Goal: Task Accomplishment & Management: Manage account settings

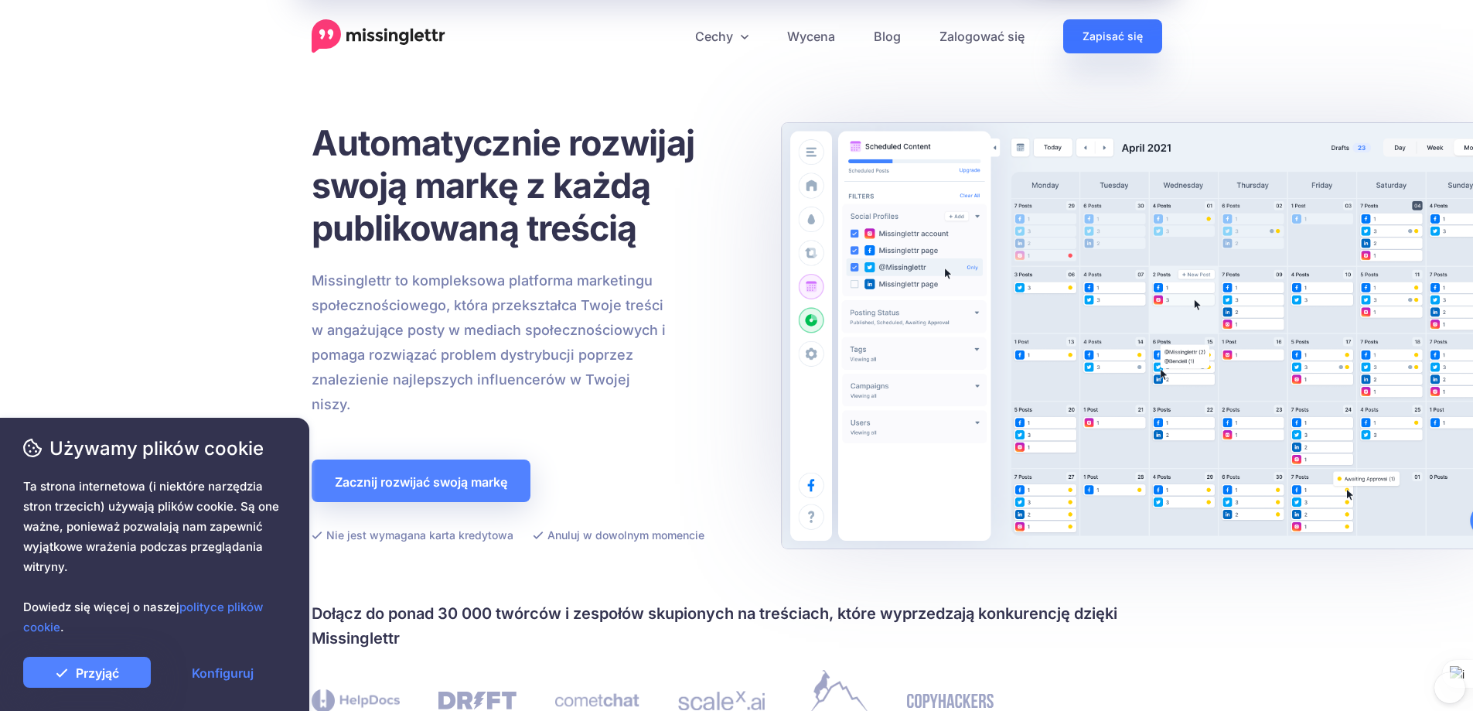
click at [1125, 36] on font "Zapisać się" at bounding box center [1113, 36] width 60 height 13
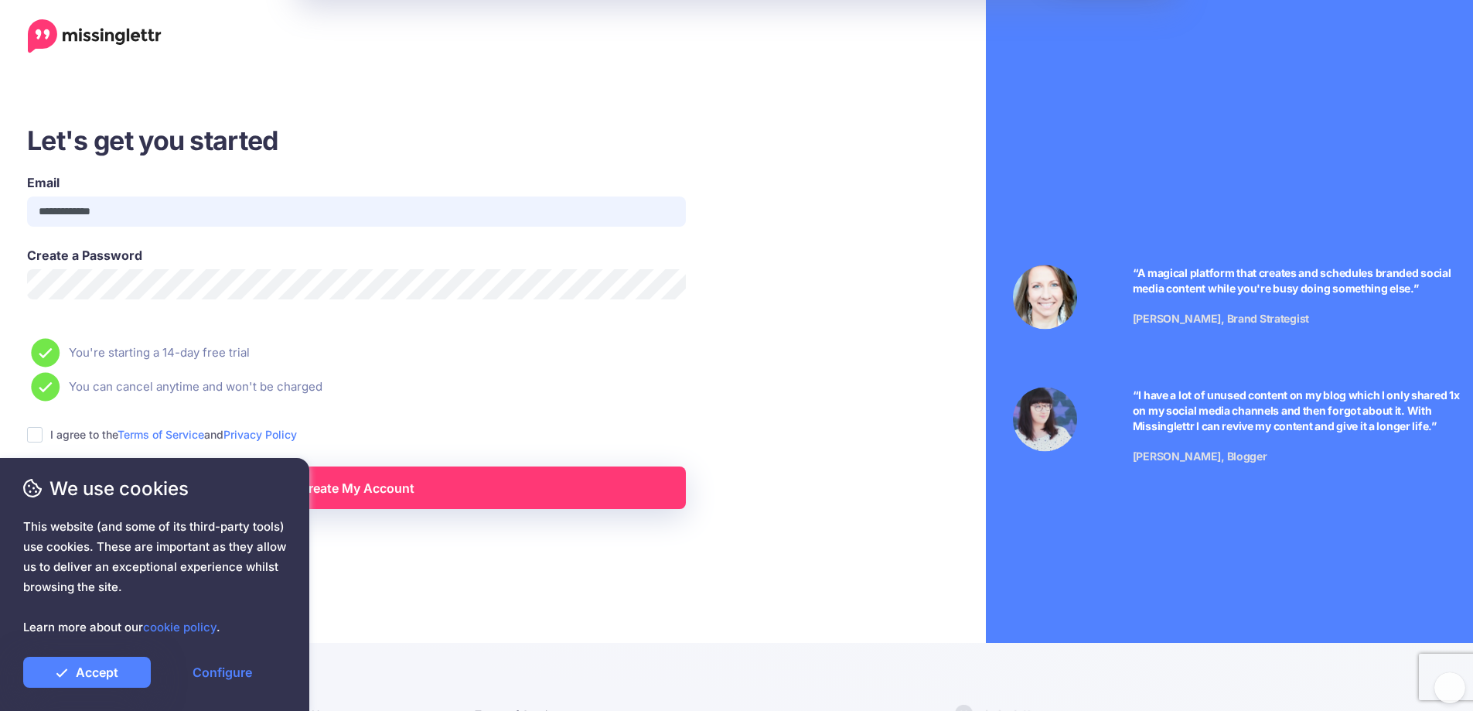
click at [160, 209] on input "**********" at bounding box center [356, 211] width 659 height 30
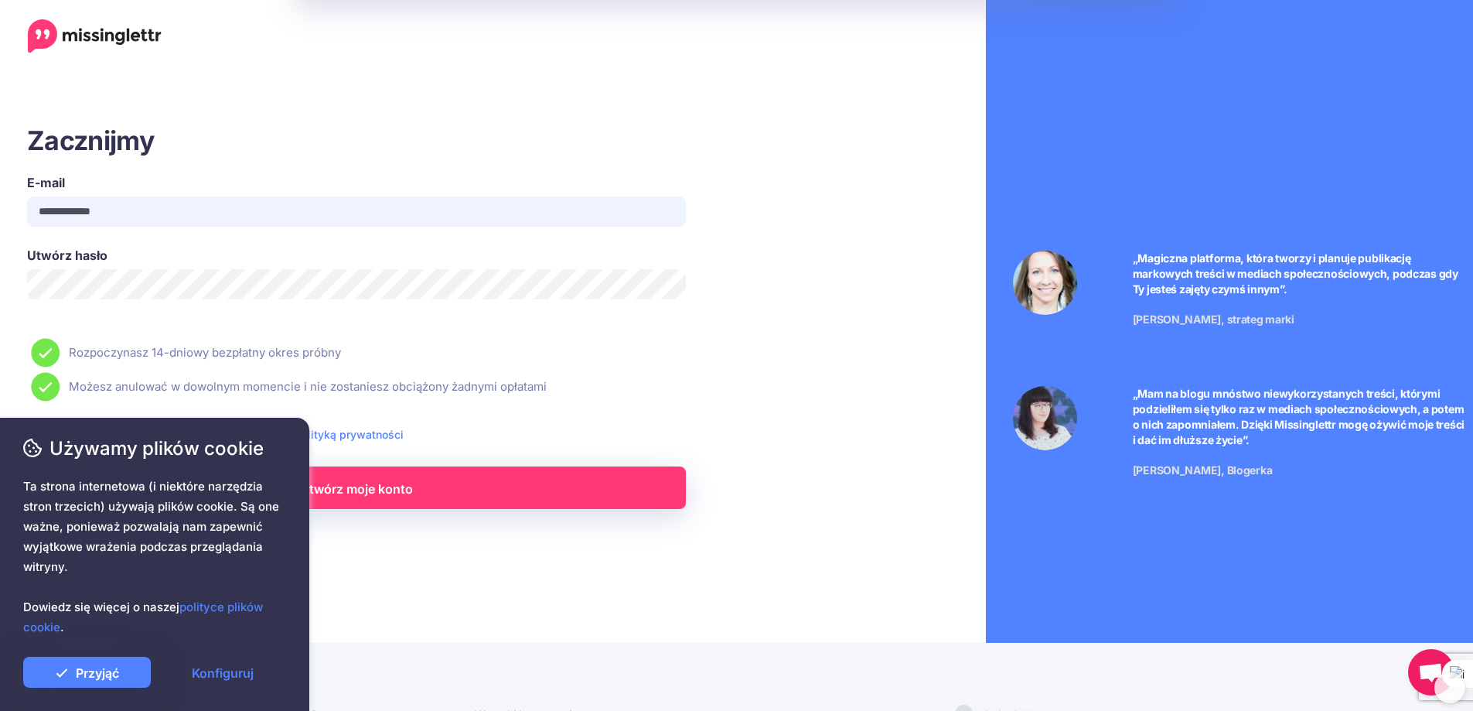
type input "**********"
click at [101, 676] on font "Przyjąć" at bounding box center [97, 672] width 43 height 15
click at [101, 673] on font "Przyjąć" at bounding box center [97, 672] width 43 height 15
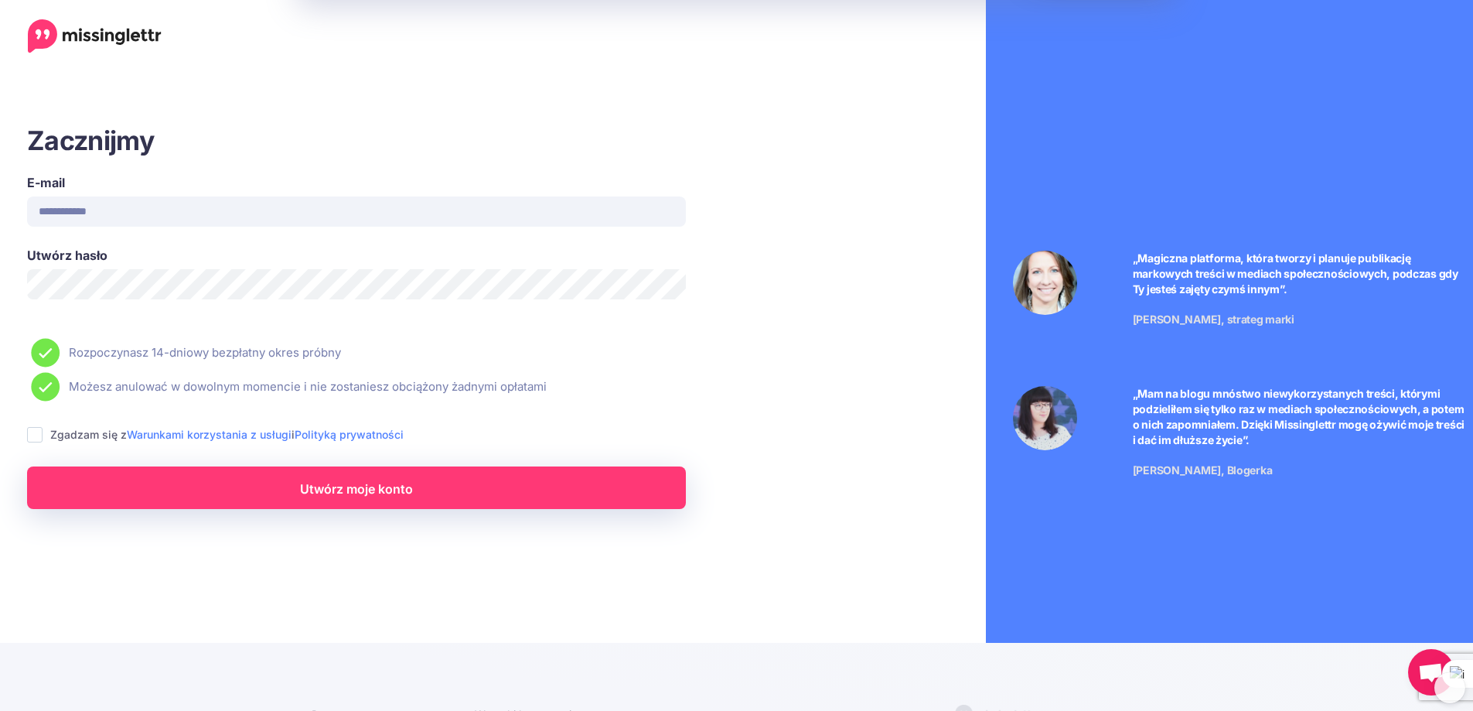
click at [284, 497] on span "Ta strona internetowa (i niektóre narzędzia stron trzecich) używają plików cook…" at bounding box center [154, 556] width 263 height 161
click at [329, 494] on font "Utwórz moje konto" at bounding box center [356, 488] width 113 height 15
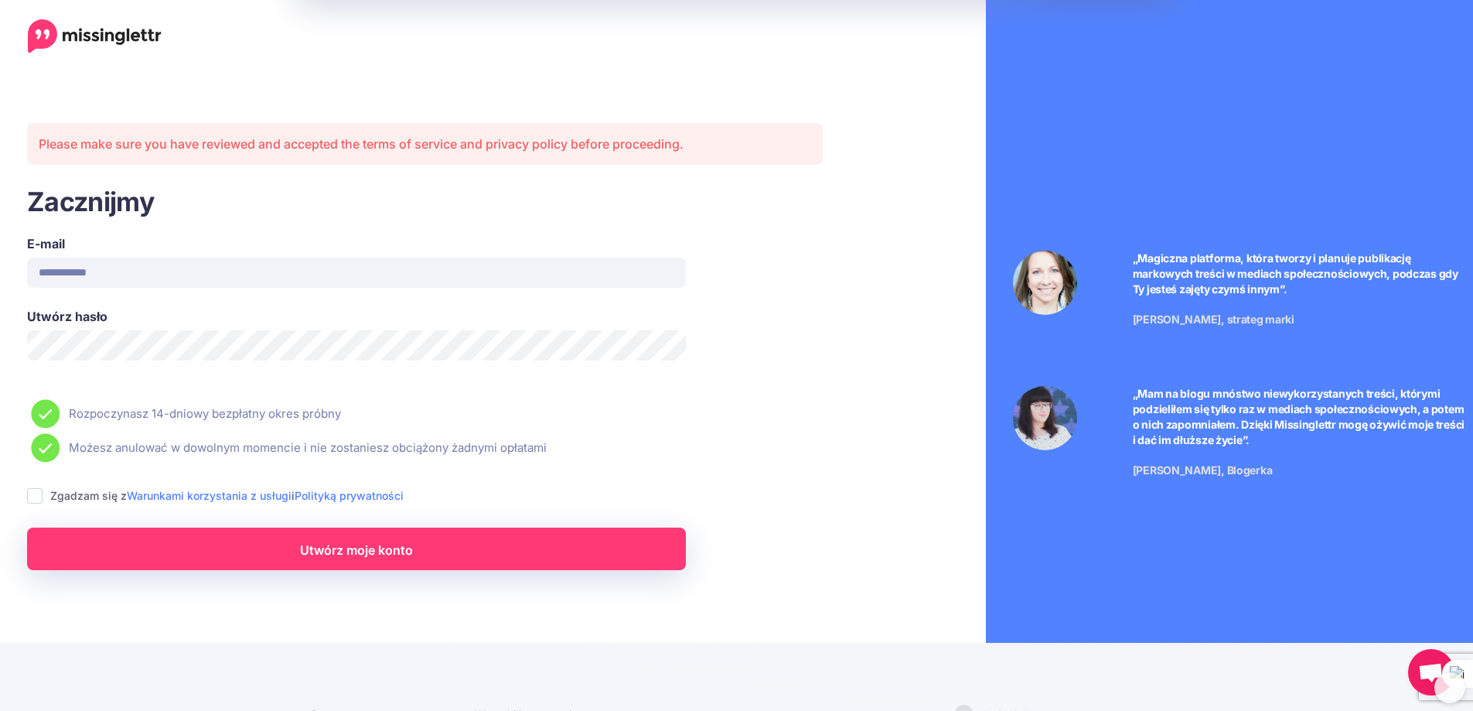
scroll to position [46, 0]
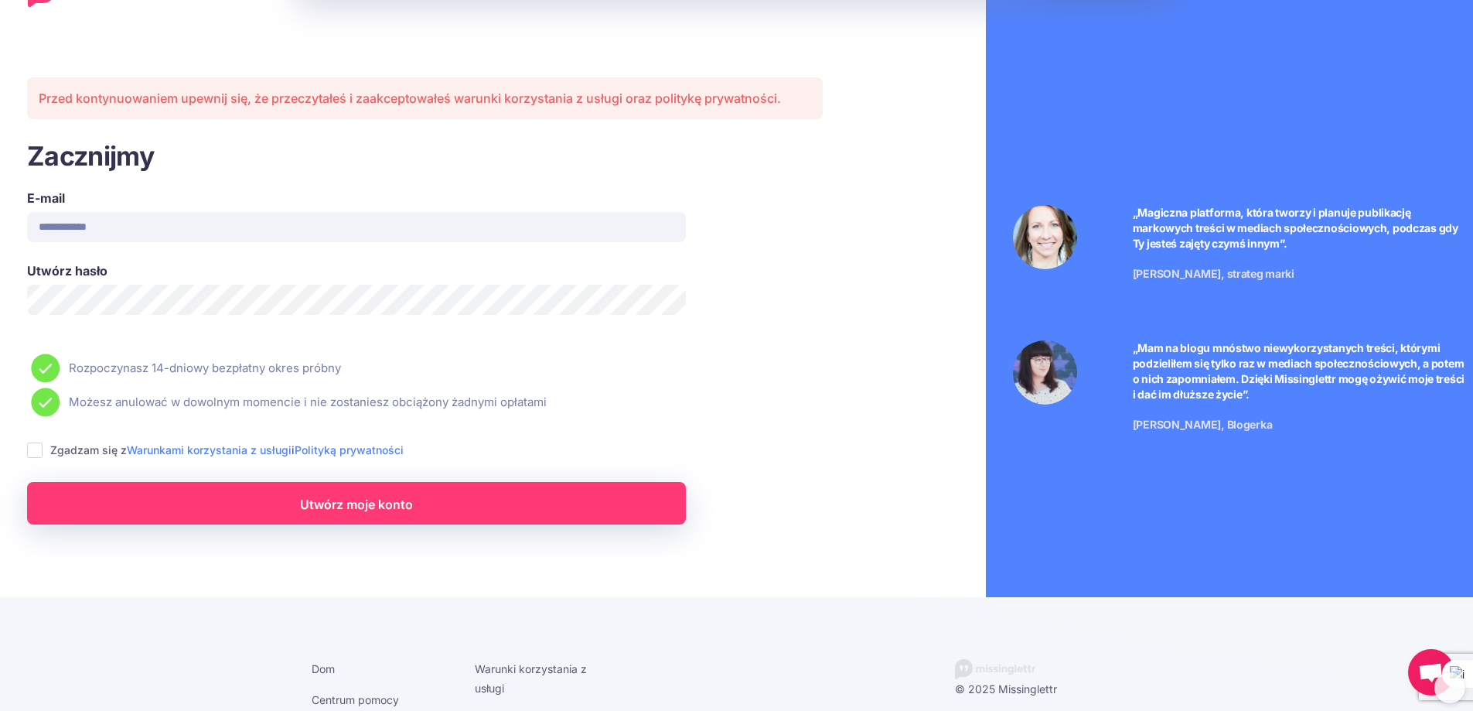
click at [33, 450] on icon at bounding box center [32, 448] width 19 height 19
click at [32, 449] on icon at bounding box center [32, 448] width 19 height 19
click at [34, 449] on icon at bounding box center [32, 448] width 19 height 19
click at [377, 504] on font "Utwórz moje konto" at bounding box center [356, 504] width 113 height 15
click at [35, 447] on icon at bounding box center [32, 448] width 19 height 19
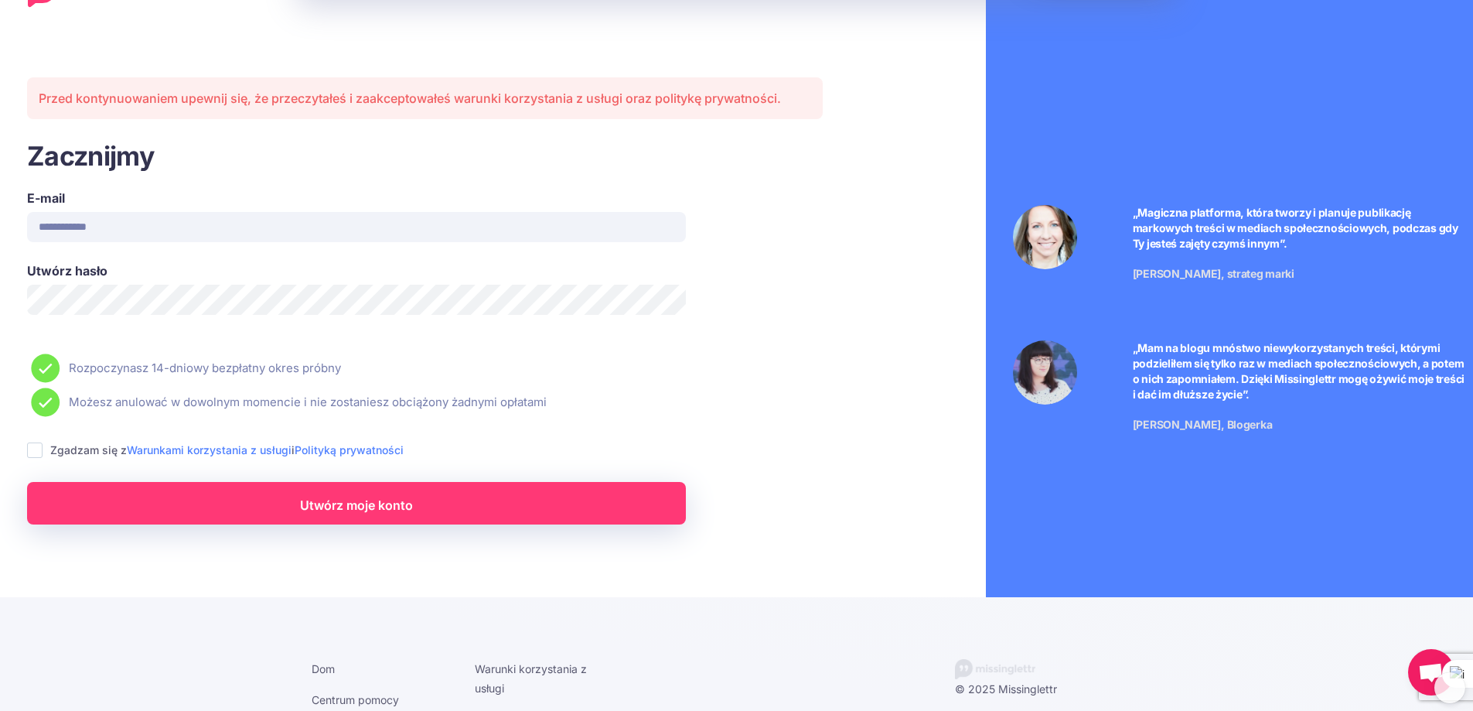
click at [34, 447] on icon at bounding box center [32, 448] width 19 height 19
click at [34, 448] on icon at bounding box center [32, 448] width 19 height 19
click at [315, 504] on font "Utwórz moje konto" at bounding box center [356, 504] width 113 height 15
click at [36, 446] on icon at bounding box center [32, 448] width 19 height 19
click at [281, 506] on span "Ta strona internetowa (i niektóre narzędzia stron trzecich) używają plików cook…" at bounding box center [154, 556] width 263 height 161
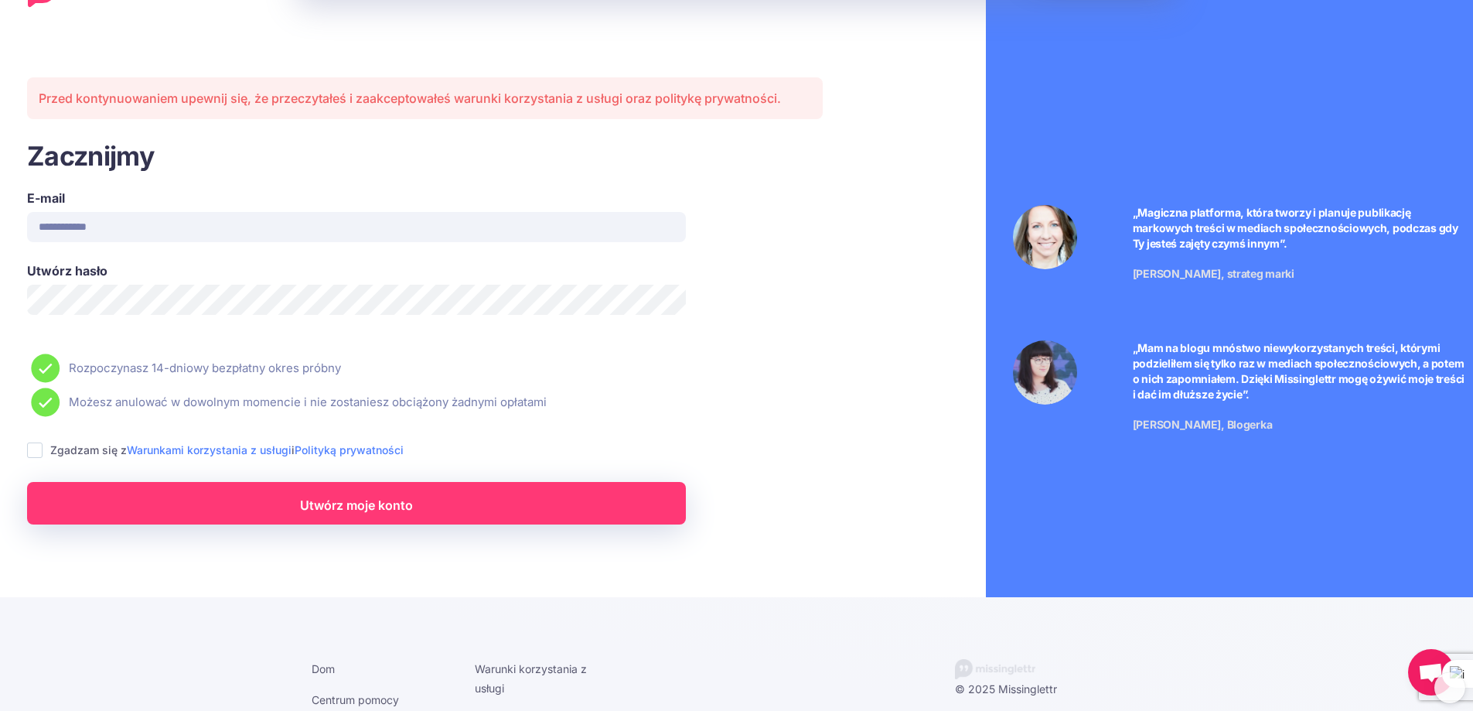
click at [364, 506] on font "Utwórz moje konto" at bounding box center [356, 504] width 113 height 15
click at [38, 447] on icon at bounding box center [32, 448] width 19 height 19
click at [38, 445] on icon at bounding box center [32, 448] width 19 height 19
click at [35, 448] on icon at bounding box center [32, 448] width 19 height 19
click at [36, 448] on icon at bounding box center [32, 448] width 19 height 19
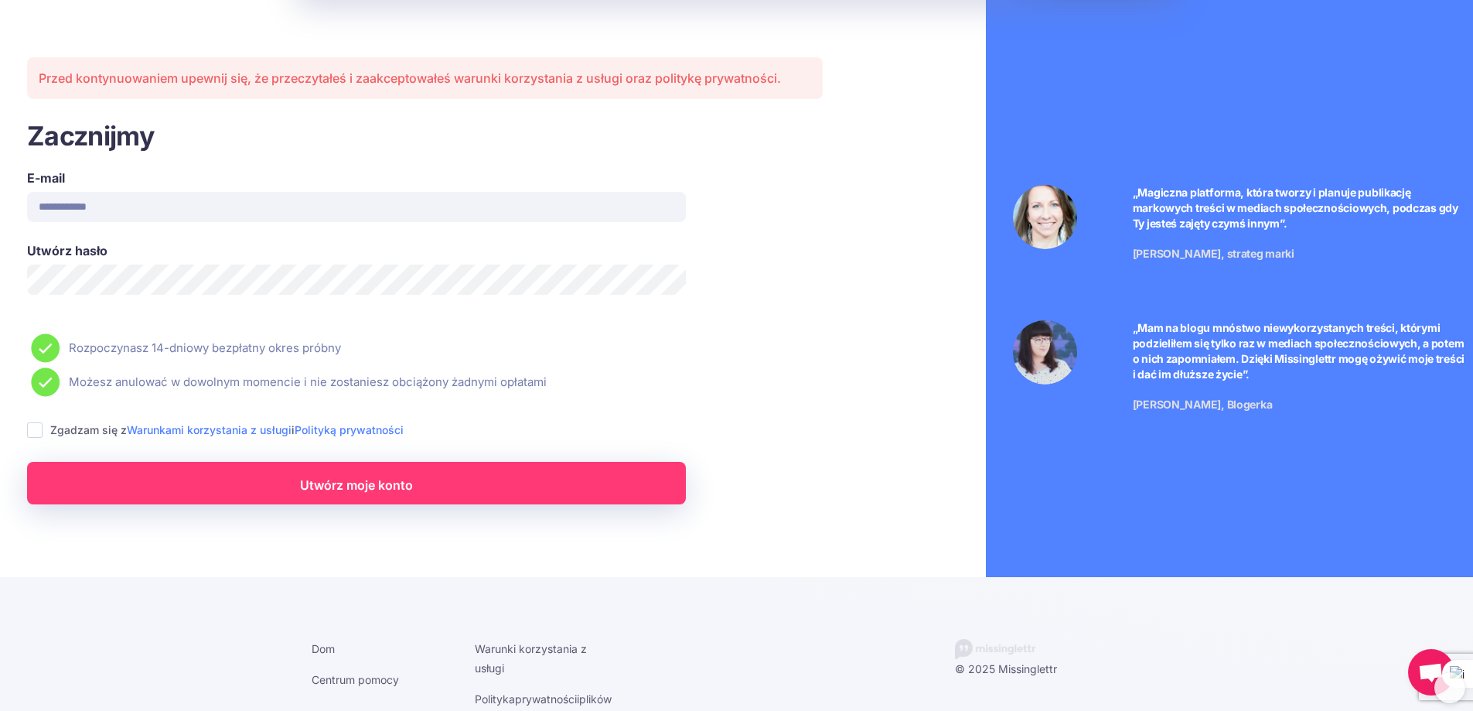
scroll to position [71, 0]
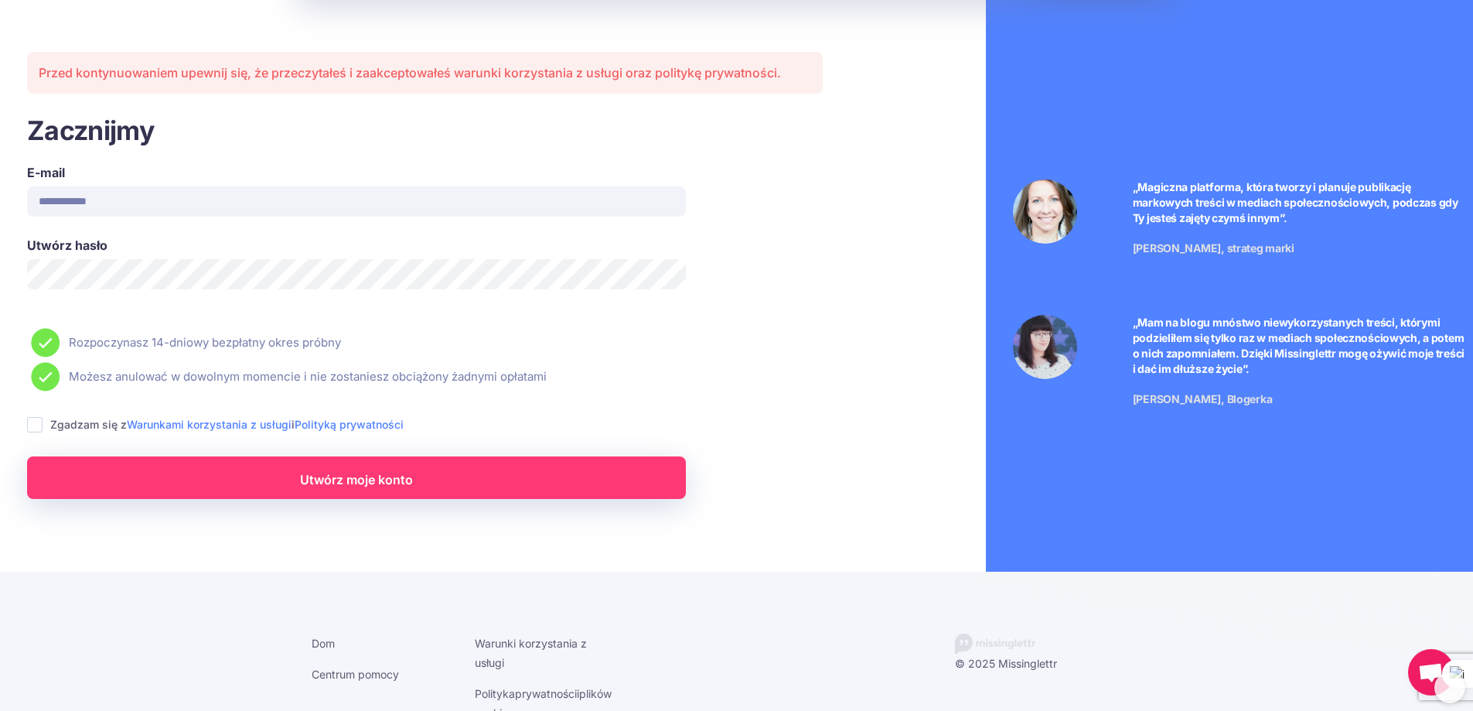
click at [322, 476] on font "Utwórz moje konto" at bounding box center [356, 478] width 113 height 15
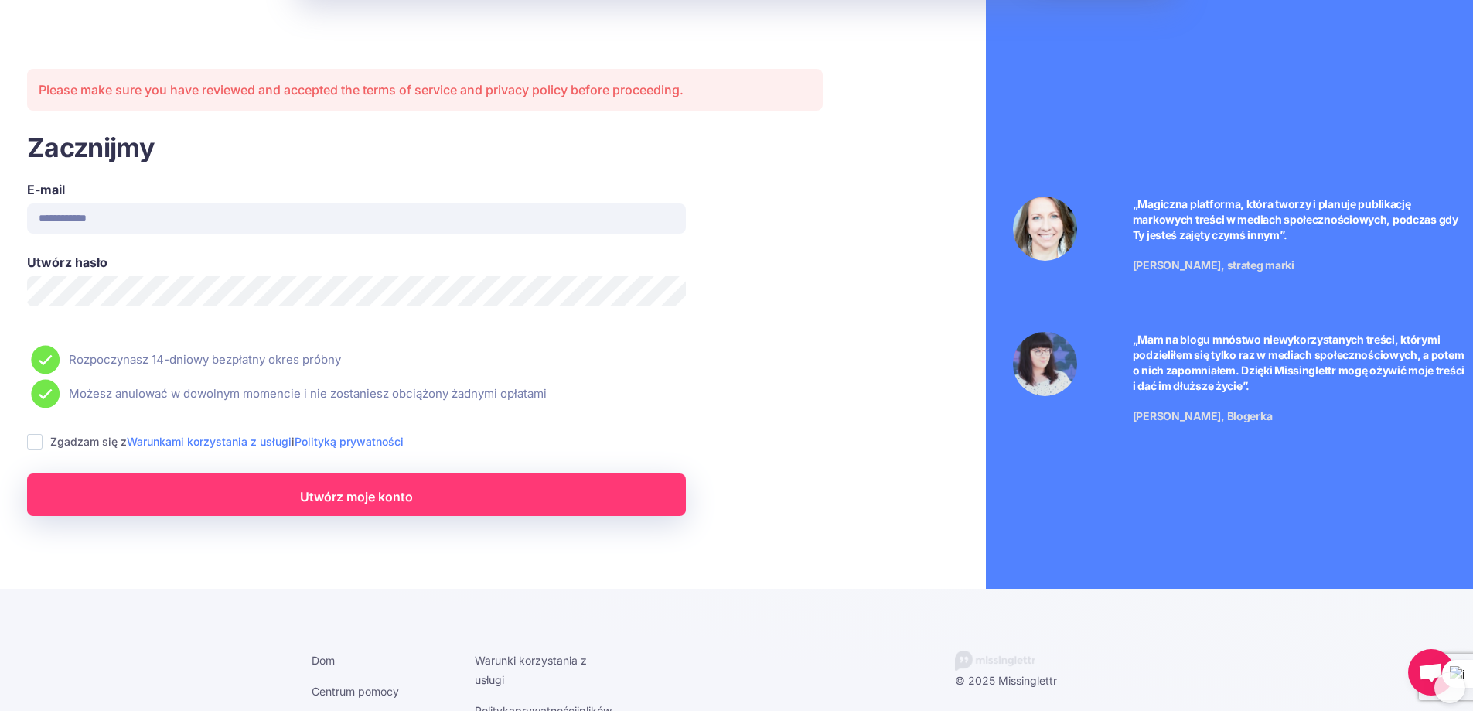
scroll to position [46, 0]
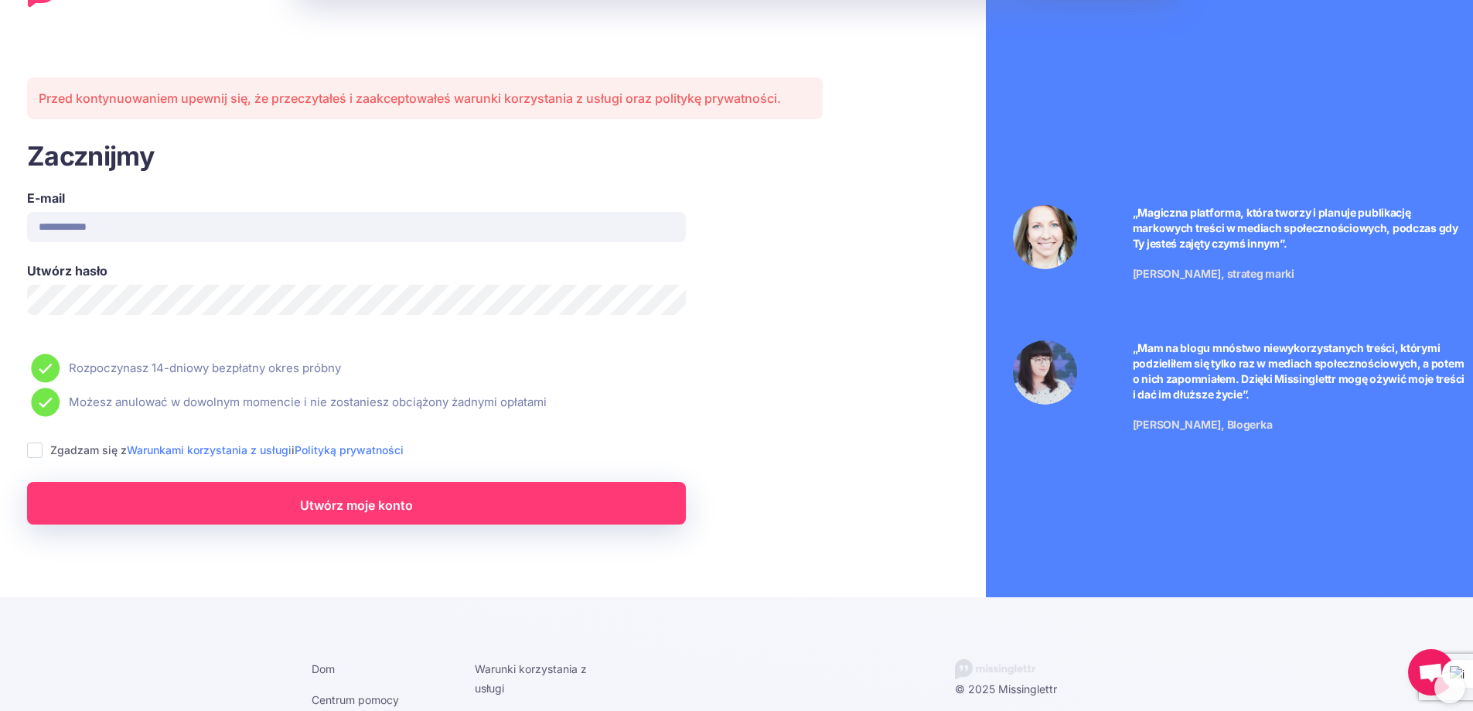
click at [35, 449] on icon at bounding box center [32, 448] width 19 height 19
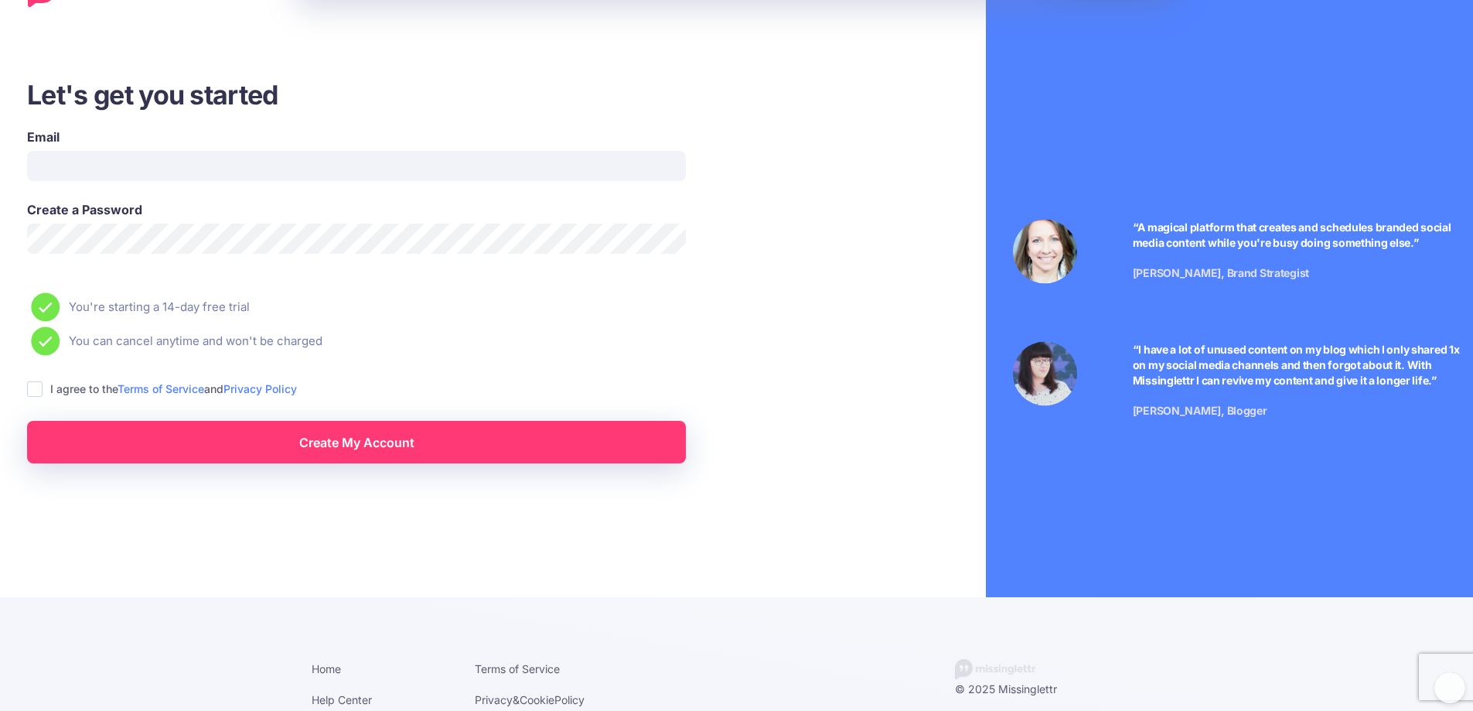
scroll to position [46, 0]
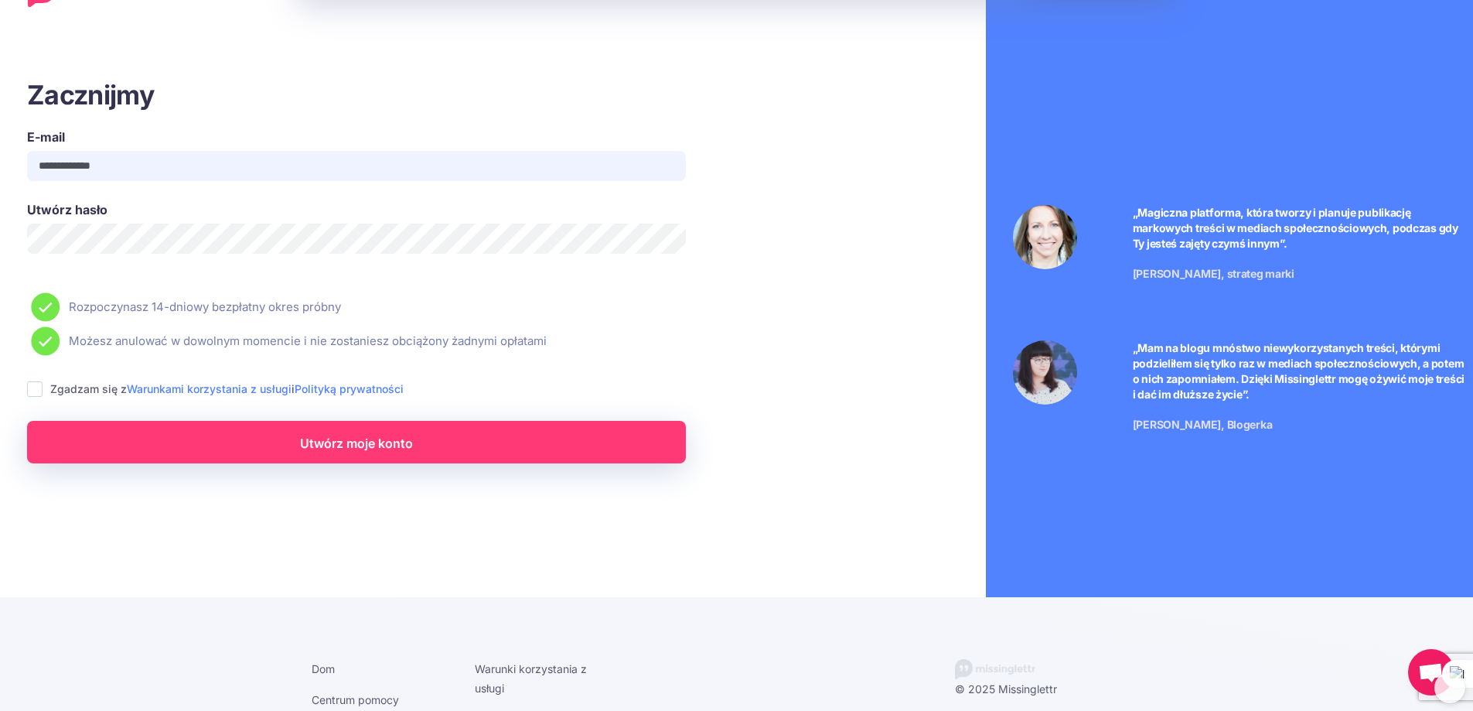
click at [144, 163] on input "**********" at bounding box center [356, 166] width 659 height 30
click at [36, 389] on ins at bounding box center [34, 388] width 15 height 15
click at [244, 442] on link "Utwórz moje konto" at bounding box center [356, 442] width 659 height 43
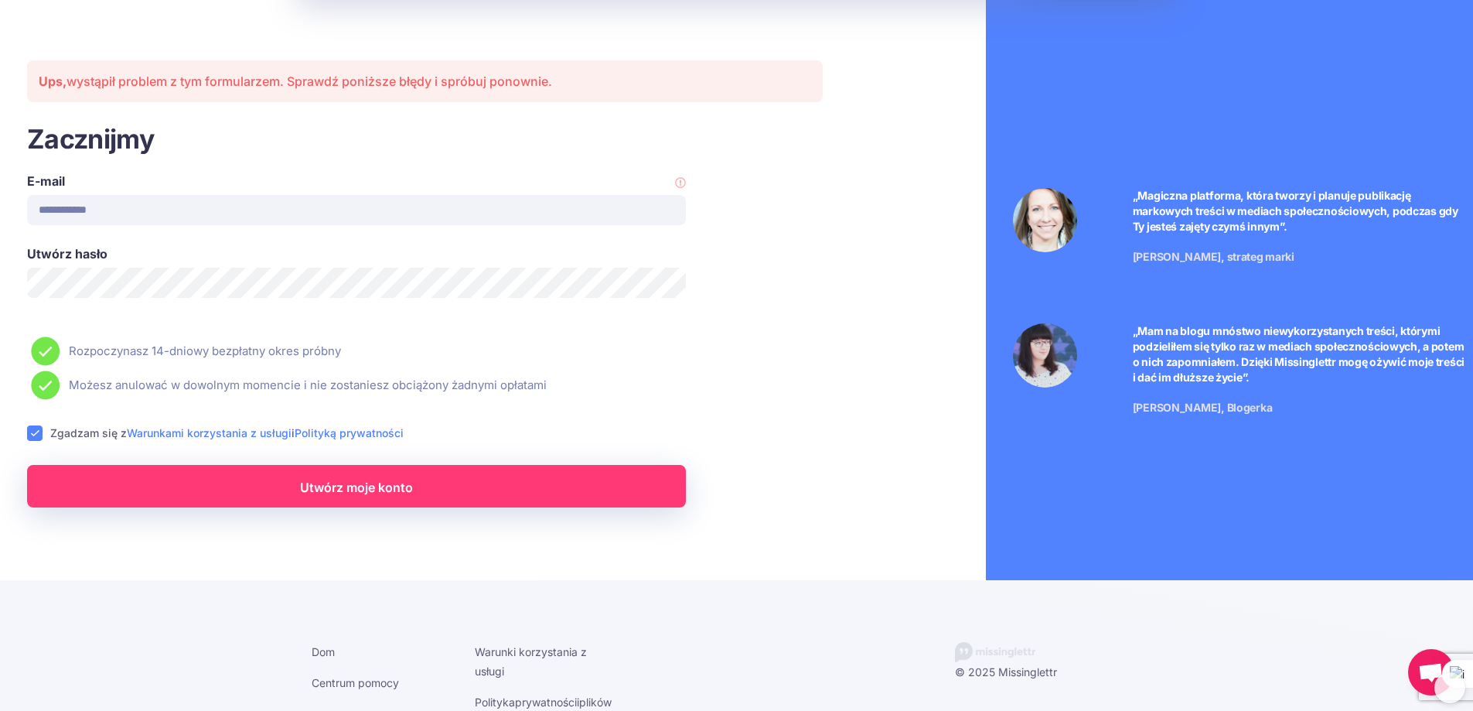
scroll to position [65, 0]
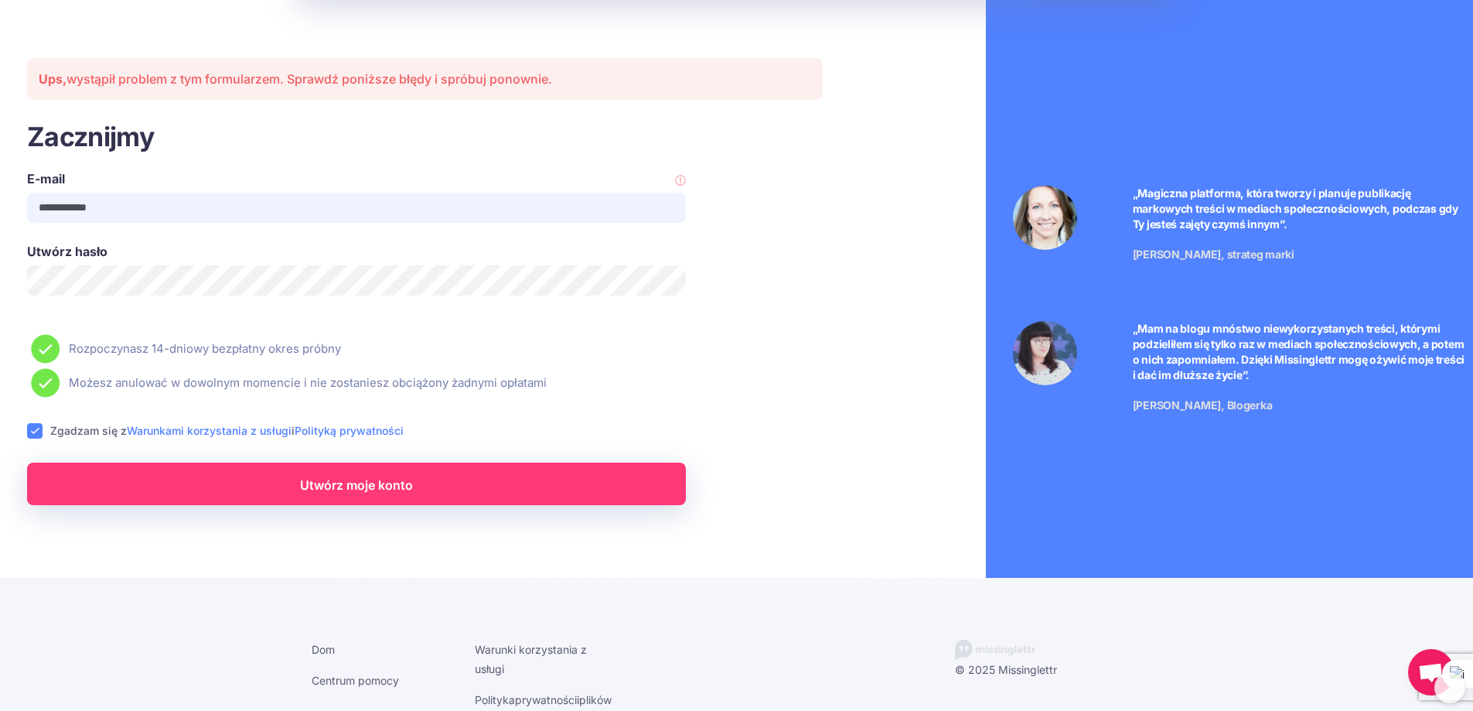
click at [142, 205] on input "**********" at bounding box center [356, 208] width 659 height 30
click at [287, 480] on link "Utwórz moje konto" at bounding box center [356, 484] width 659 height 43
click at [278, 207] on input "**********" at bounding box center [356, 208] width 659 height 30
type input "**********"
click at [309, 493] on font "Utwórz moje konto" at bounding box center [356, 484] width 113 height 15
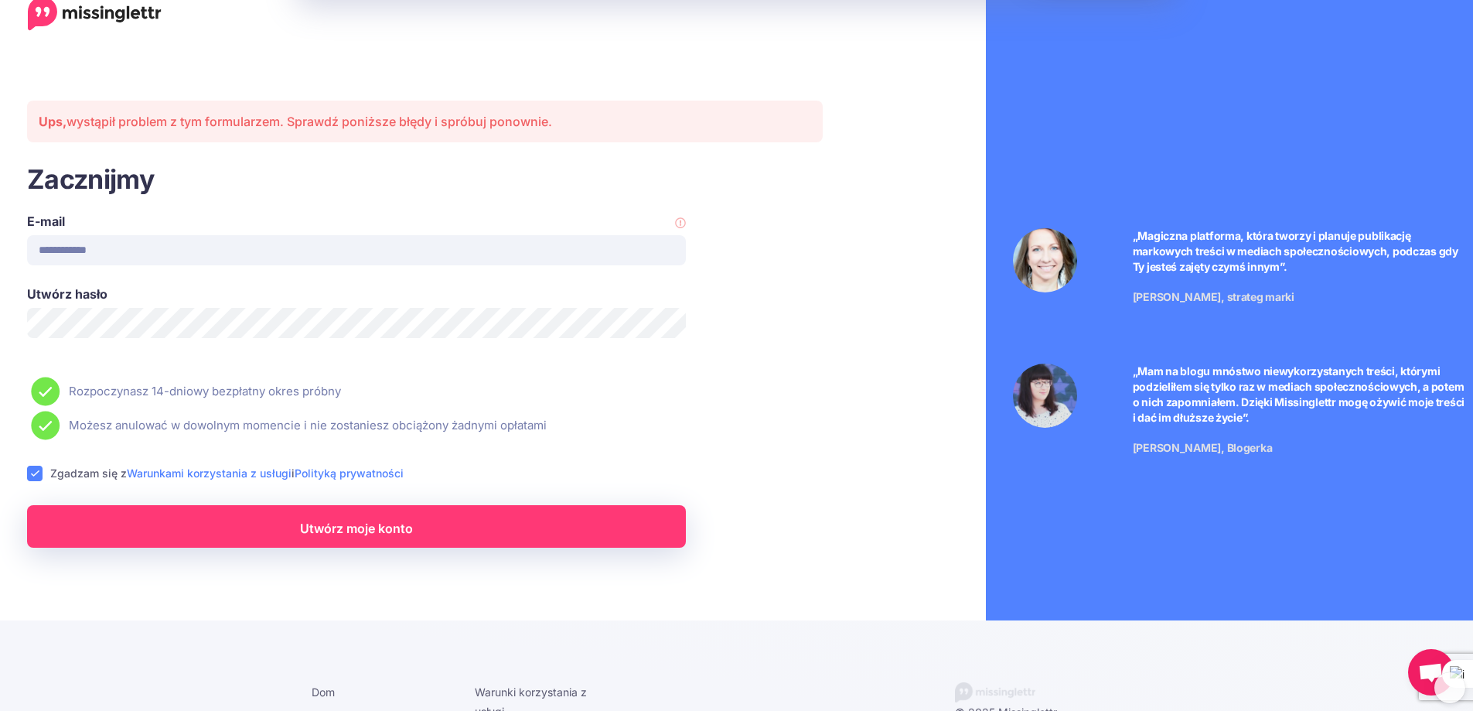
scroll to position [0, 0]
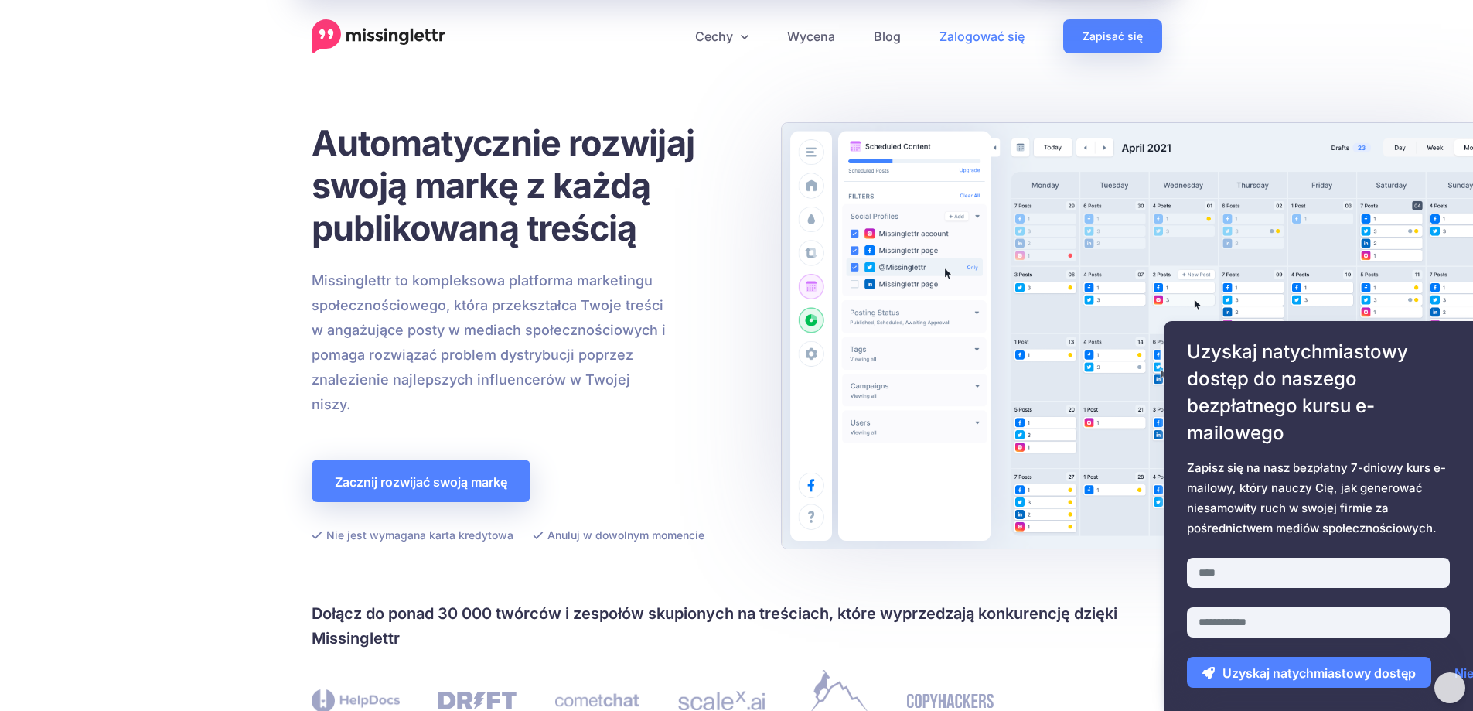
click at [989, 41] on font "Zalogować się" at bounding box center [982, 36] width 85 height 15
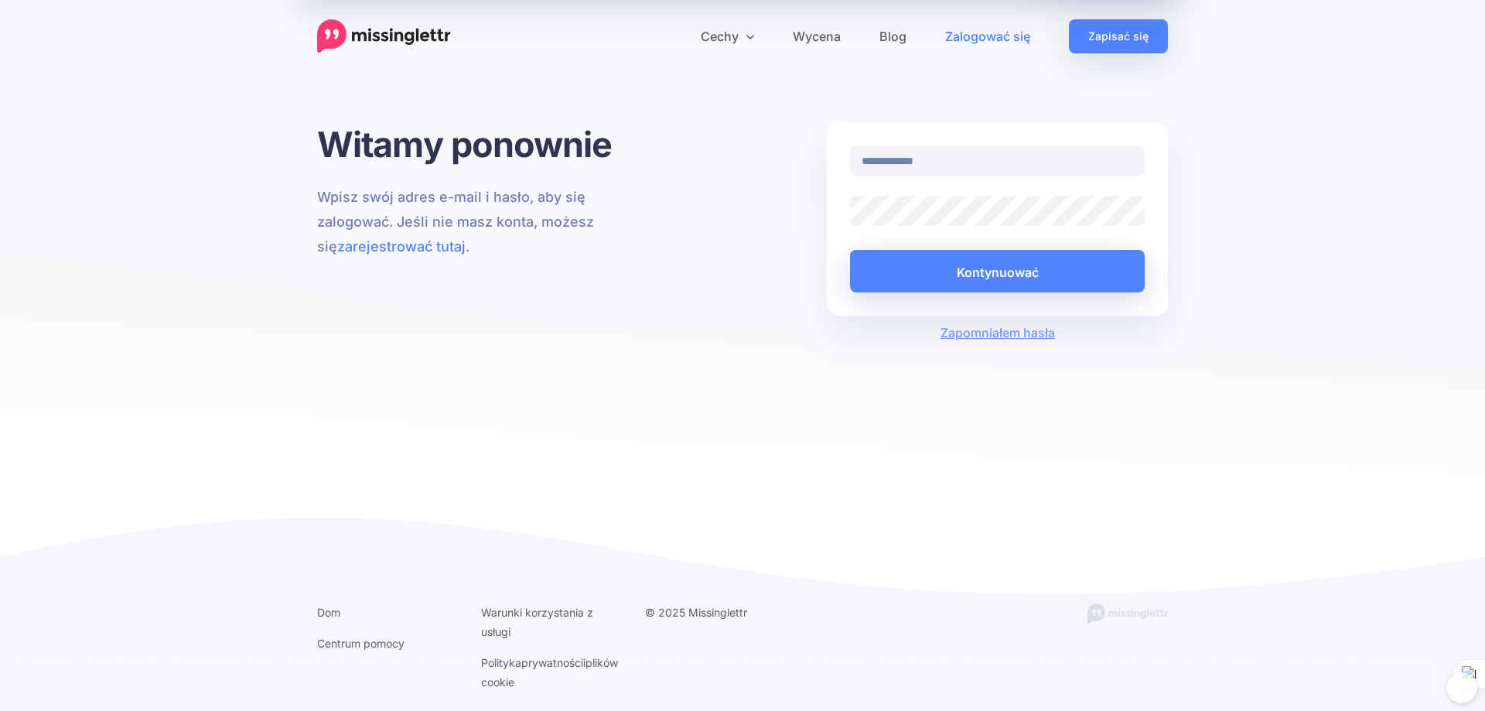
click at [959, 162] on input "**********" at bounding box center [997, 161] width 295 height 30
type input "**********"
click at [971, 261] on font "Kontynuować" at bounding box center [998, 271] width 82 height 26
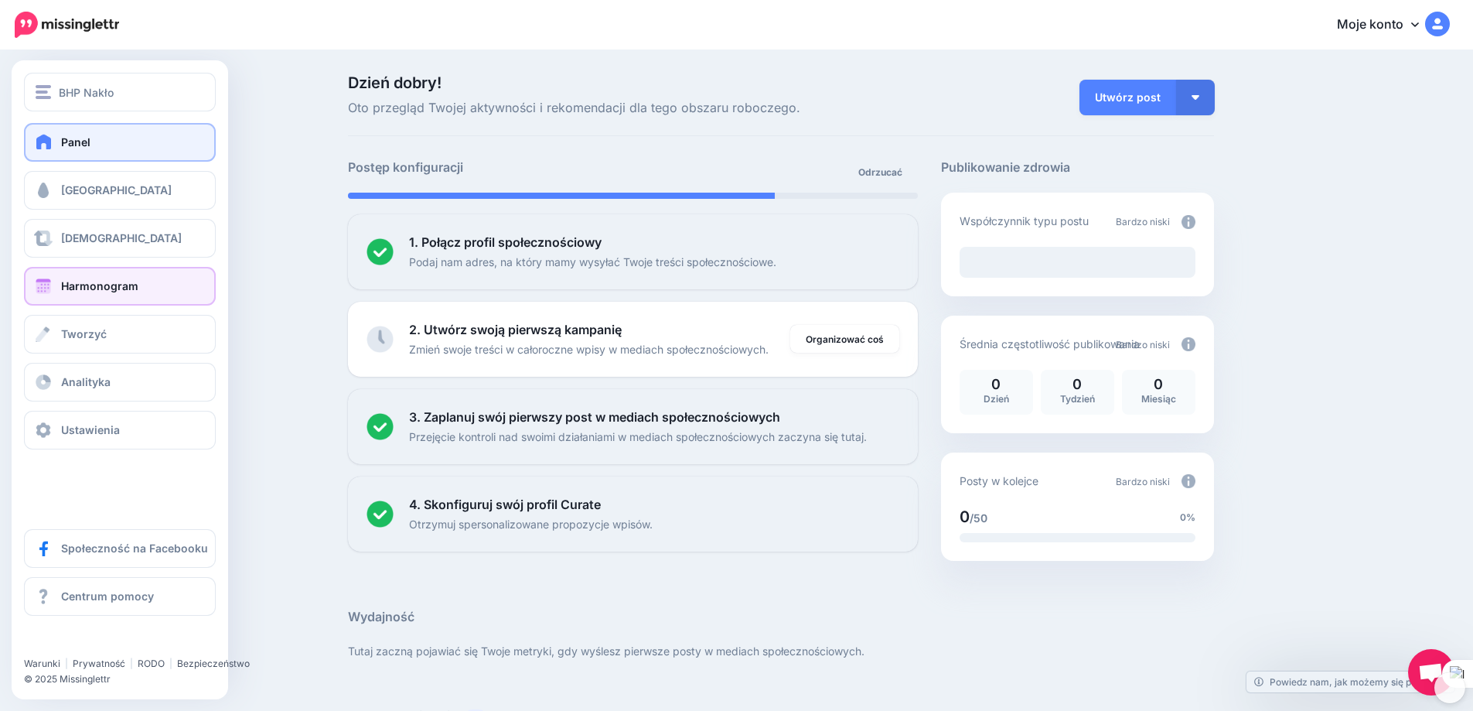
click at [48, 285] on span at bounding box center [43, 285] width 20 height 15
click at [56, 284] on link "Harmonogram" at bounding box center [120, 286] width 192 height 39
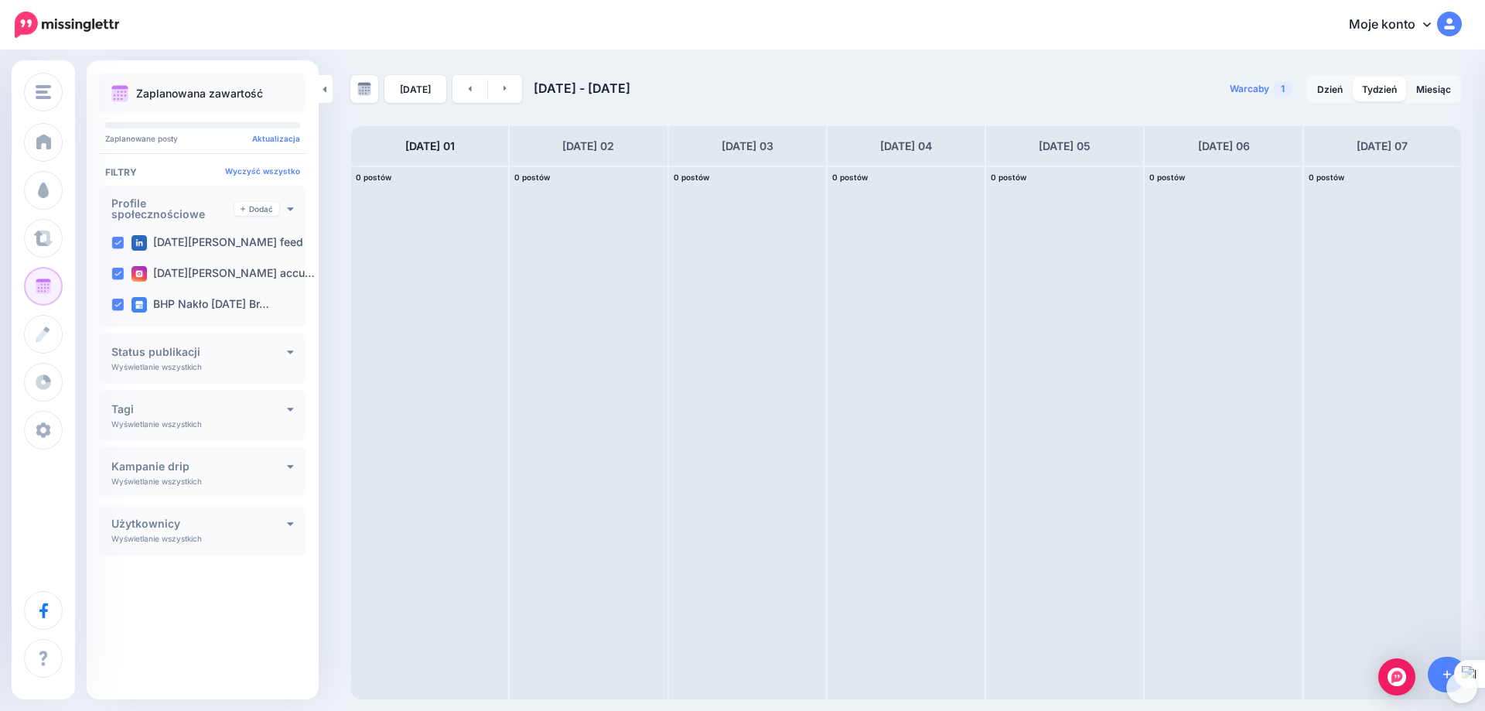
click at [1380, 17] on font "Moje konto" at bounding box center [1382, 23] width 67 height 15
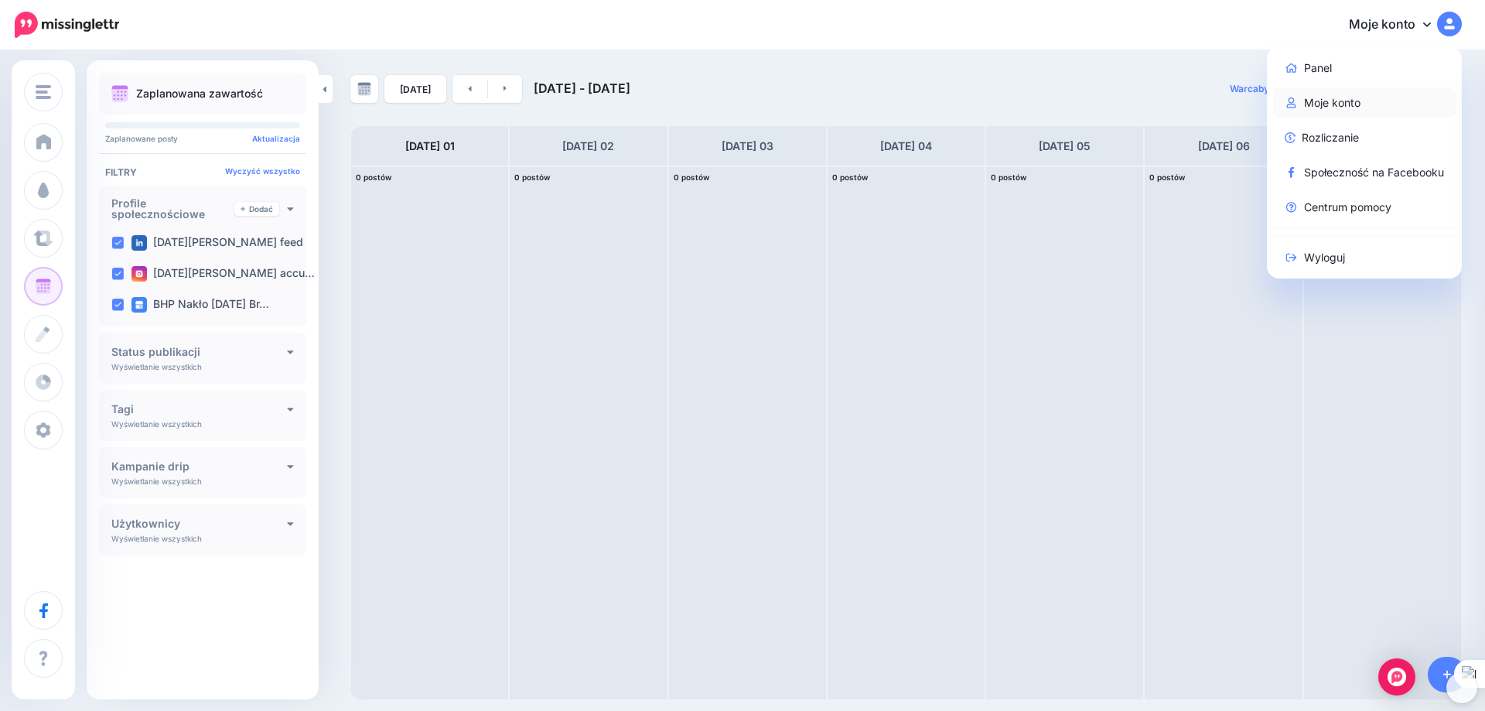
click at [1338, 96] on font "Moje konto" at bounding box center [1332, 102] width 56 height 13
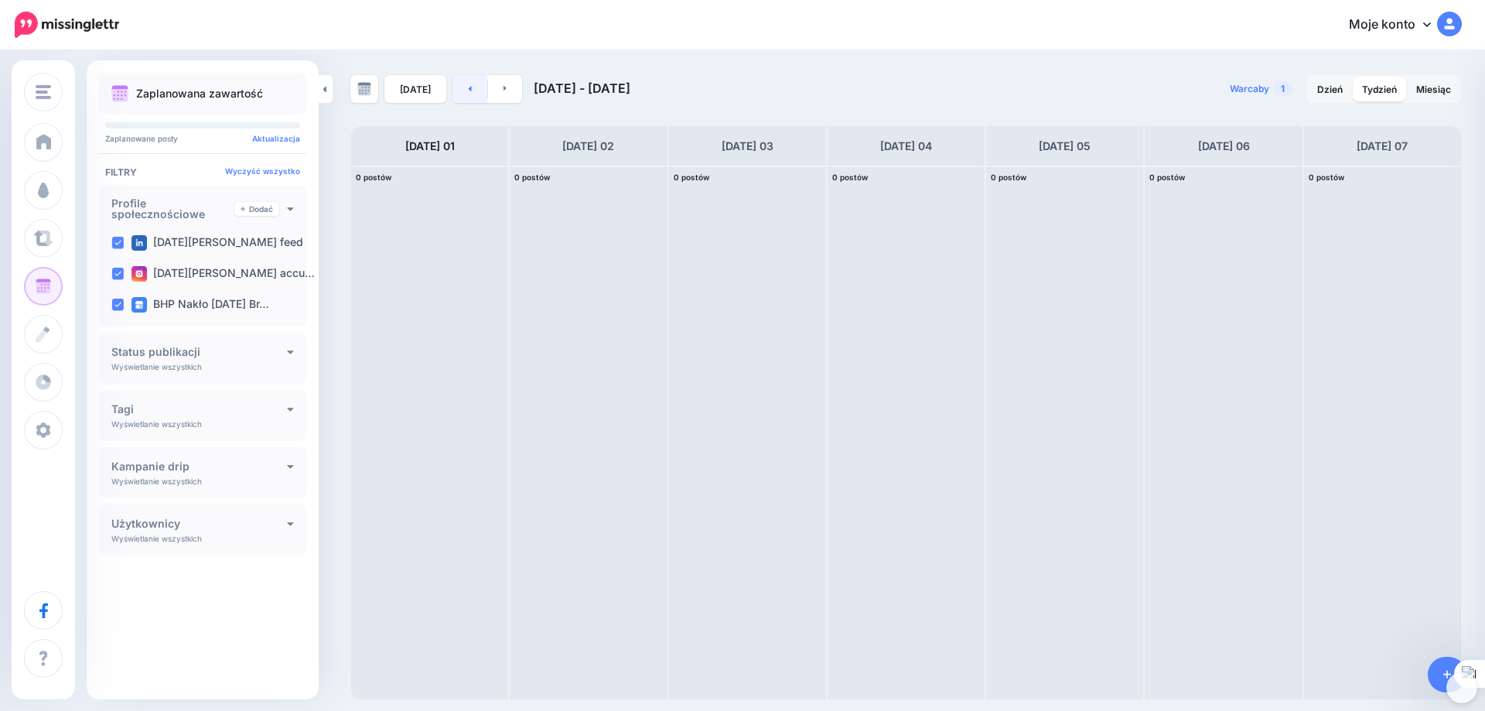
click at [464, 90] on link at bounding box center [469, 89] width 35 height 28
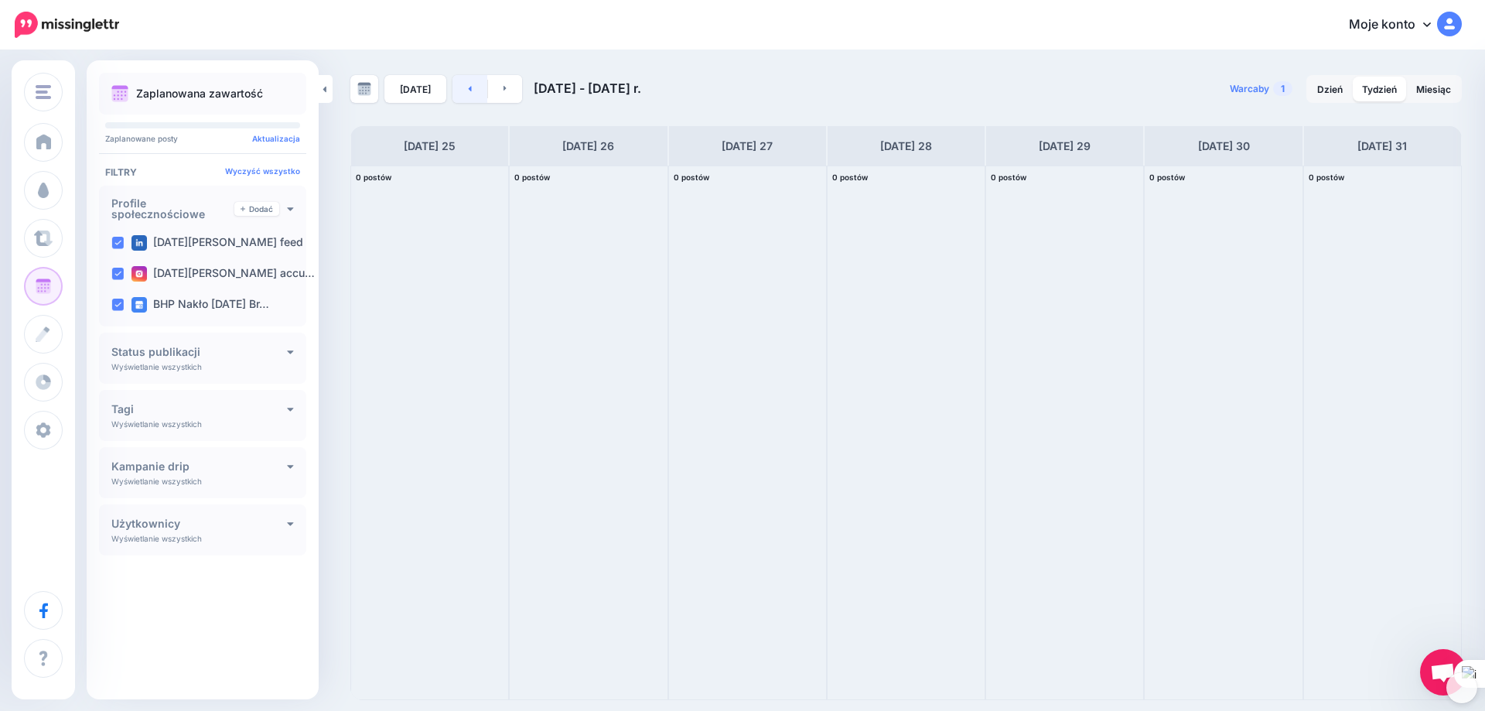
click at [464, 90] on link at bounding box center [469, 89] width 35 height 28
click at [463, 92] on link at bounding box center [469, 89] width 35 height 28
click at [463, 91] on link at bounding box center [469, 89] width 35 height 28
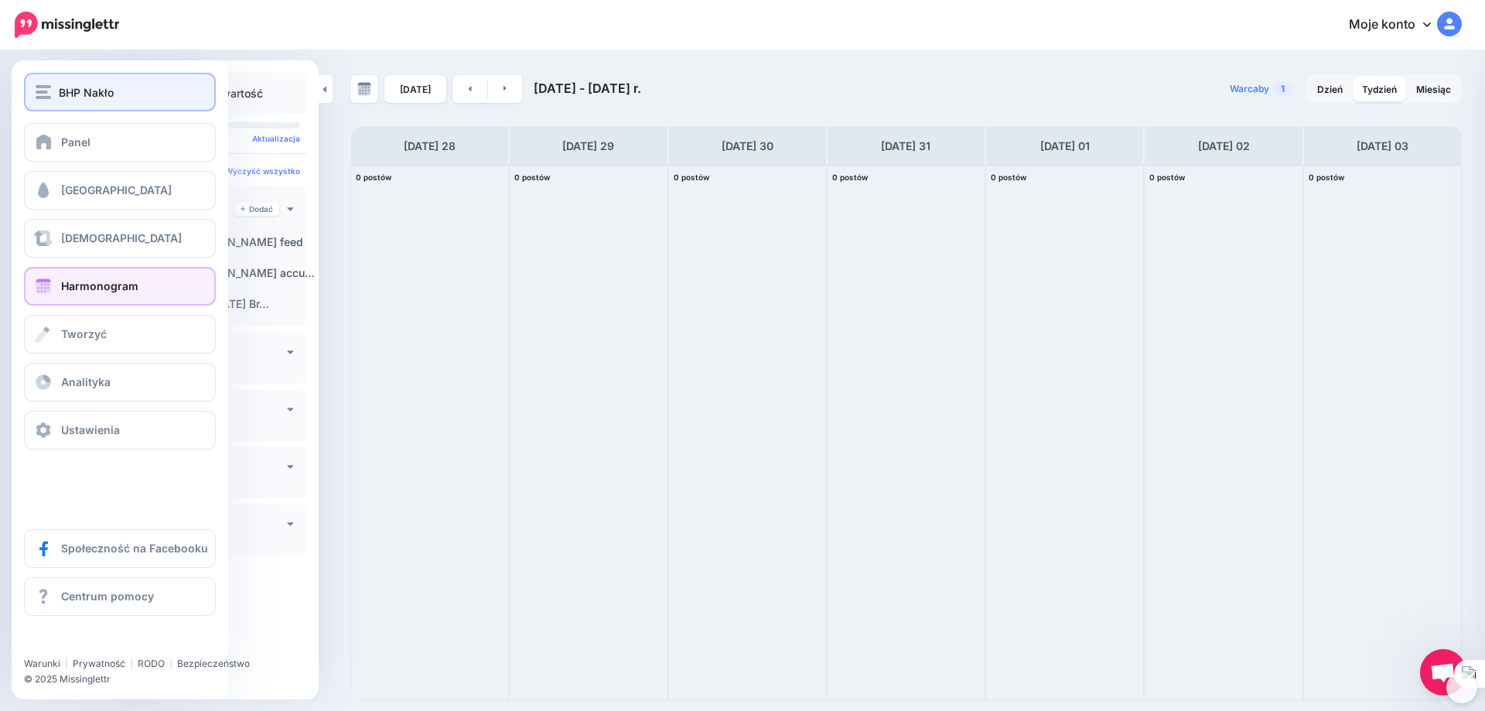
click at [29, 92] on button "BHP Nakło" at bounding box center [120, 92] width 192 height 39
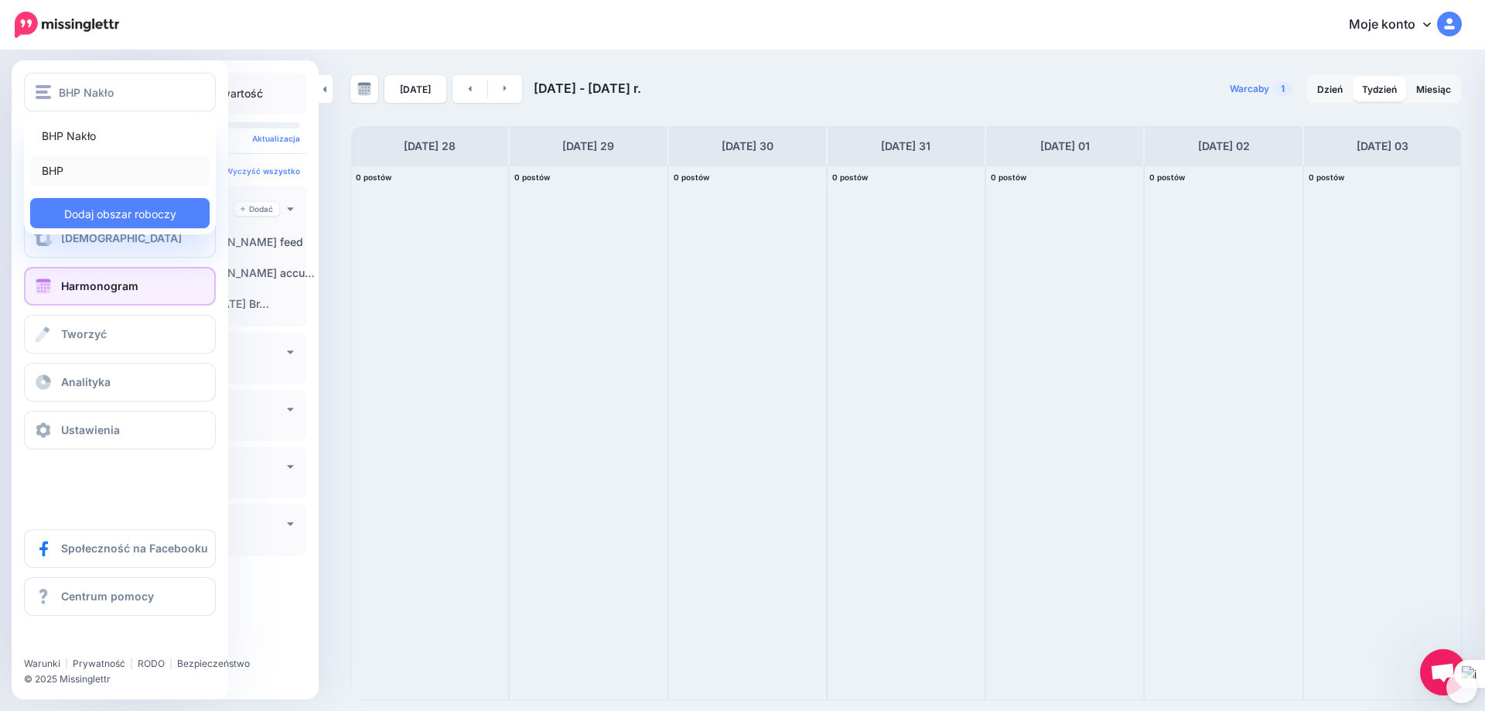
click at [88, 165] on link "BHP" at bounding box center [119, 170] width 179 height 30
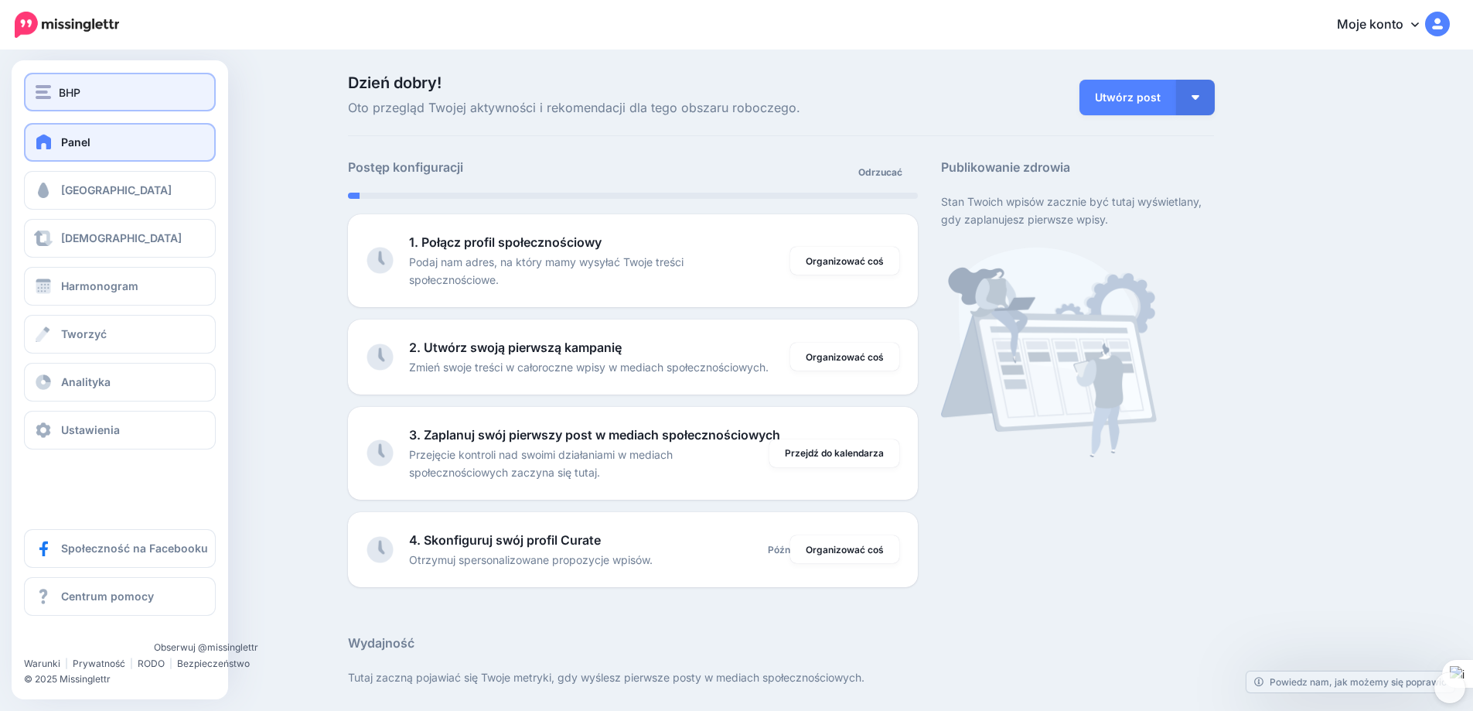
click at [44, 86] on img "button" at bounding box center [43, 92] width 15 height 14
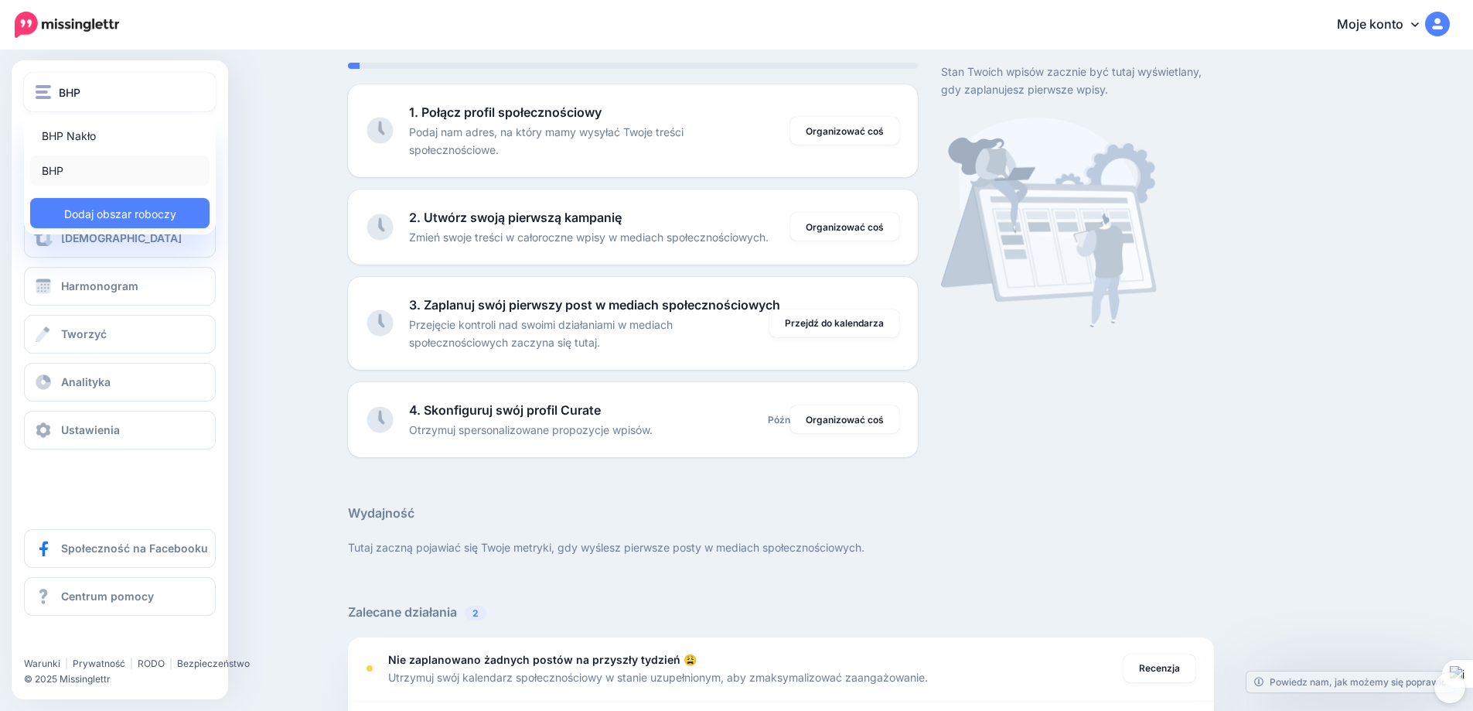
scroll to position [232, 0]
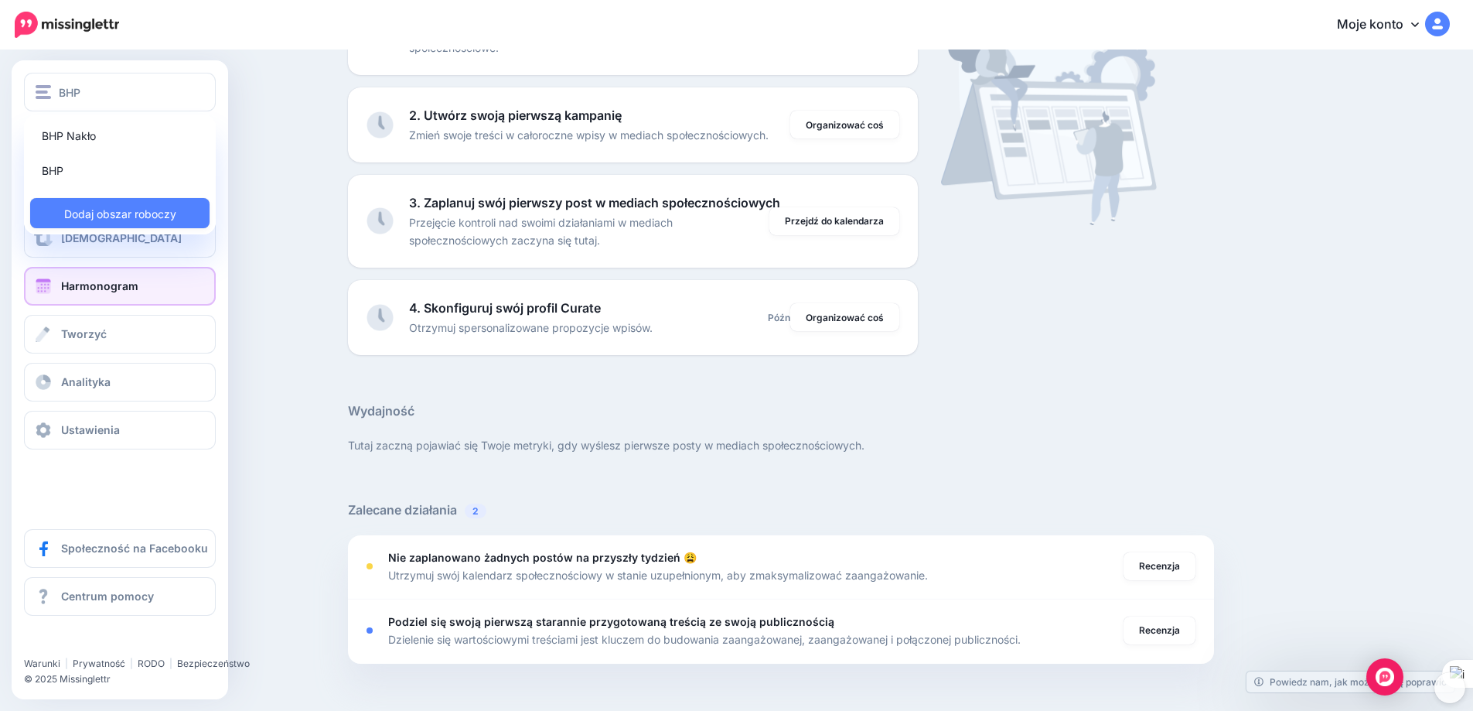
click at [79, 290] on font "Harmonogram" at bounding box center [99, 285] width 77 height 13
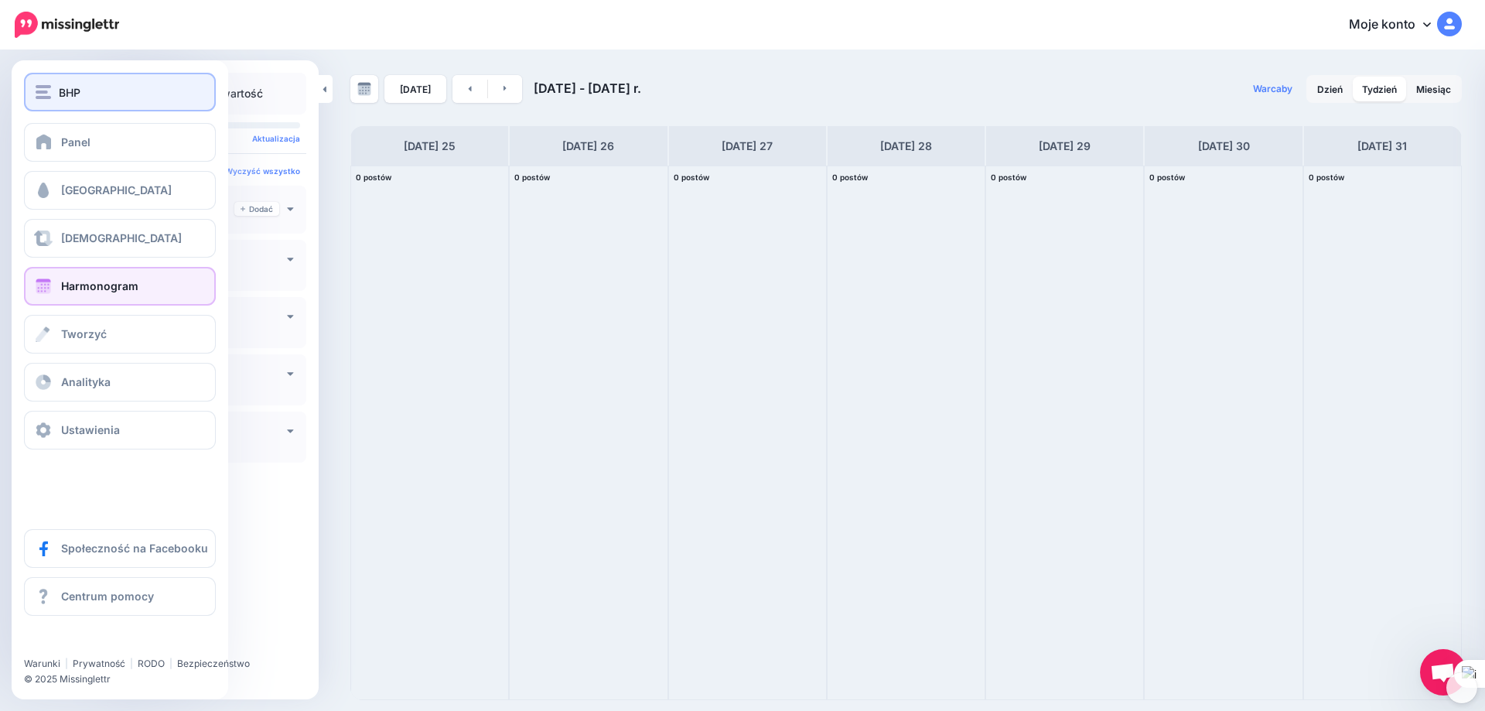
click at [39, 87] on img "button" at bounding box center [43, 92] width 15 height 14
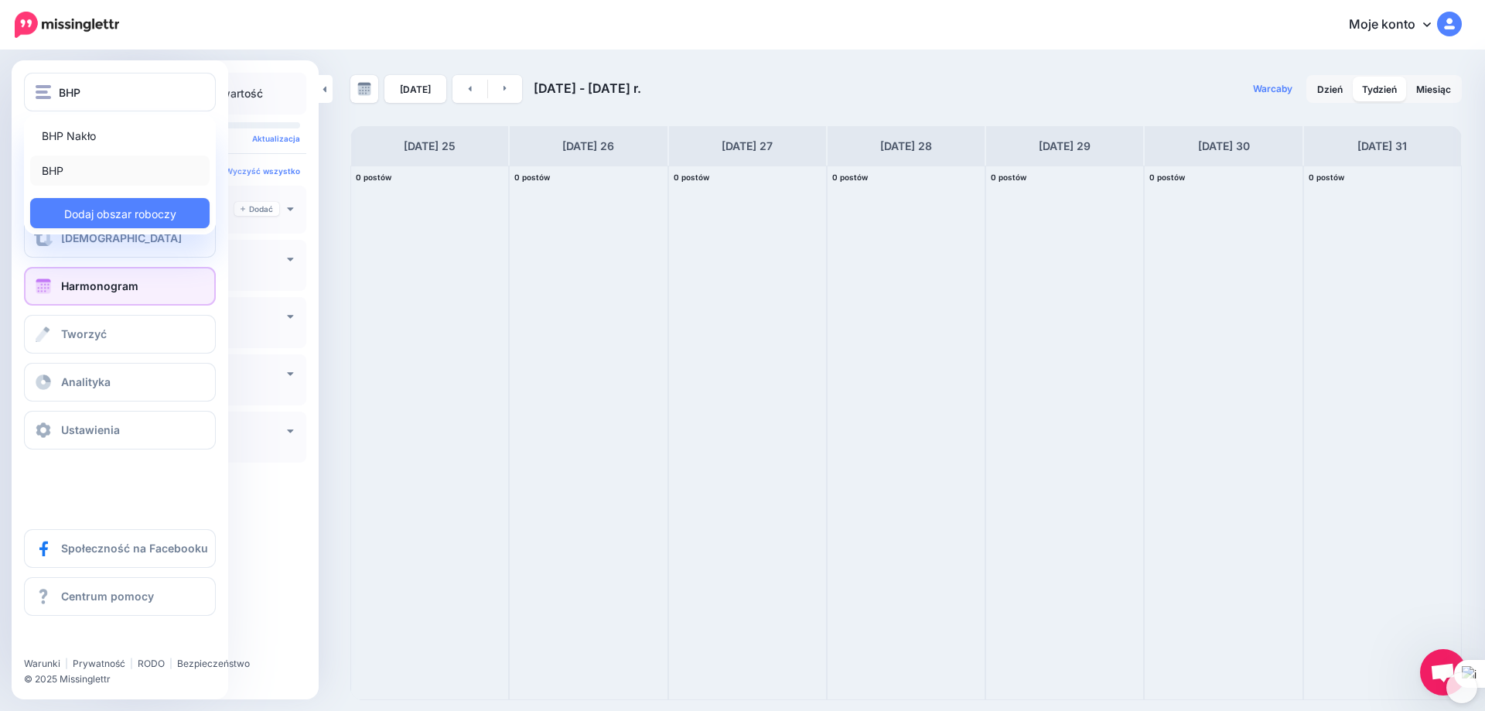
click at [55, 172] on font "BHP" at bounding box center [53, 170] width 22 height 13
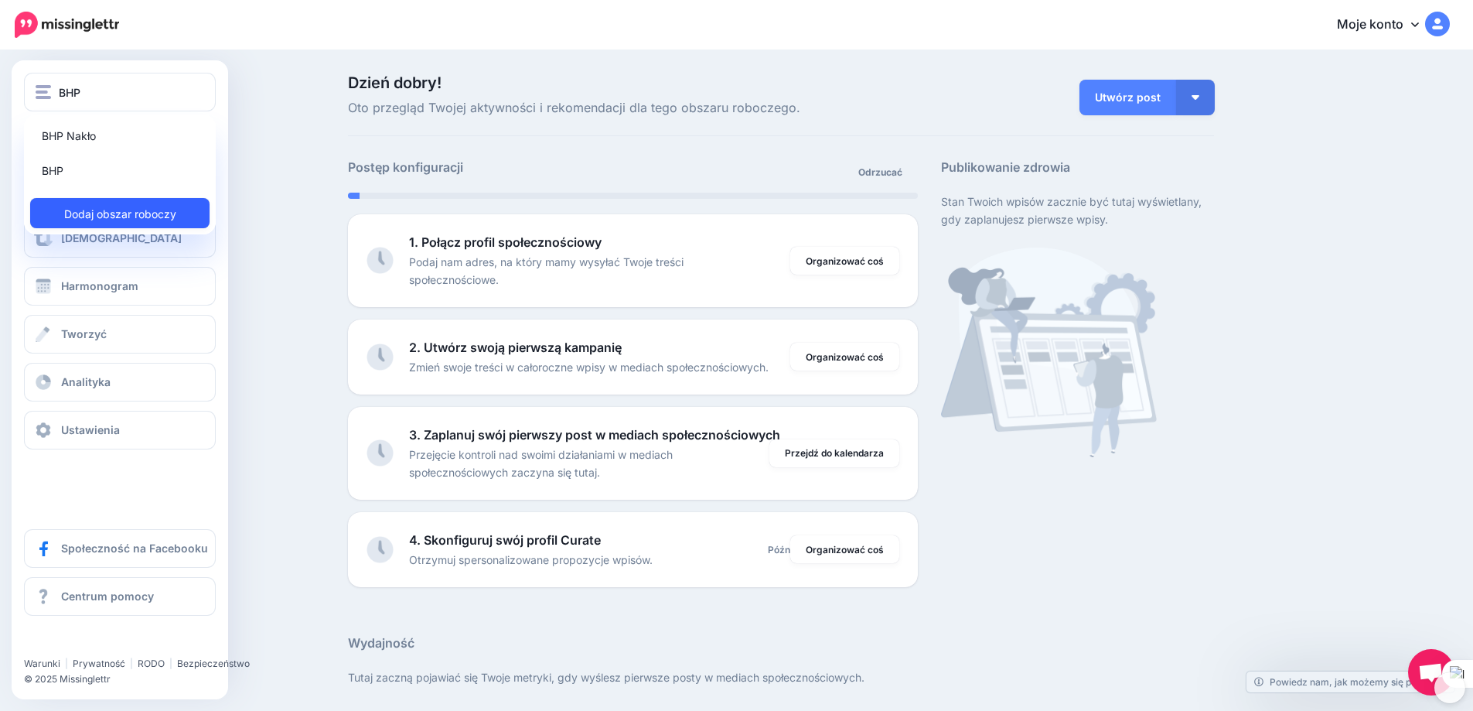
click at [121, 211] on font "Dodaj obszar roboczy" at bounding box center [120, 213] width 112 height 13
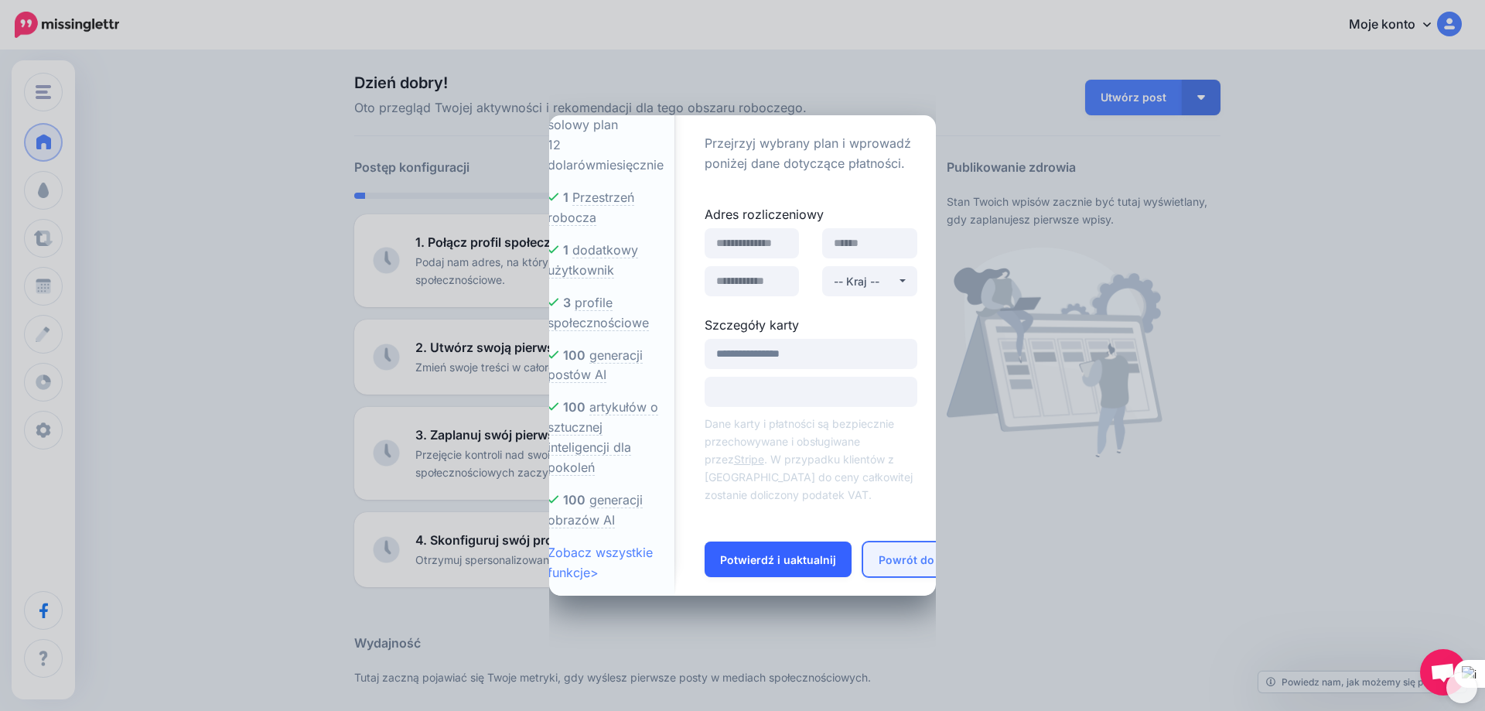
click at [902, 564] on font "Powrót do planów" at bounding box center [928, 559] width 98 height 13
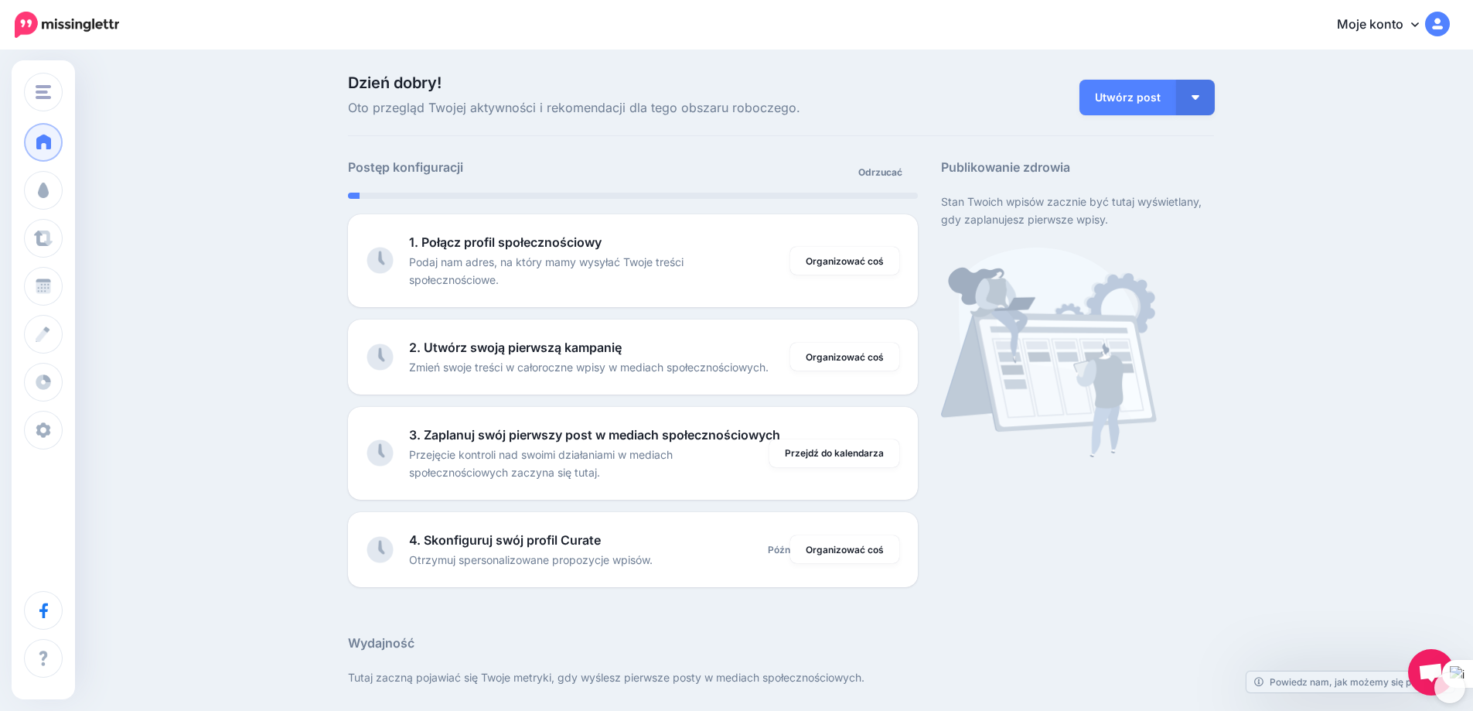
click at [1447, 26] on img at bounding box center [1437, 24] width 25 height 25
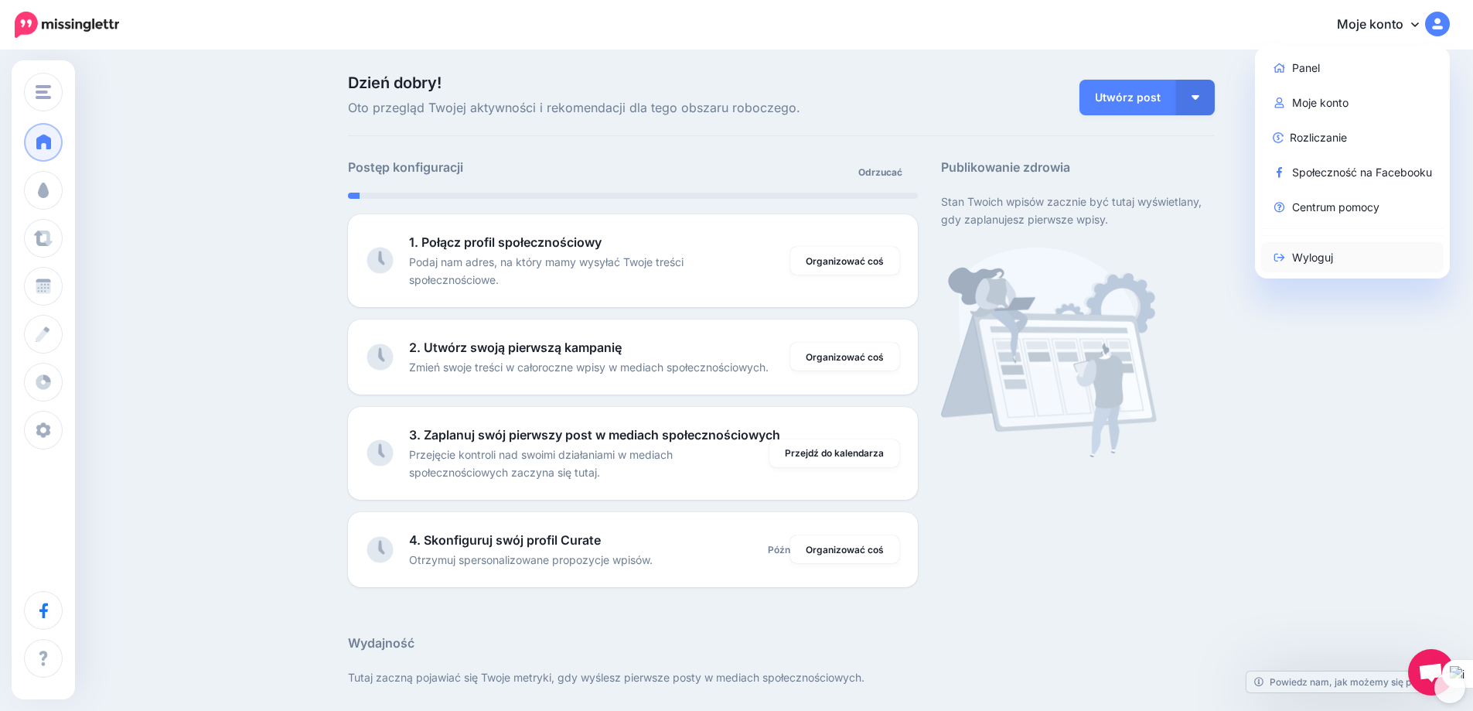
click at [1310, 253] on font "Wyloguj" at bounding box center [1312, 257] width 41 height 13
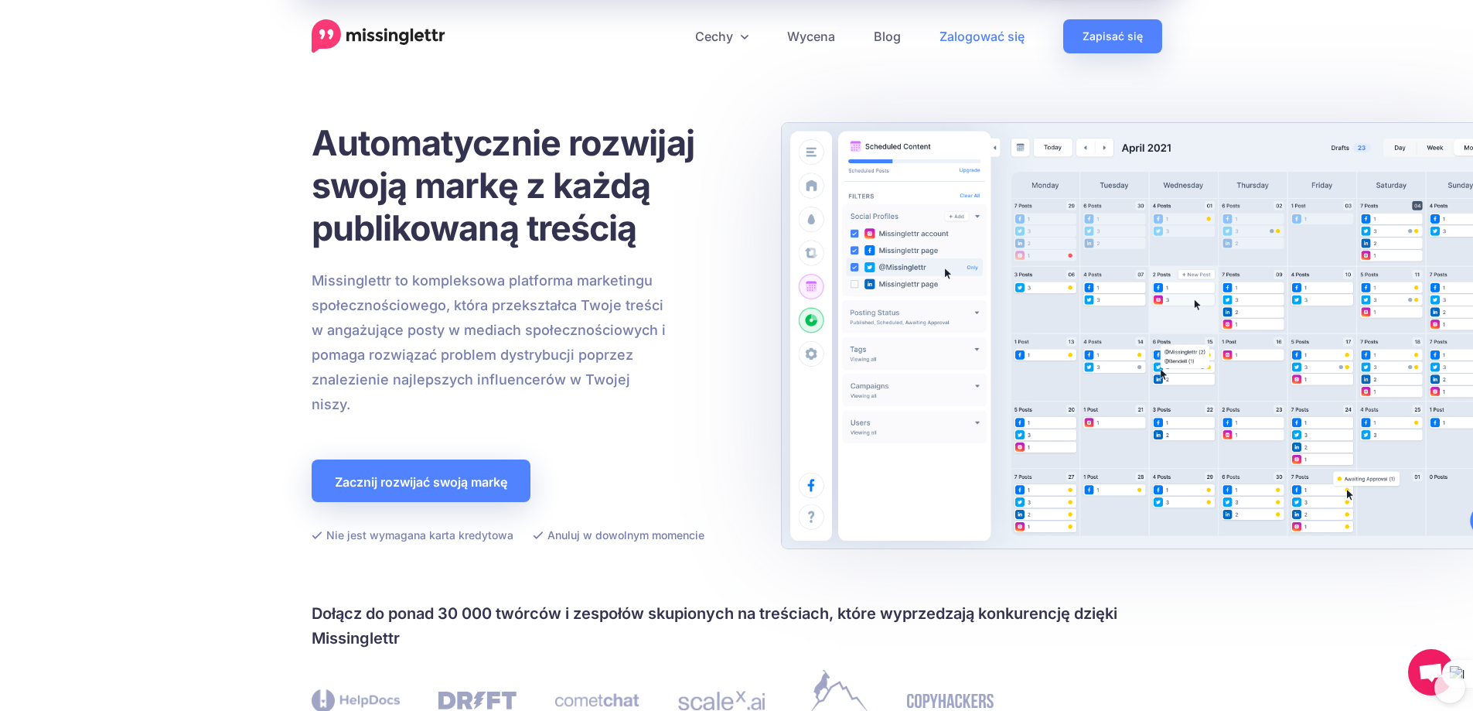
click at [1033, 34] on link "Zalogować się" at bounding box center [982, 36] width 124 height 34
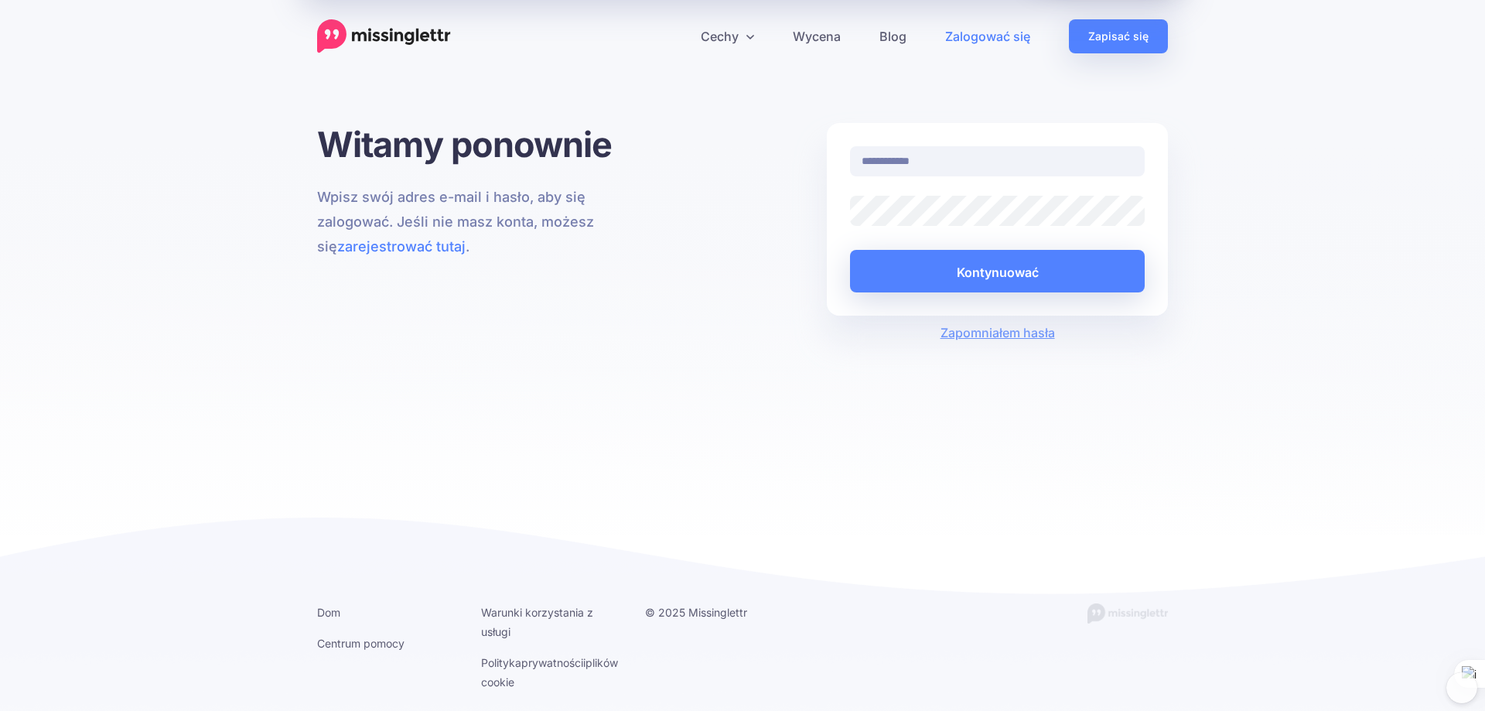
click at [937, 162] on input "**********" at bounding box center [997, 161] width 295 height 30
type input "**********"
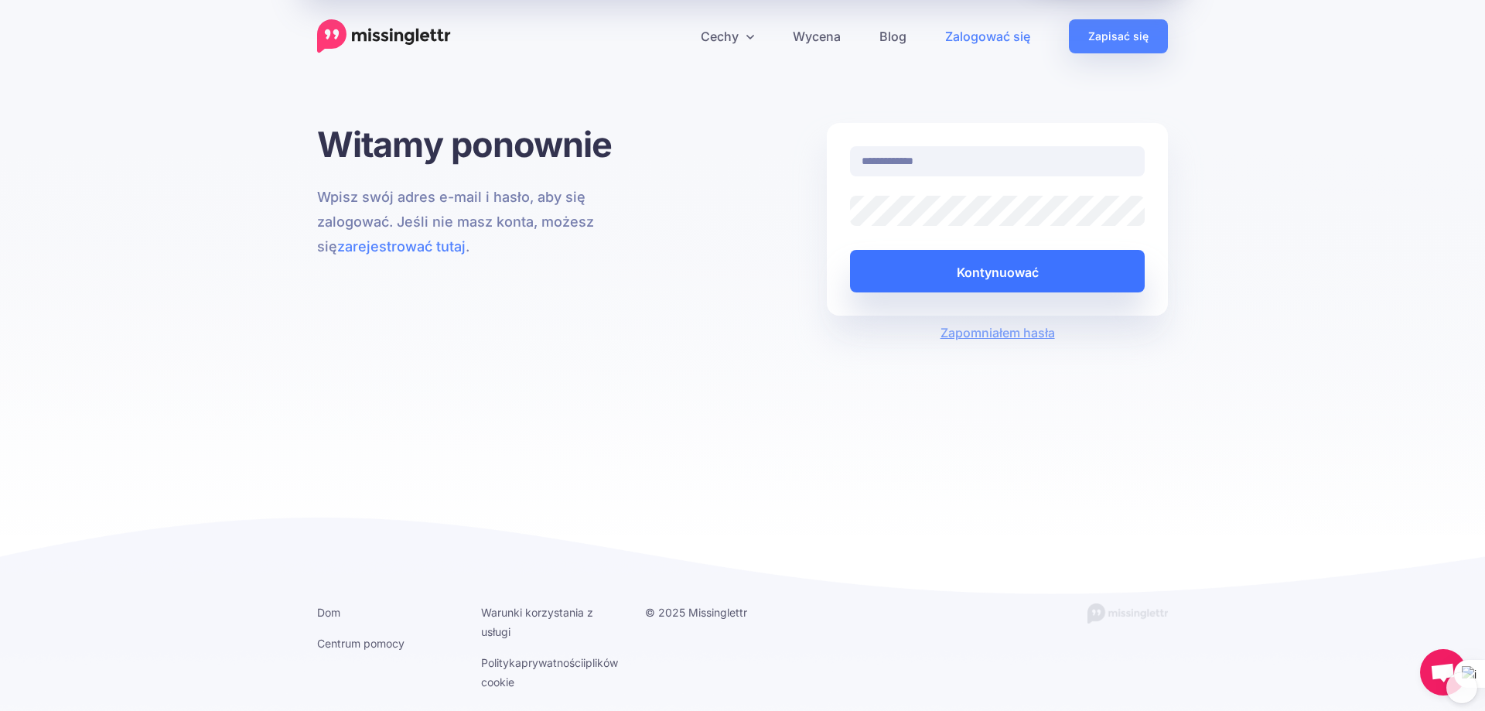
click at [955, 269] on button "Kontynuować" at bounding box center [997, 271] width 295 height 43
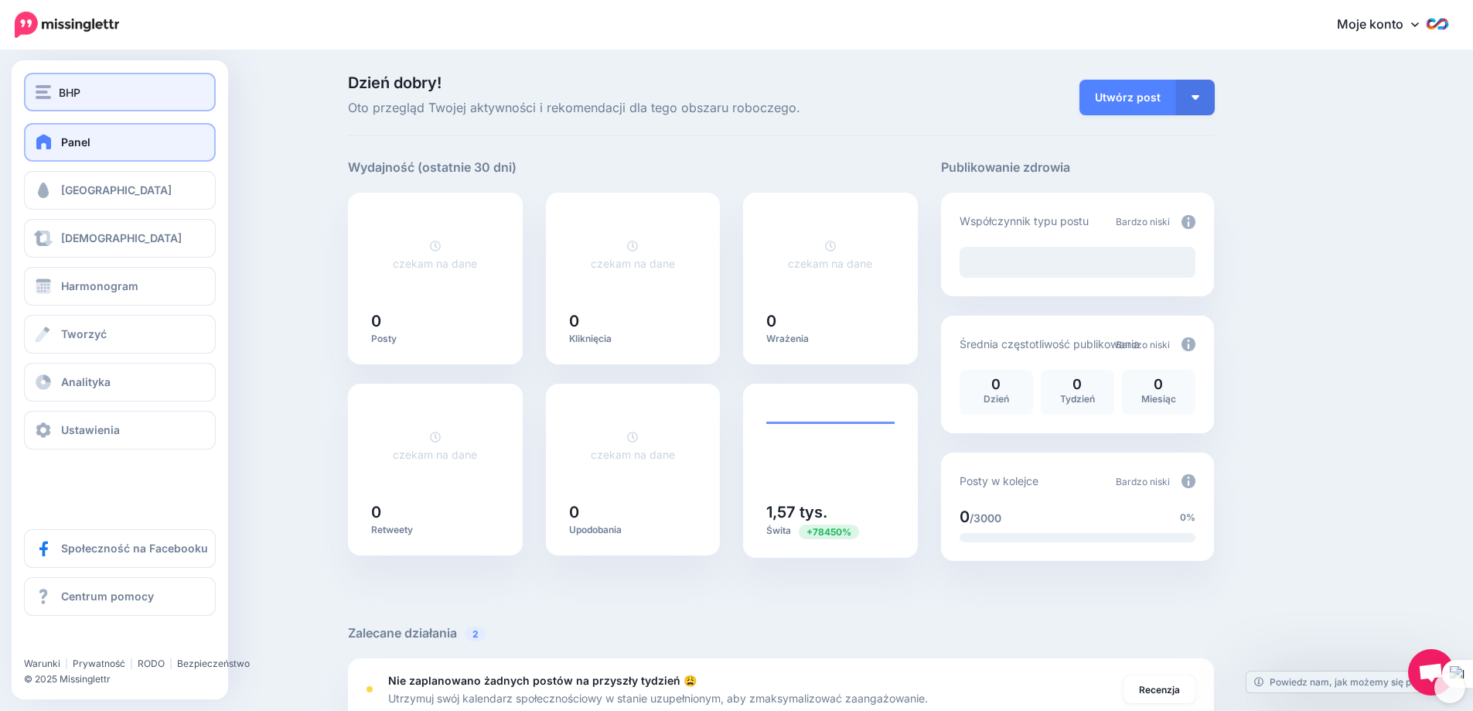
click at [45, 90] on img "button" at bounding box center [43, 92] width 15 height 14
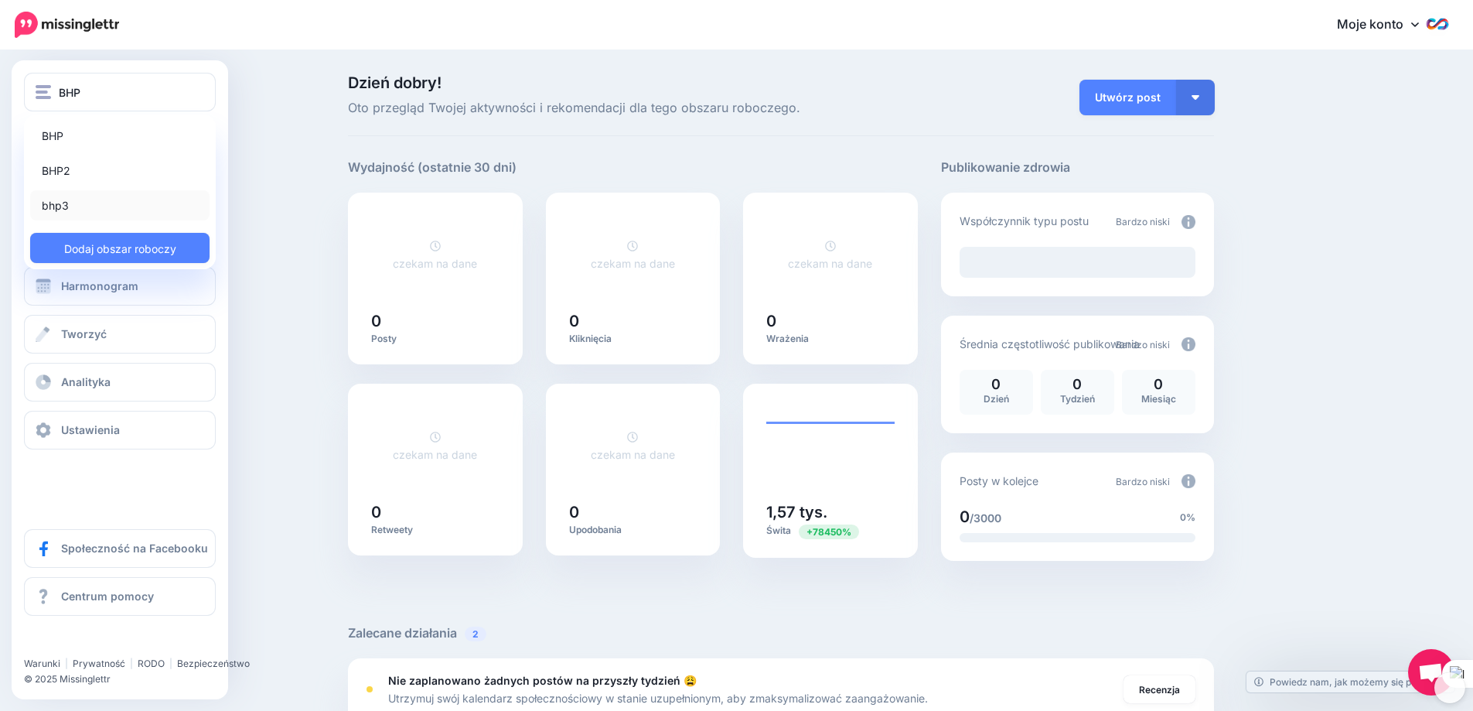
click at [63, 201] on font "bhp3" at bounding box center [55, 205] width 27 height 13
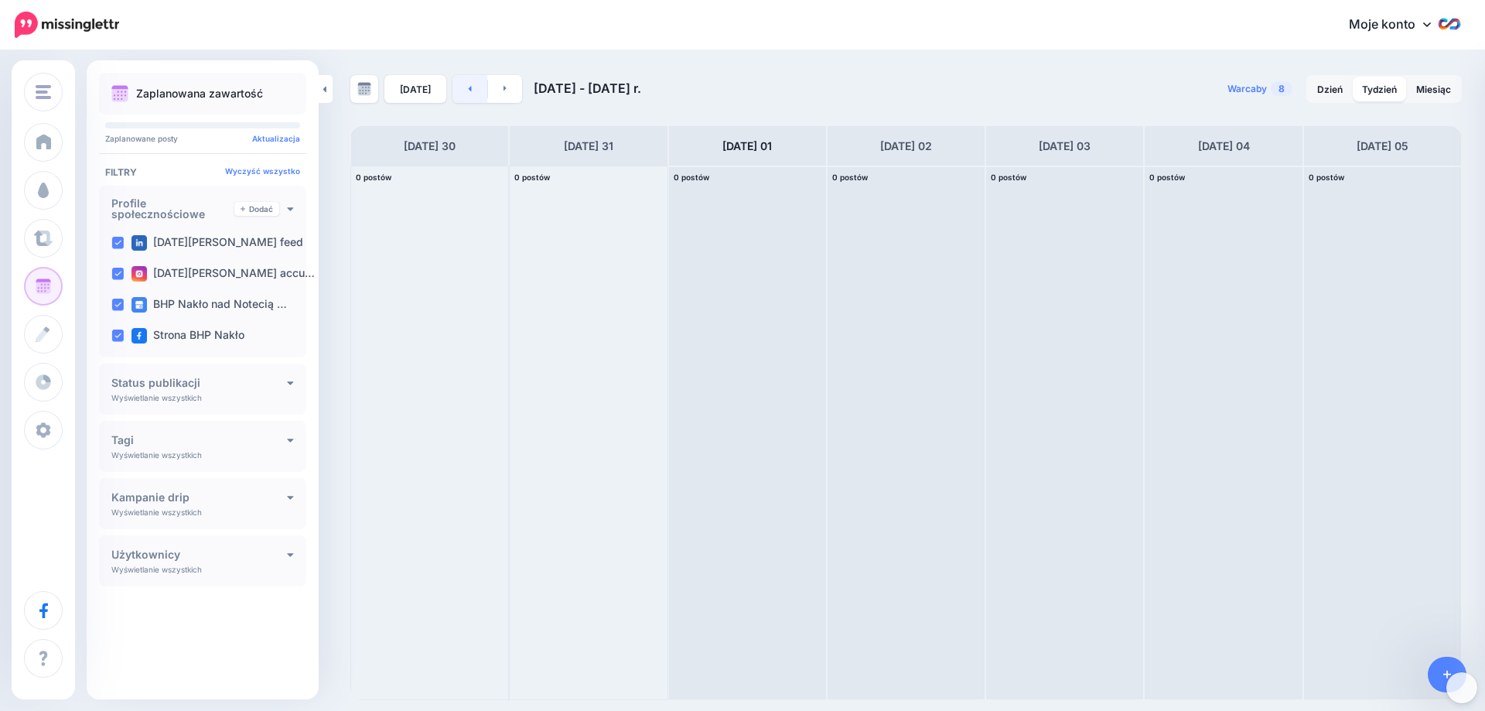
drag, startPoint x: 0, startPoint y: 0, endPoint x: 466, endPoint y: 87, distance: 474.4
click at [468, 87] on icon at bounding box center [470, 88] width 4 height 9
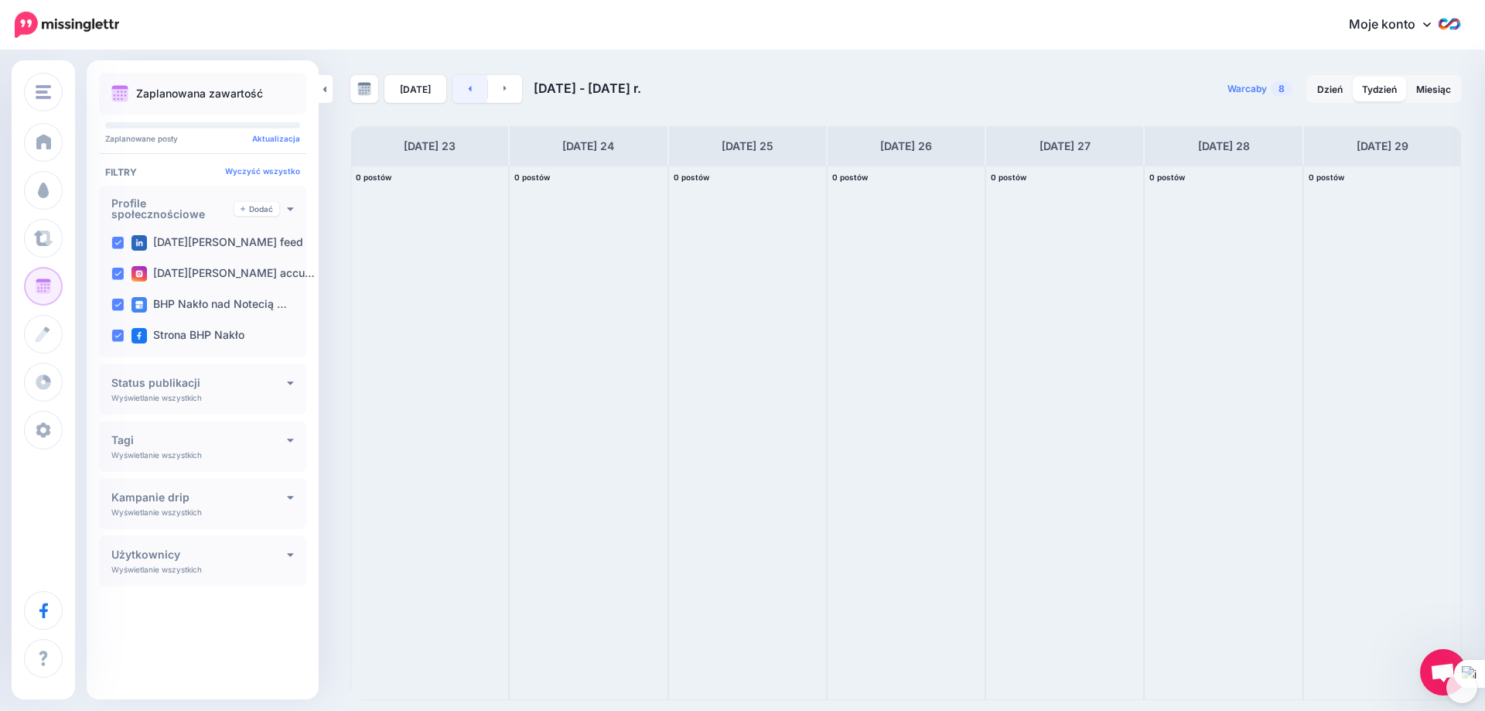
click at [468, 87] on icon at bounding box center [470, 88] width 4 height 9
click at [764, 290] on font "Wyślij ponownie" at bounding box center [753, 285] width 63 height 9
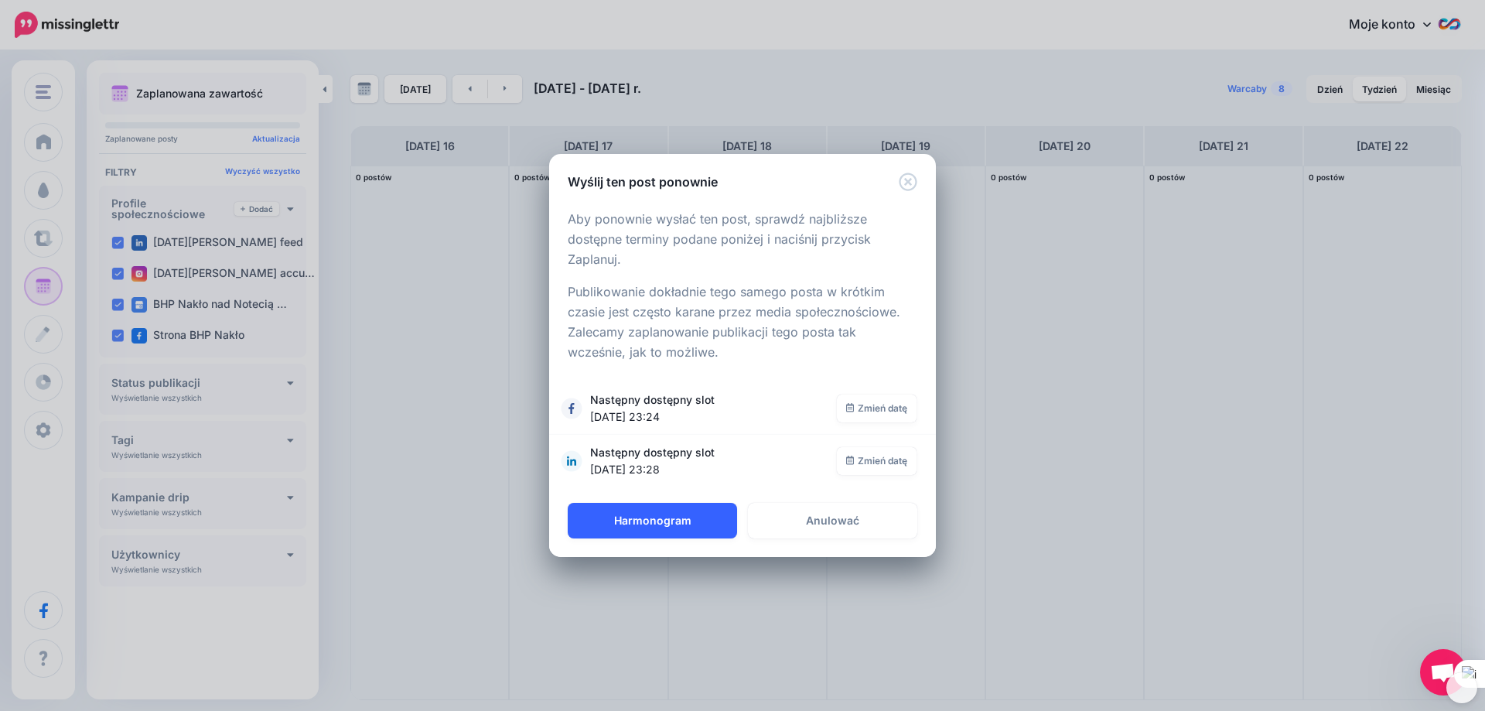
click at [648, 520] on font "Harmonogram" at bounding box center [652, 520] width 77 height 13
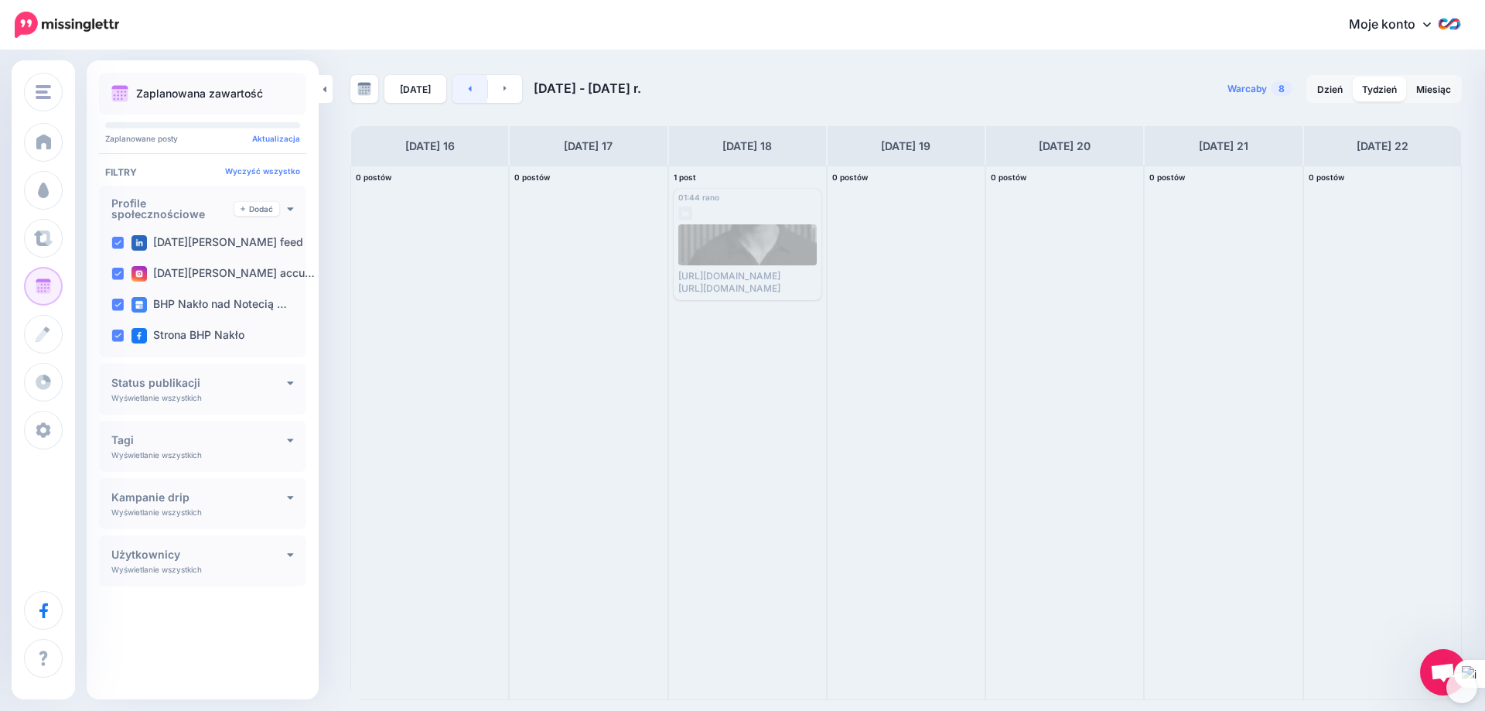
click at [470, 88] on link at bounding box center [469, 89] width 35 height 28
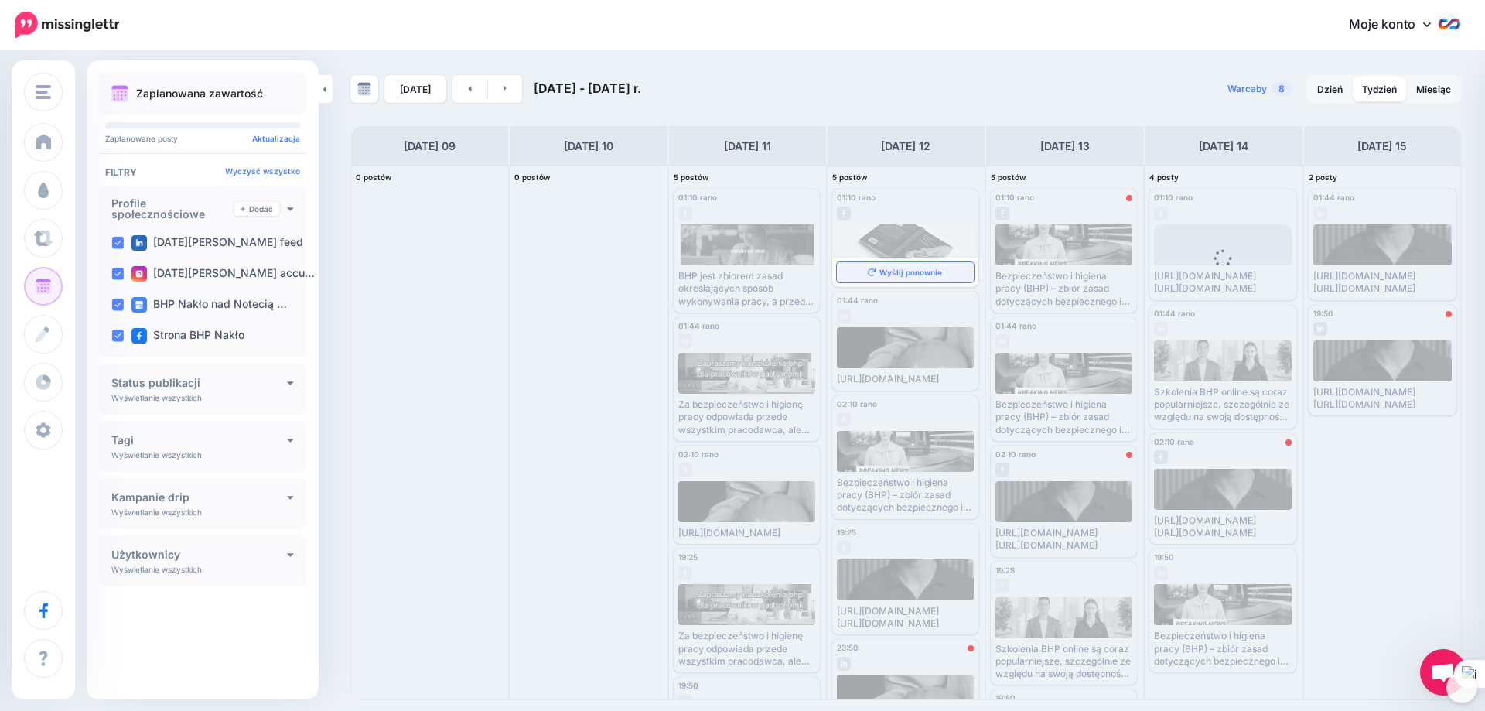
click at [879, 277] on font "Wyślij ponownie" at bounding box center [910, 272] width 63 height 9
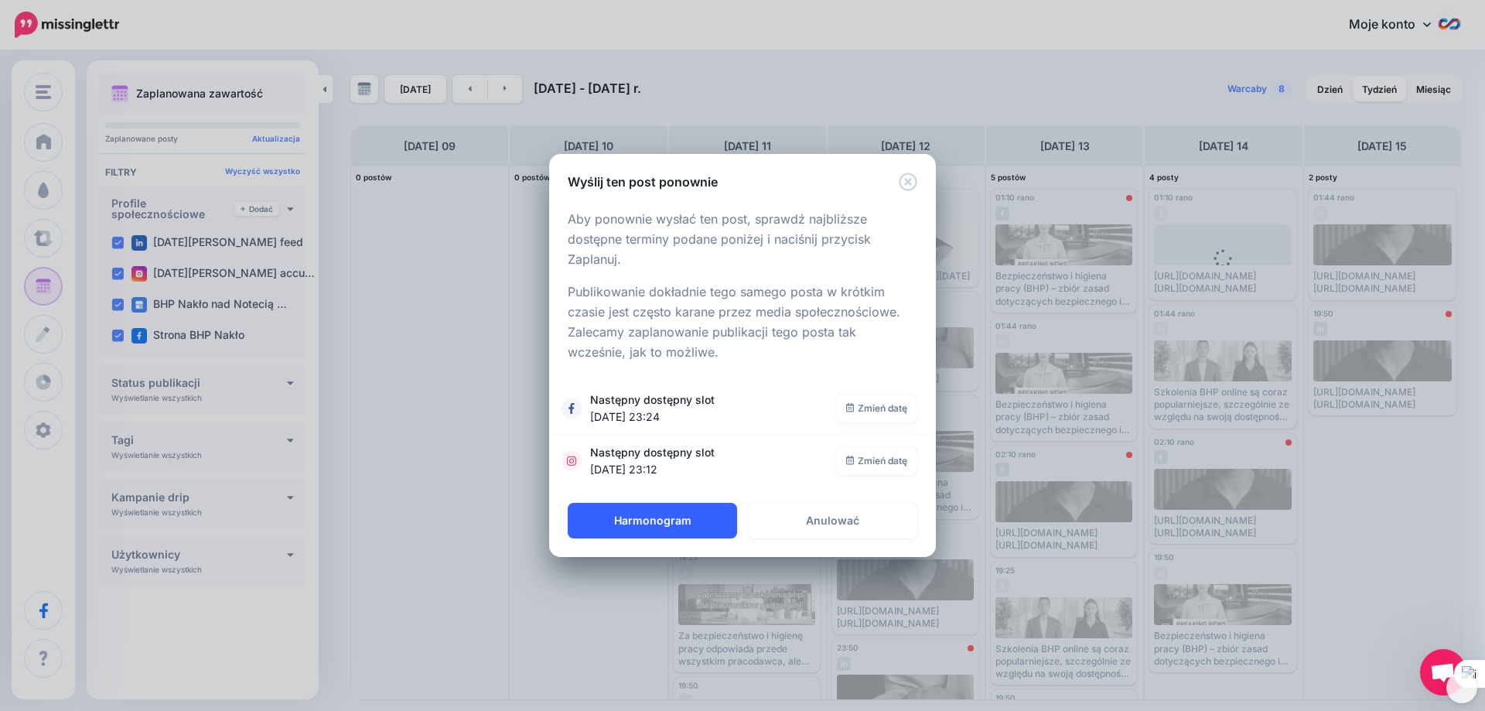
click at [620, 518] on font "Harmonogram" at bounding box center [652, 520] width 77 height 13
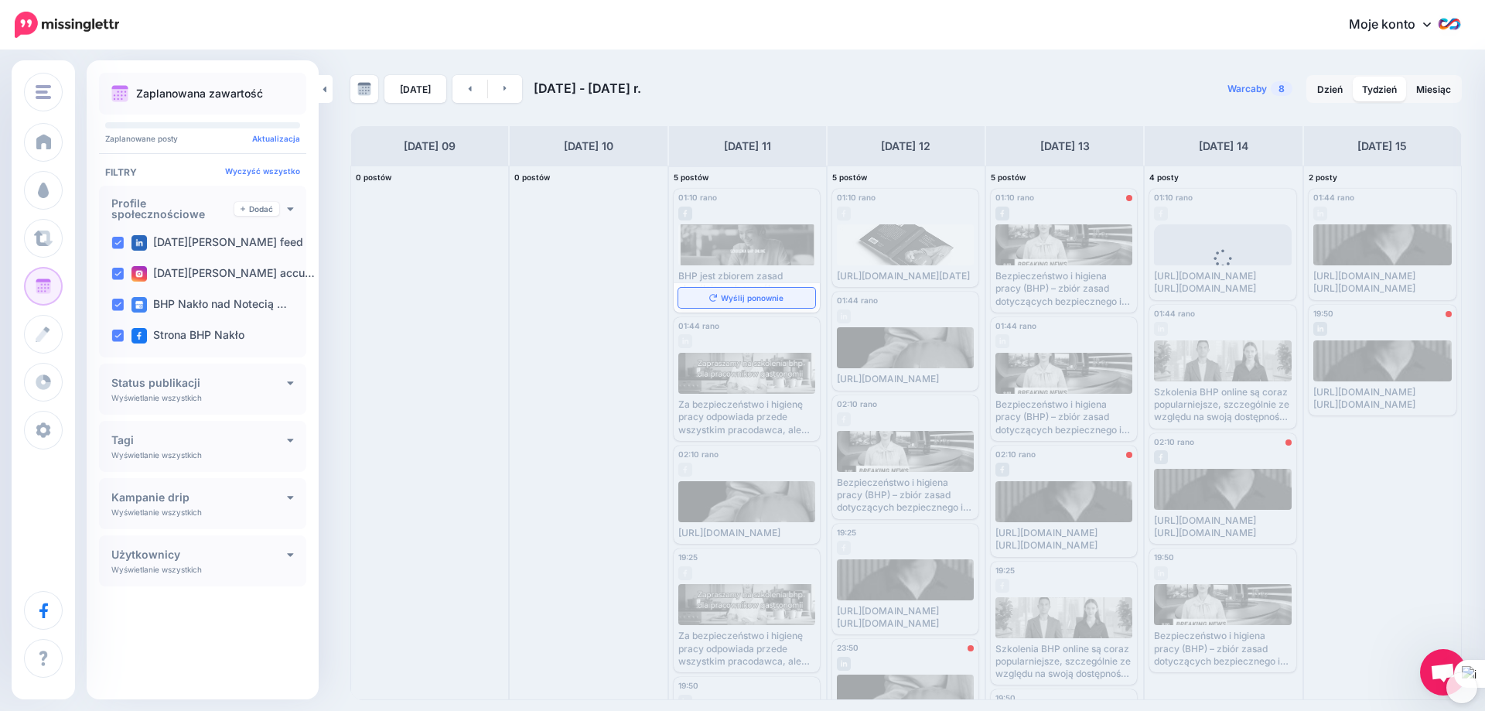
click at [737, 289] on link "Wyślij ponownie" at bounding box center [746, 298] width 137 height 20
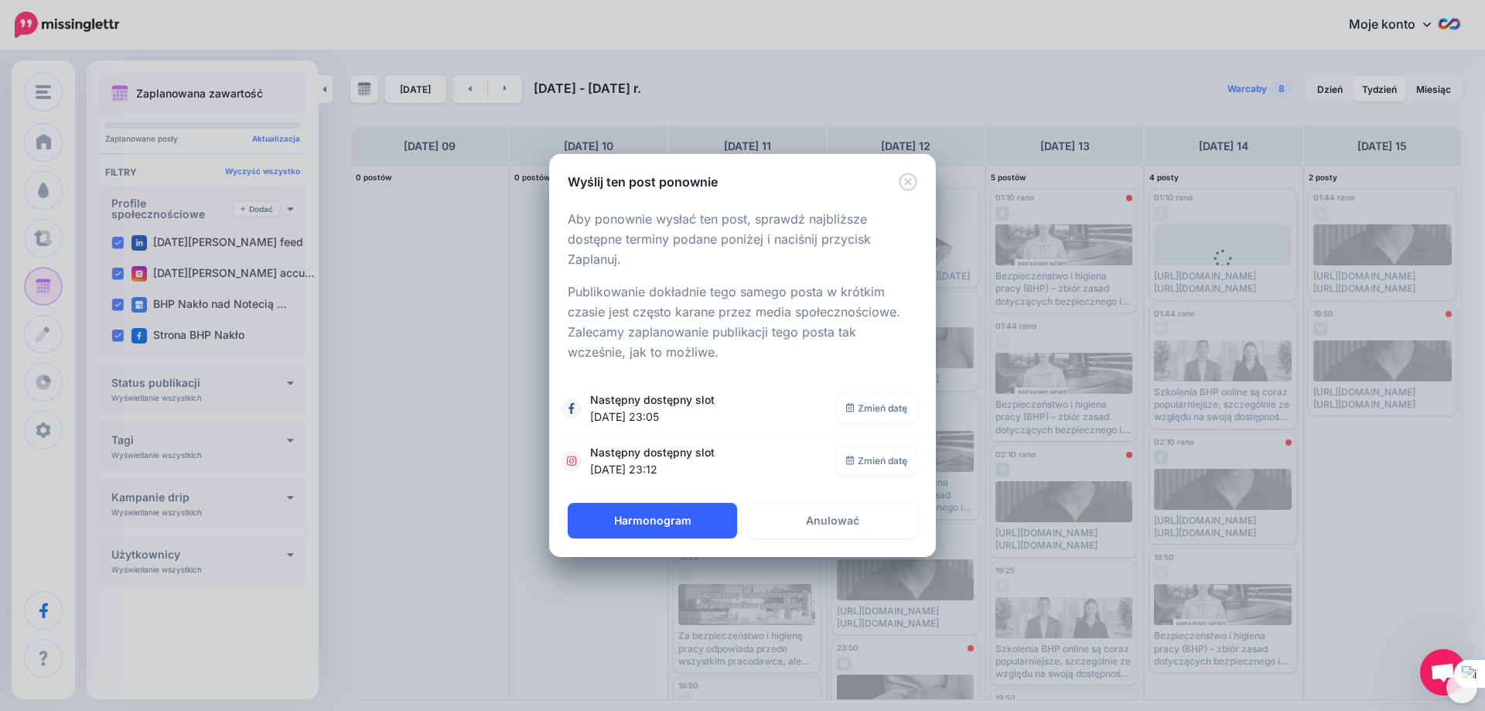
click at [646, 514] on font "Harmonogram" at bounding box center [652, 520] width 77 height 13
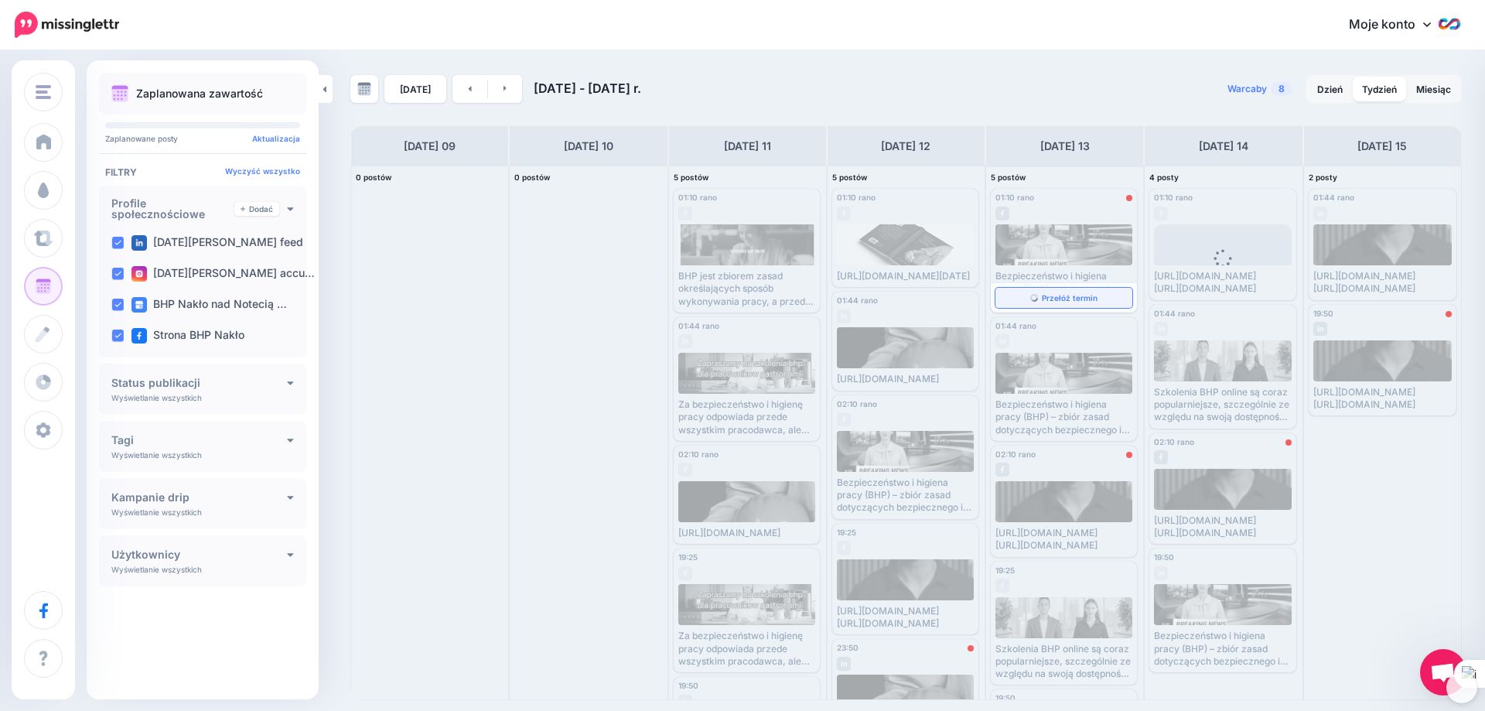
click at [1074, 293] on font "Przełóż termin" at bounding box center [1070, 297] width 56 height 9
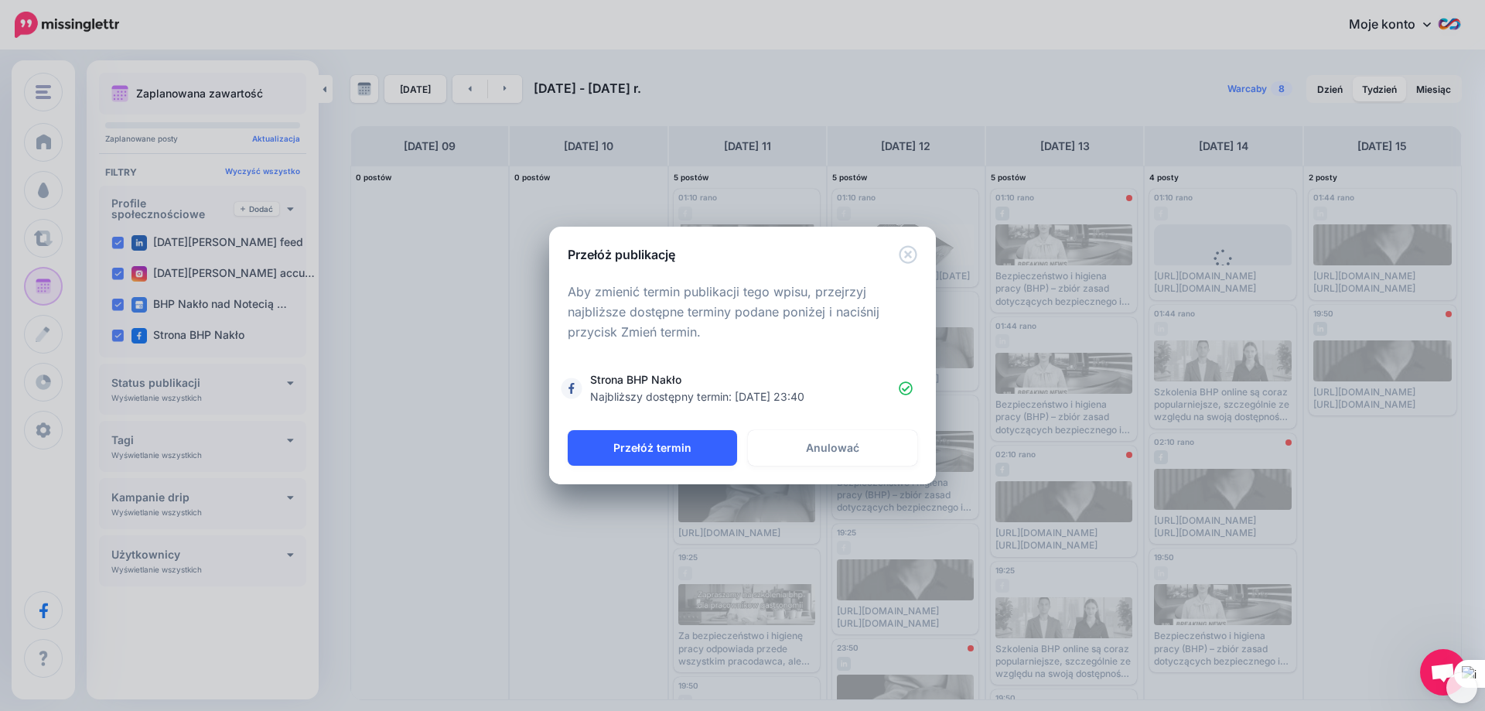
click at [657, 450] on font "Przełóż termin" at bounding box center [652, 447] width 78 height 13
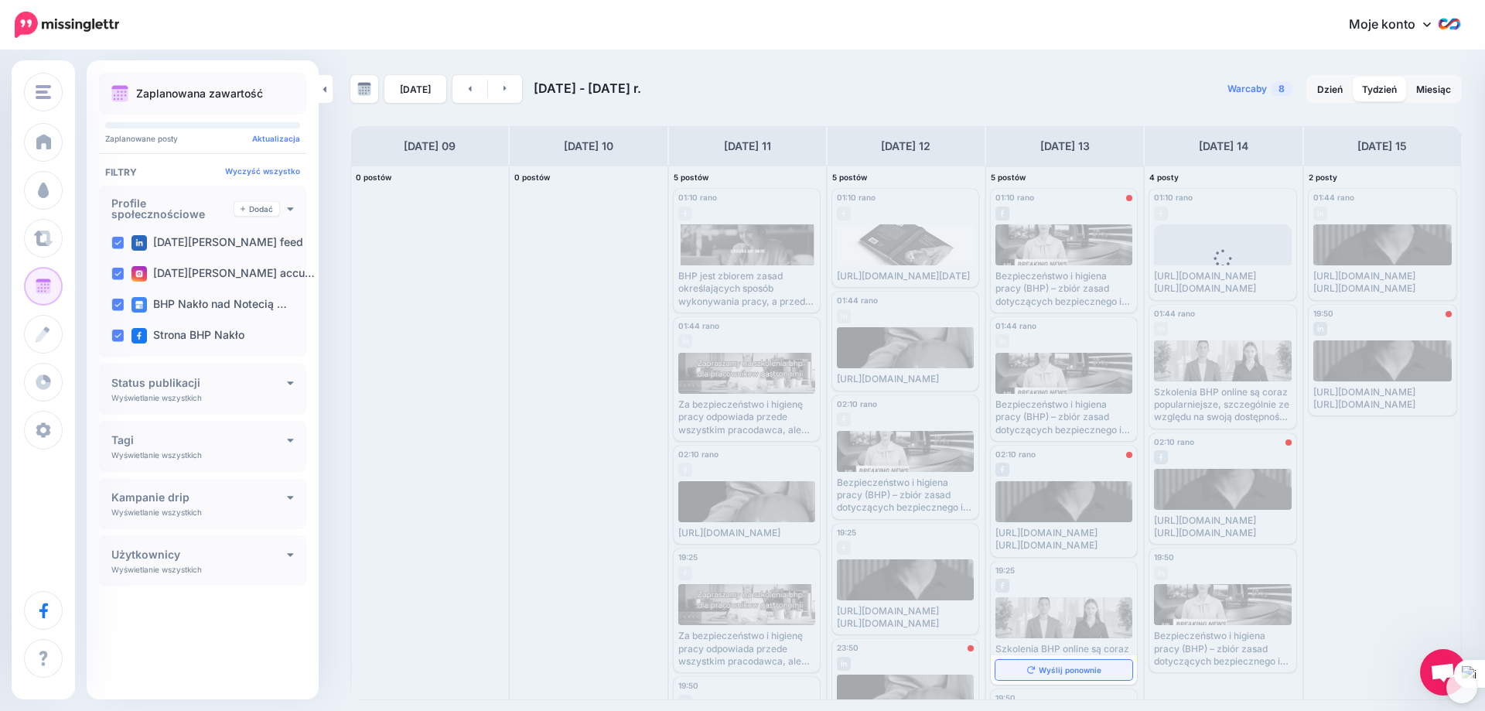
click at [1040, 674] on font "Wyślij ponownie" at bounding box center [1070, 669] width 63 height 9
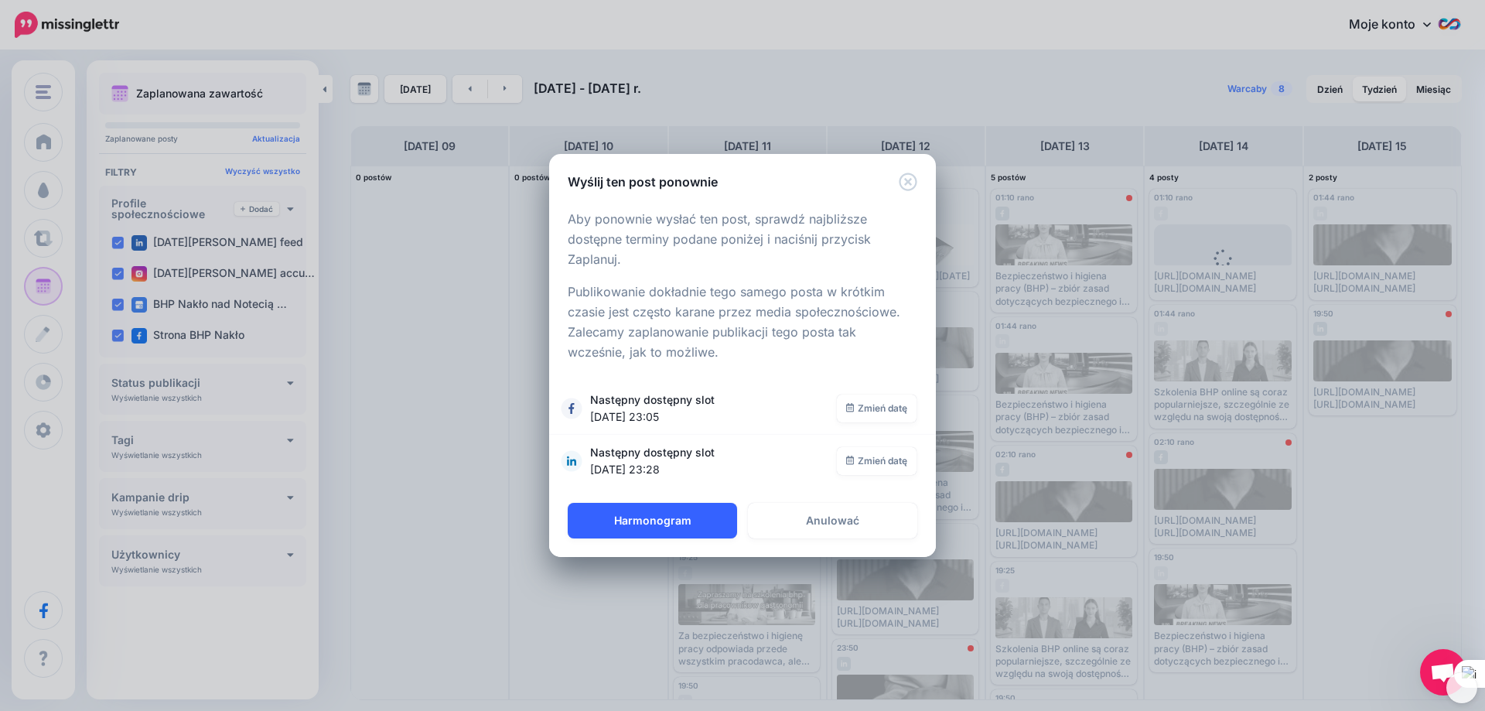
click at [680, 525] on font "Harmonogram" at bounding box center [652, 520] width 77 height 13
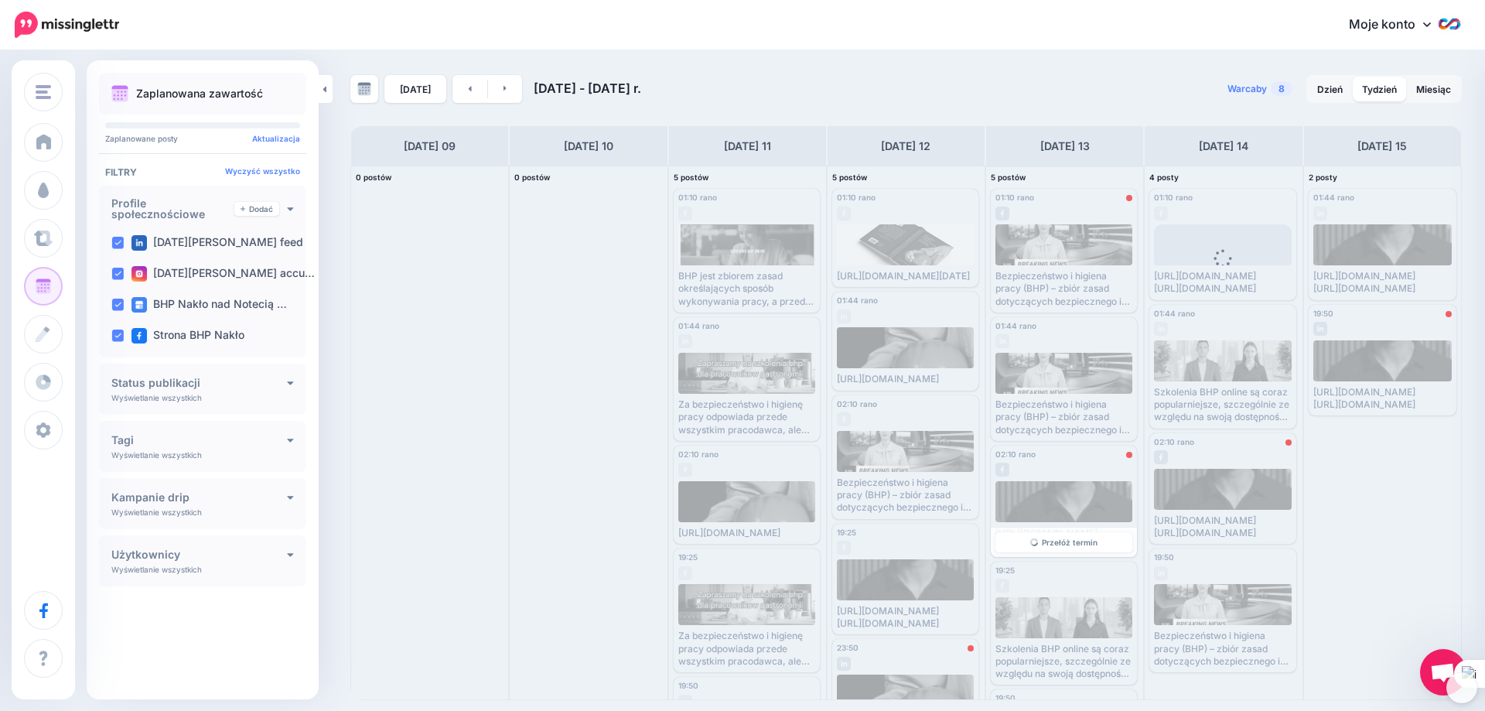
click at [1063, 547] on font "Przełóż termin" at bounding box center [1070, 542] width 56 height 9
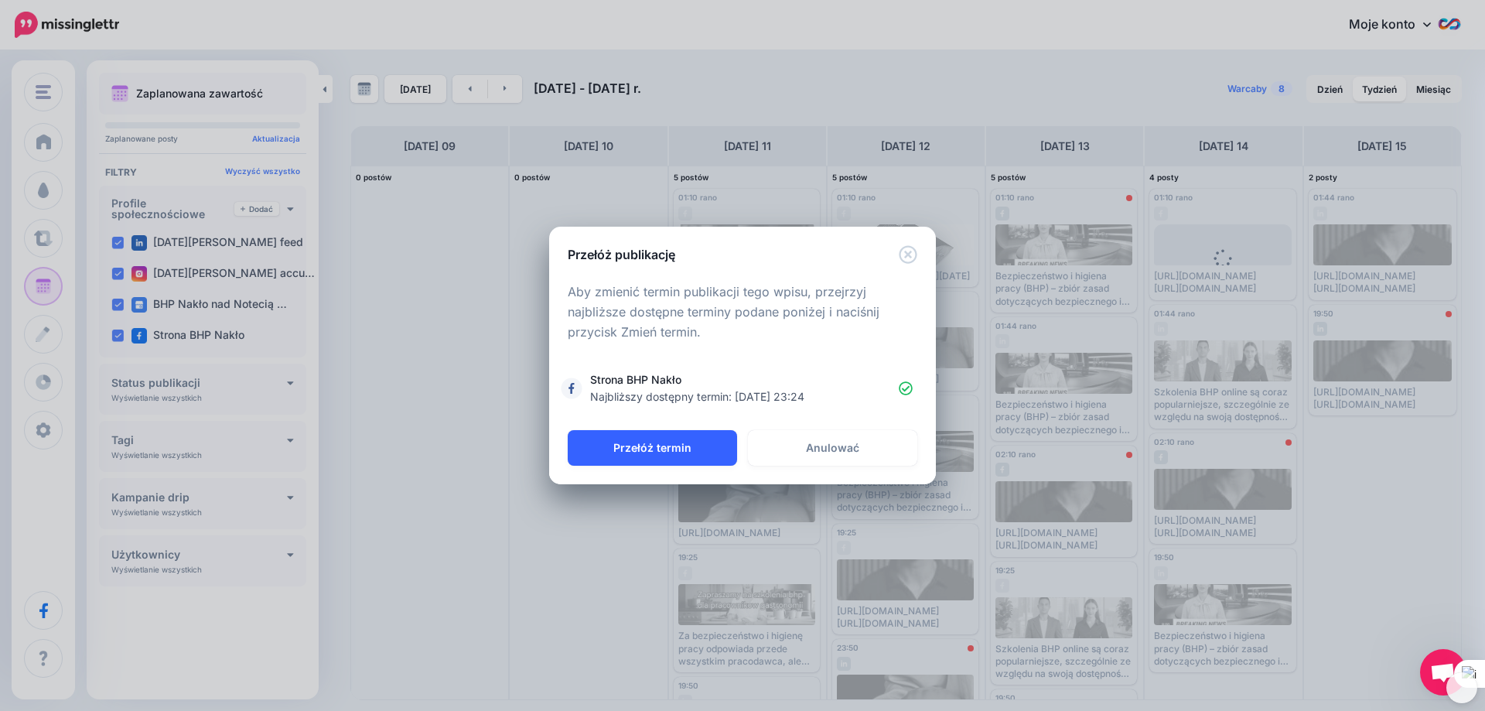
click at [661, 445] on font "Przełóż termin" at bounding box center [652, 447] width 78 height 13
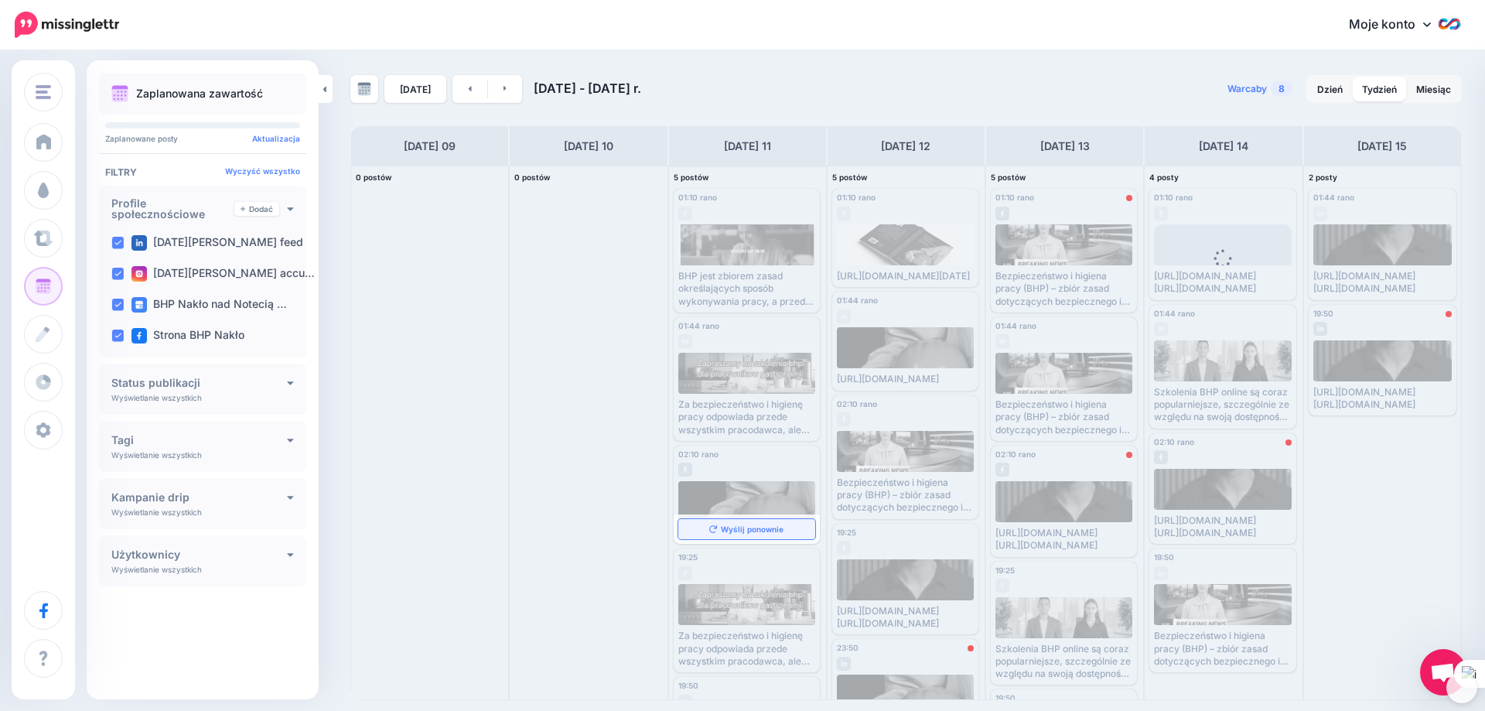
click at [714, 531] on icon at bounding box center [713, 529] width 8 height 8
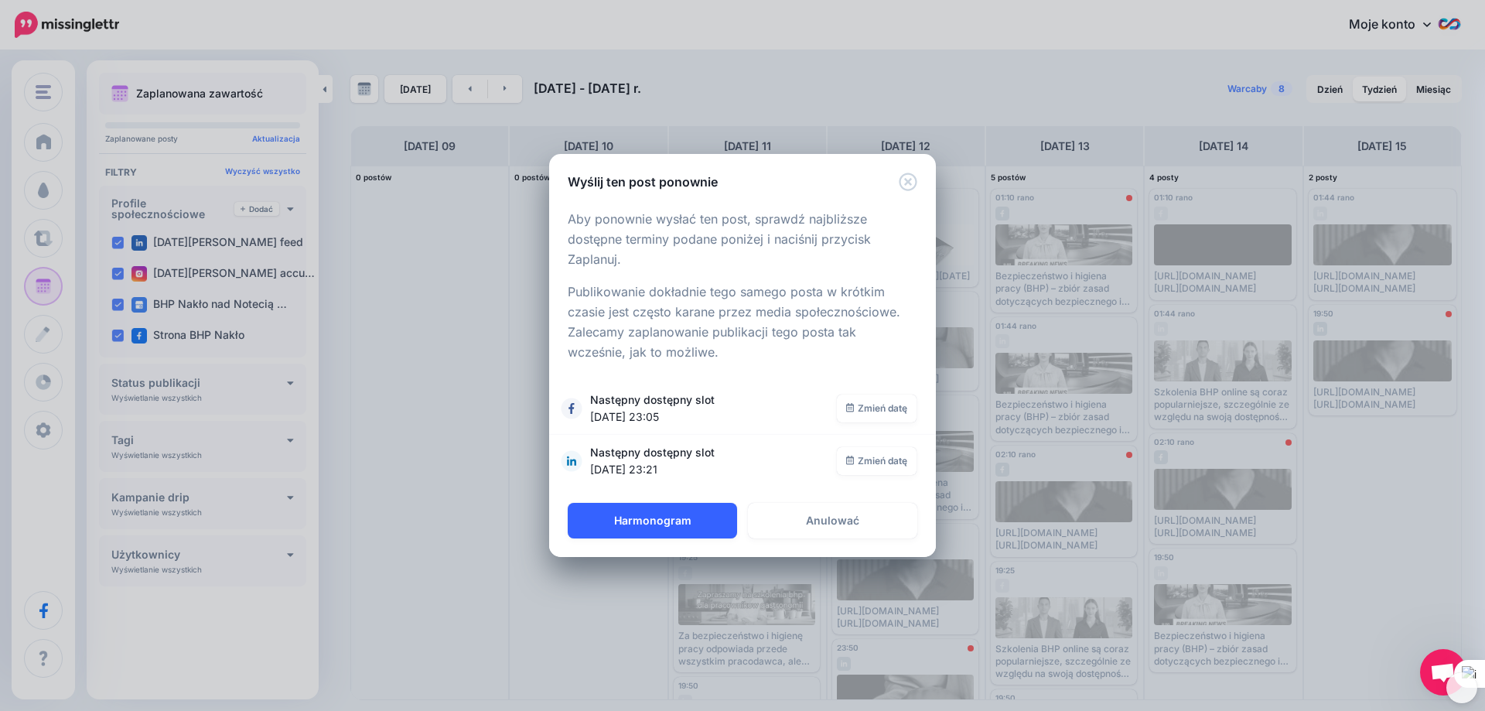
click at [654, 516] on font "Harmonogram" at bounding box center [652, 520] width 77 height 13
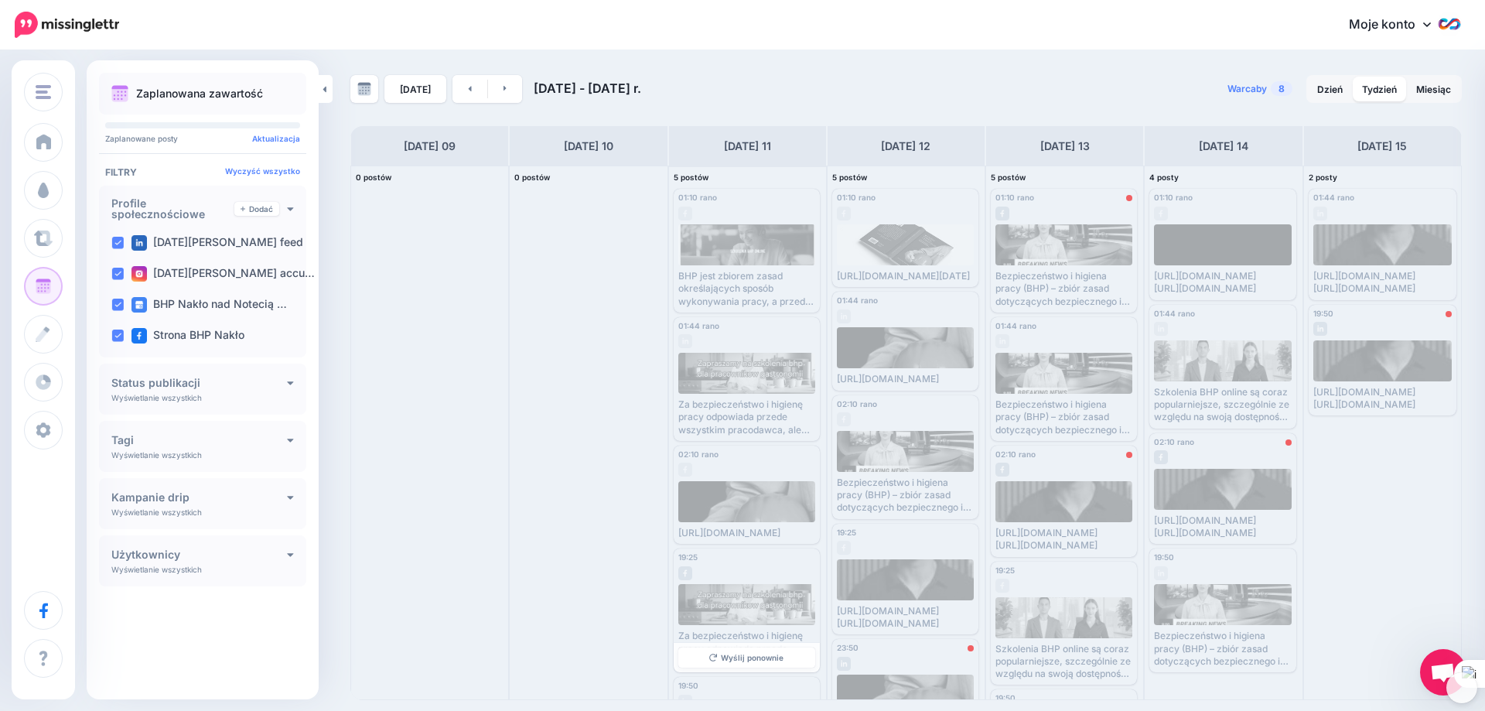
click at [741, 654] on font "Wyślij ponownie" at bounding box center [752, 657] width 63 height 9
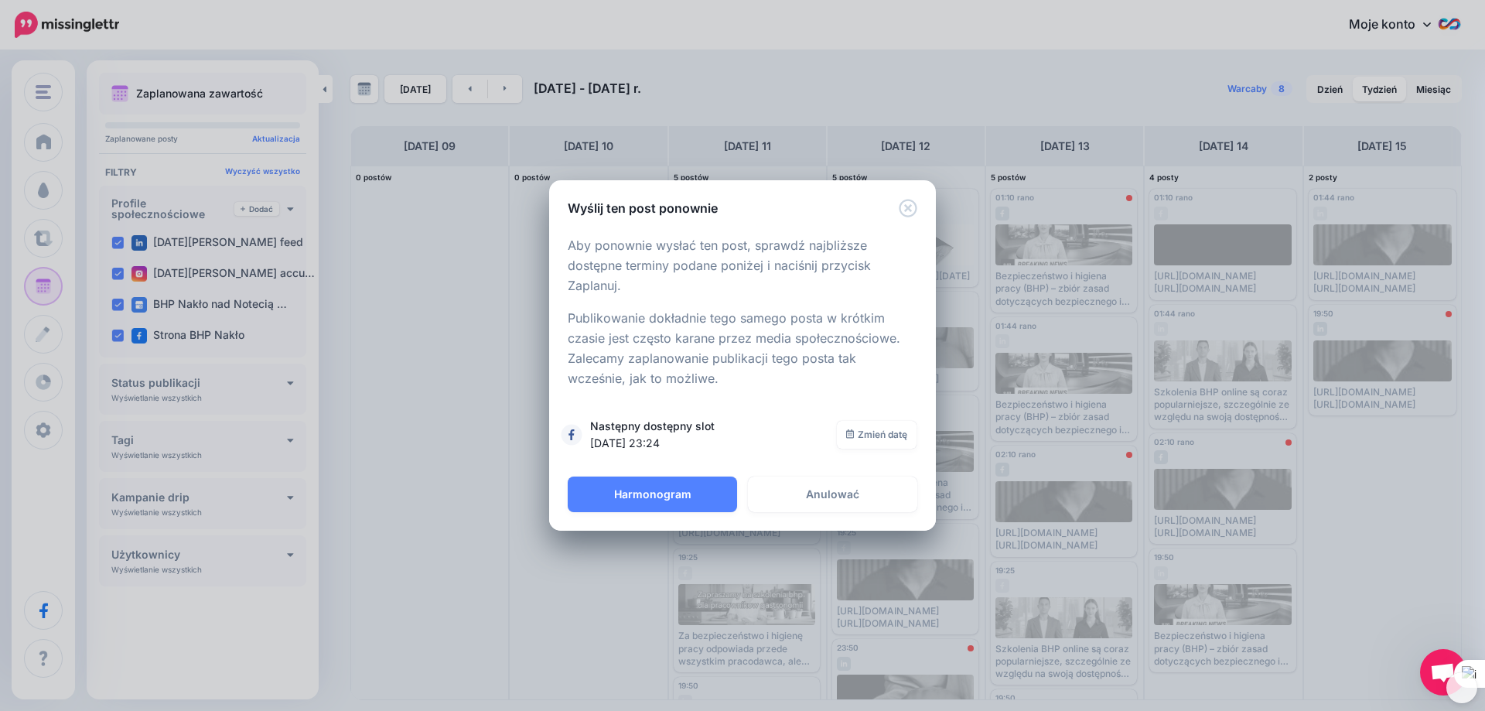
drag, startPoint x: 641, startPoint y: 481, endPoint x: 634, endPoint y: 470, distance: 12.9
click at [640, 480] on button "Harmonogram" at bounding box center [652, 494] width 169 height 36
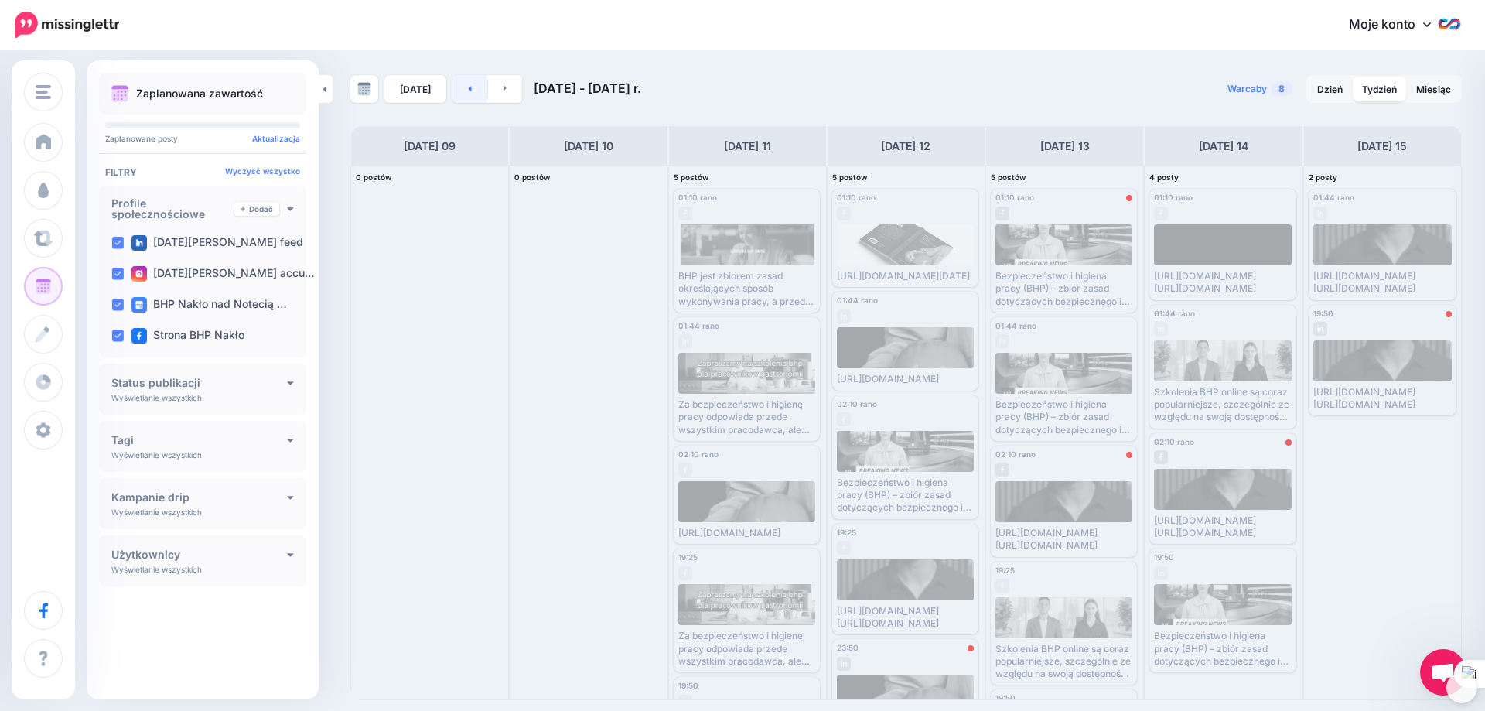
click at [468, 88] on icon at bounding box center [470, 88] width 4 height 9
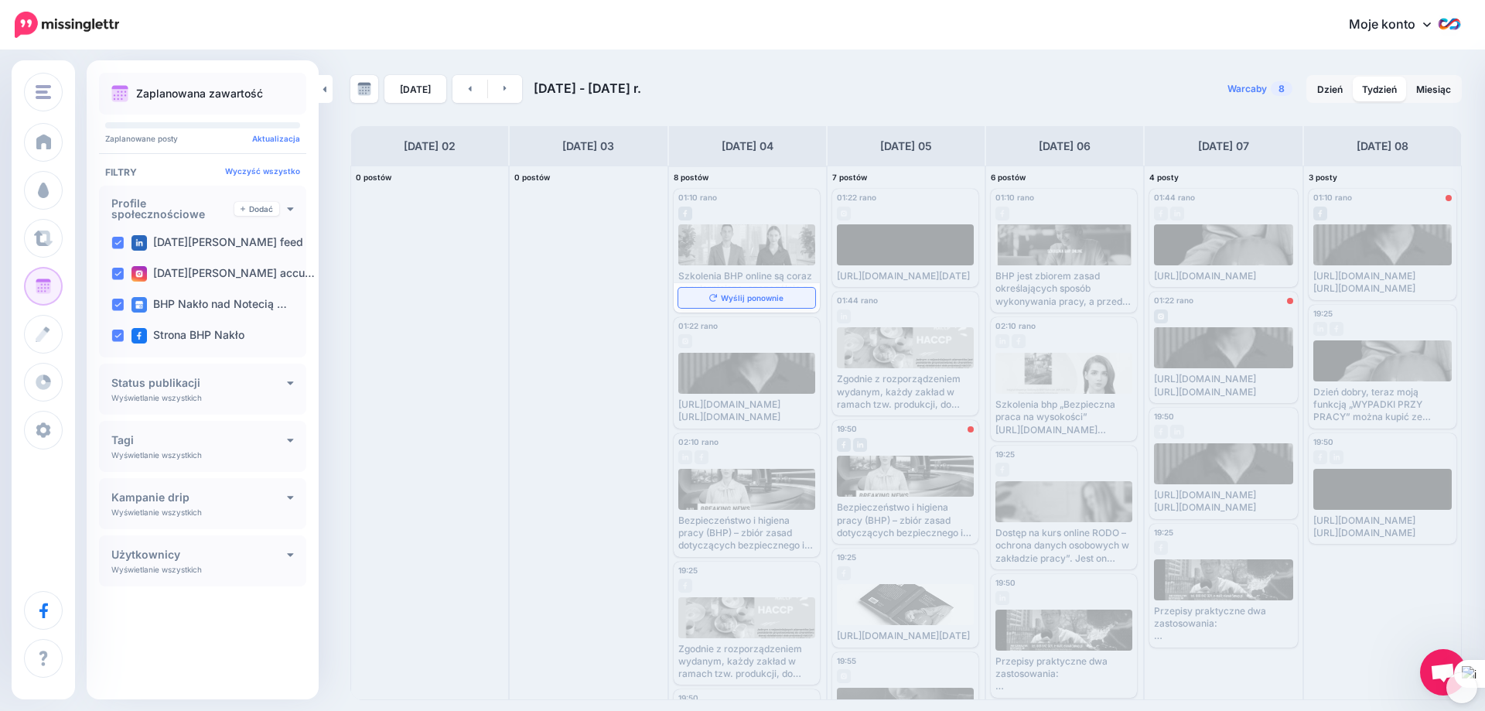
click at [753, 298] on font "Wyślij ponownie" at bounding box center [752, 297] width 63 height 9
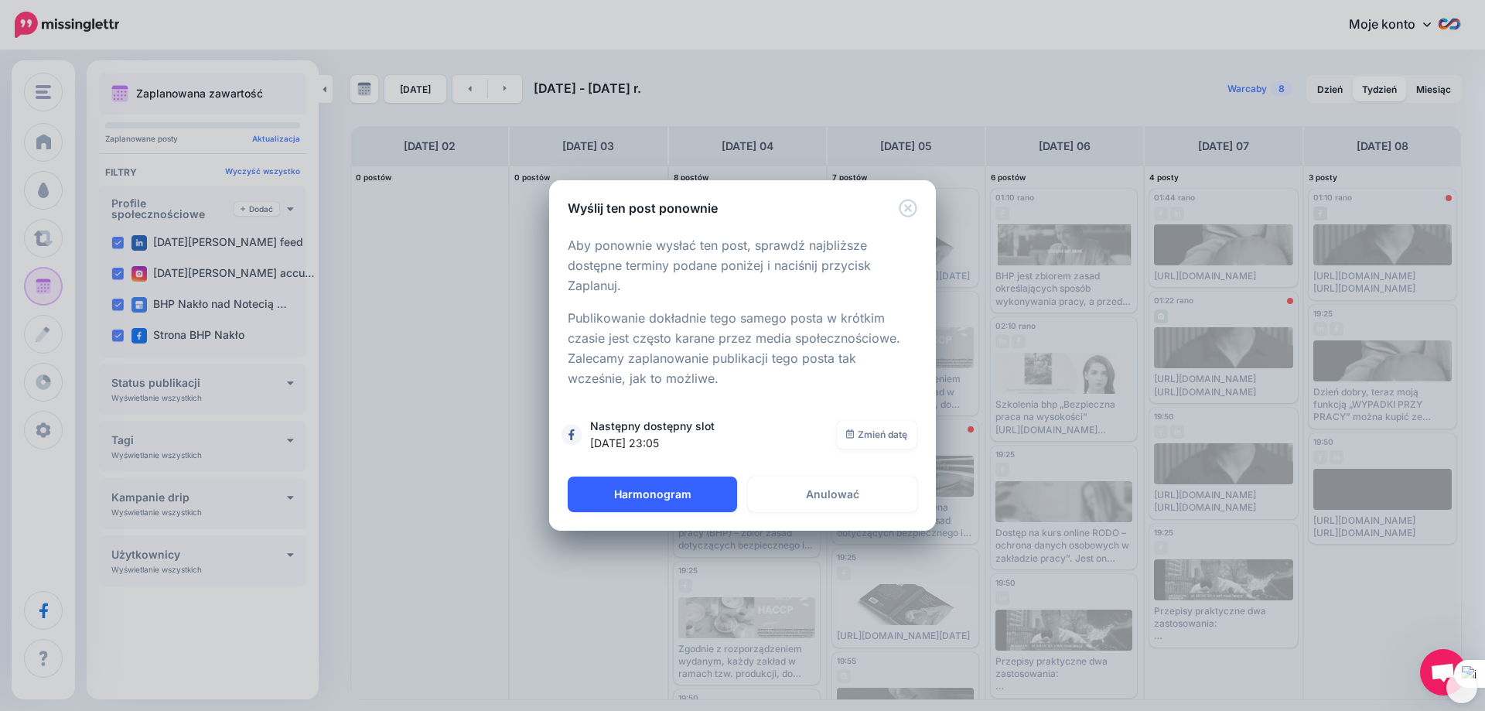
click at [676, 495] on font "Harmonogram" at bounding box center [652, 493] width 77 height 13
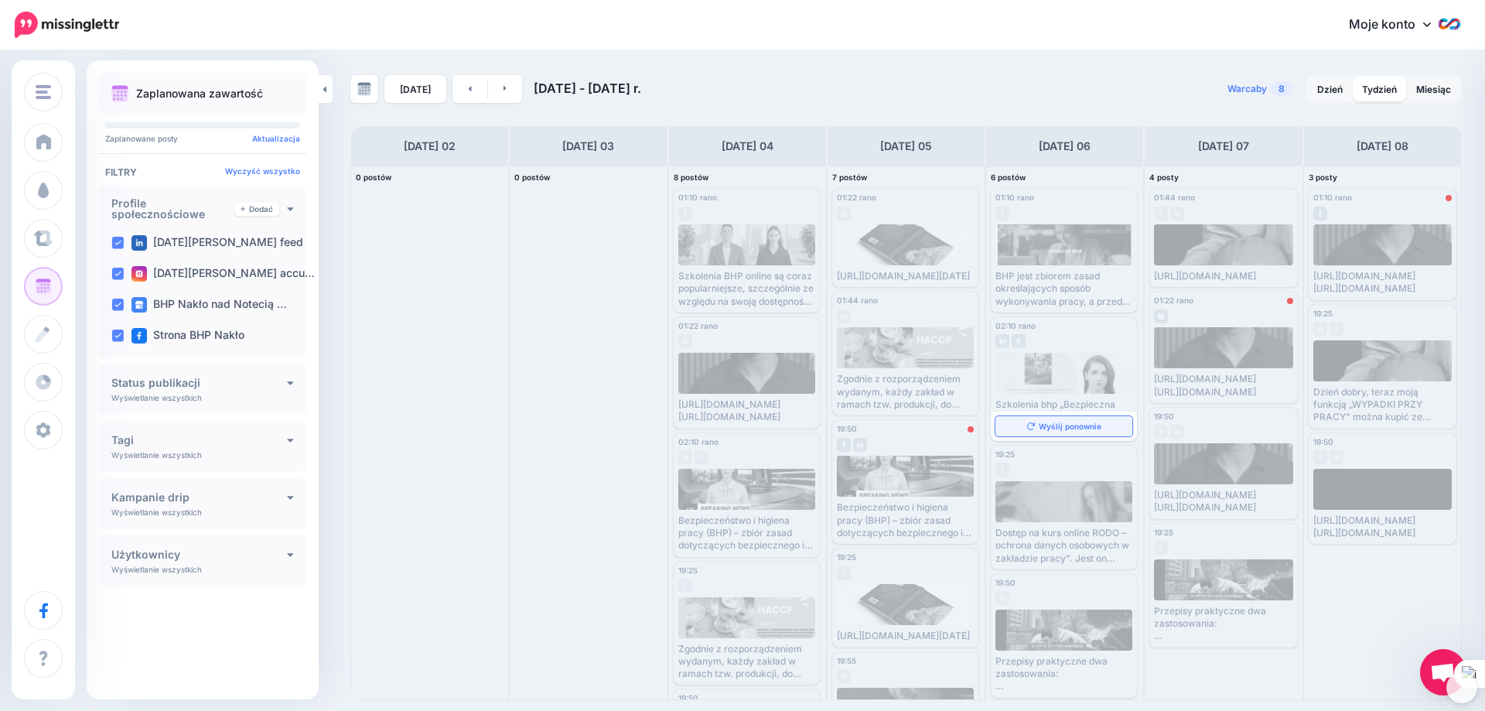
click at [1057, 426] on font "Wyślij ponownie" at bounding box center [1070, 426] width 63 height 9
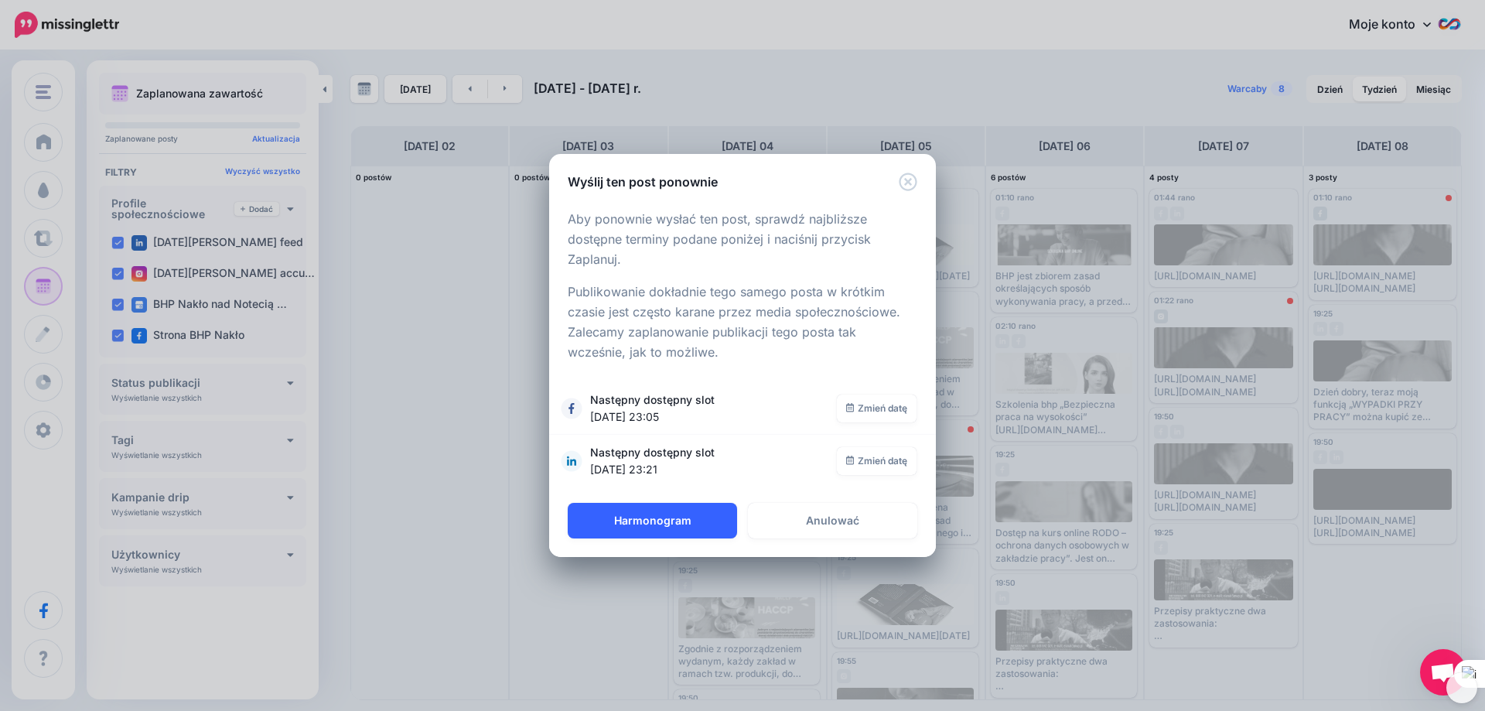
click at [667, 521] on font "Harmonogram" at bounding box center [652, 520] width 77 height 13
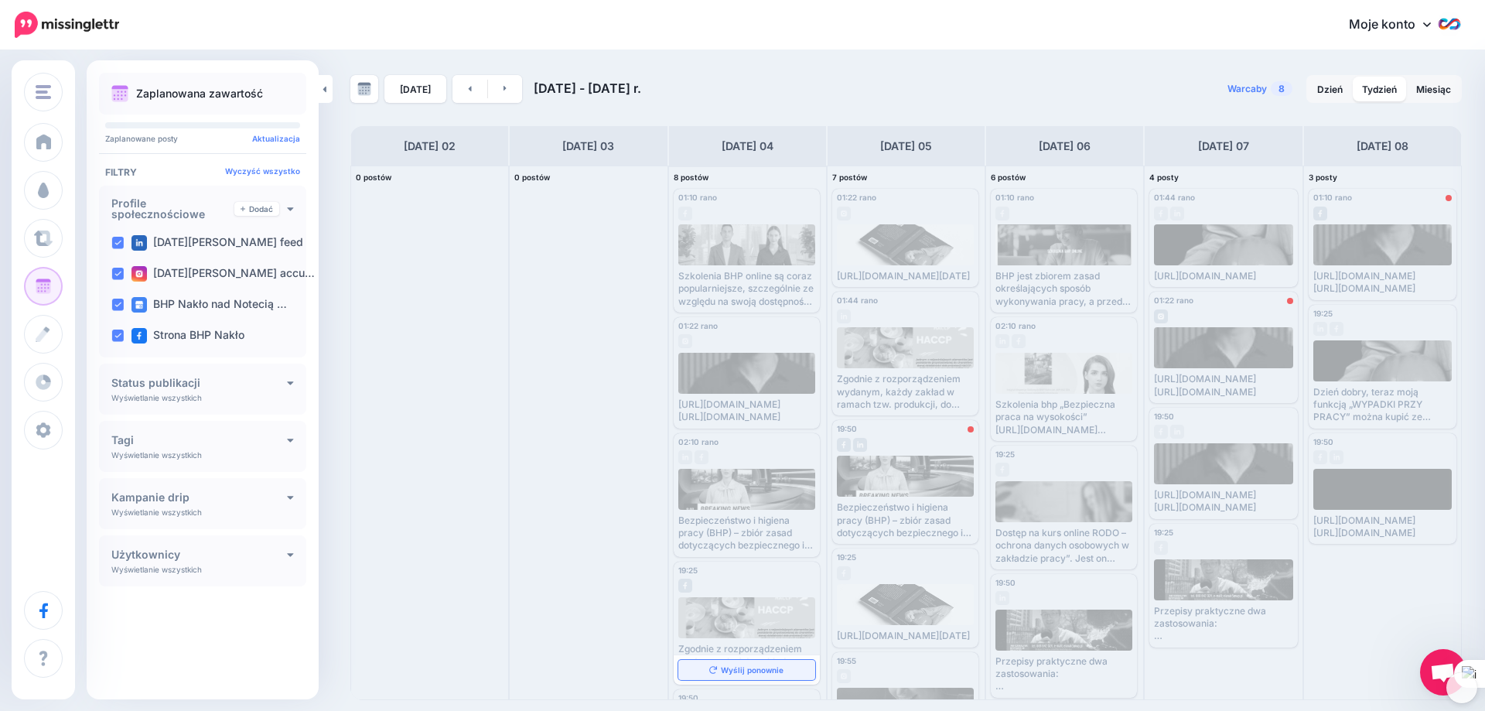
click at [738, 675] on link "Wyślij ponownie" at bounding box center [746, 670] width 137 height 20
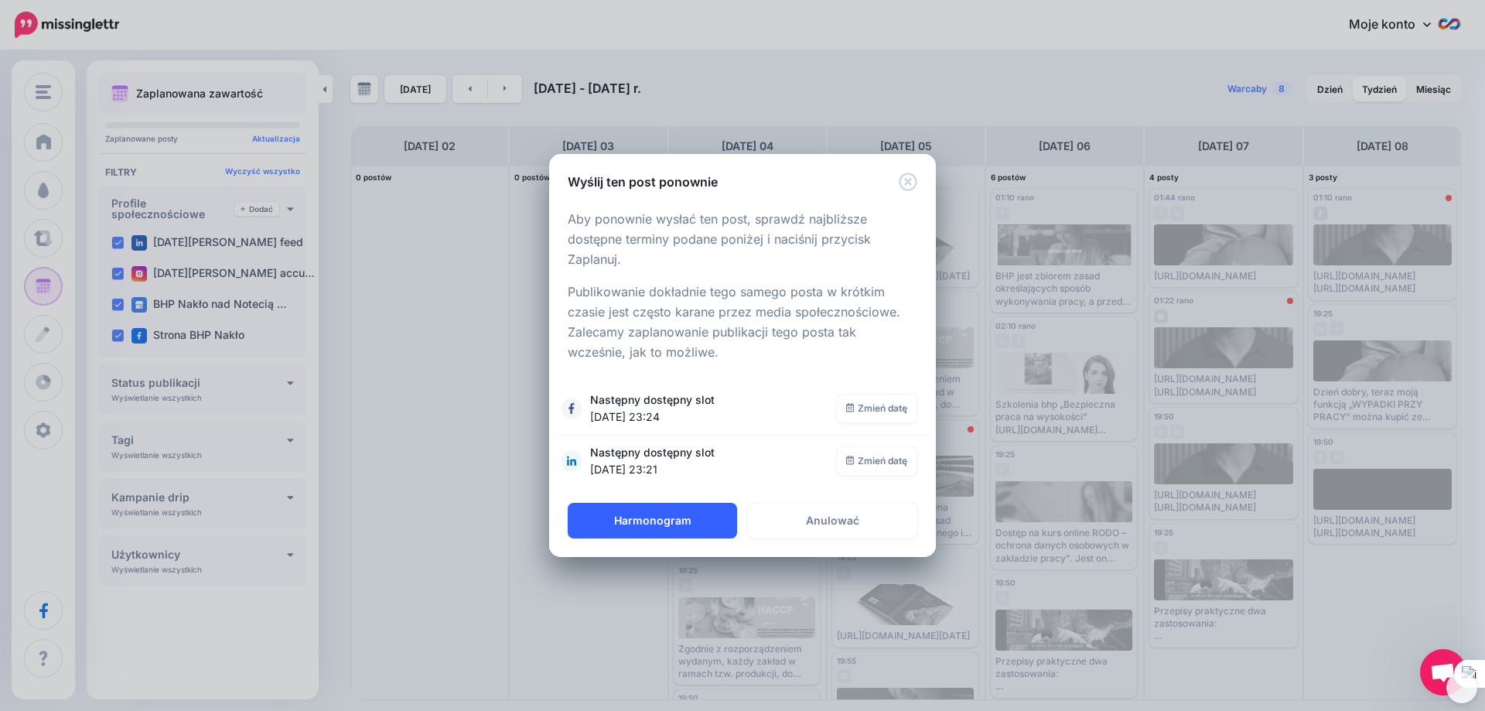
click at [656, 522] on font "Harmonogram" at bounding box center [652, 520] width 77 height 13
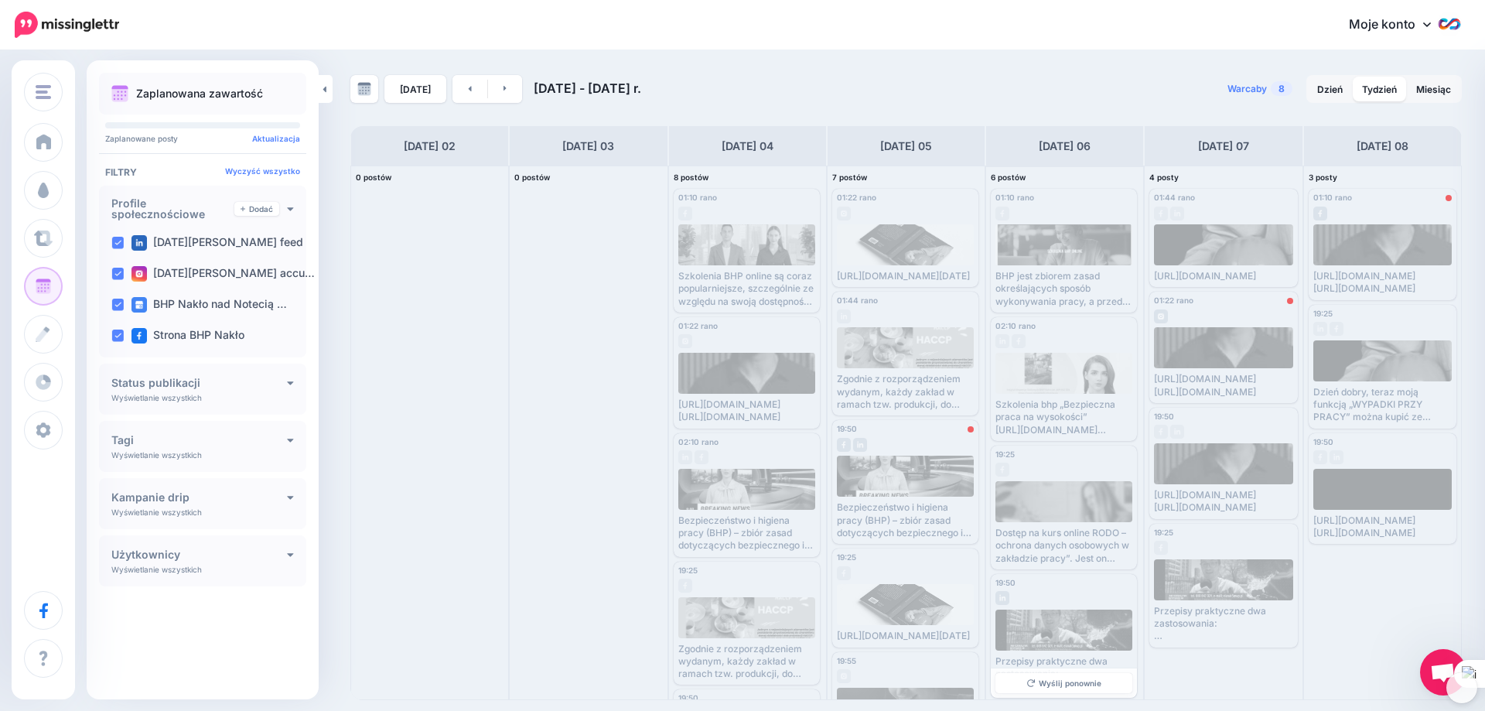
click at [1053, 657] on font "Przepisy praktyczne dwa zastosowania:" at bounding box center [1051, 667] width 112 height 24
click at [1051, 684] on font "Wyślij ponownie" at bounding box center [1070, 682] width 63 height 9
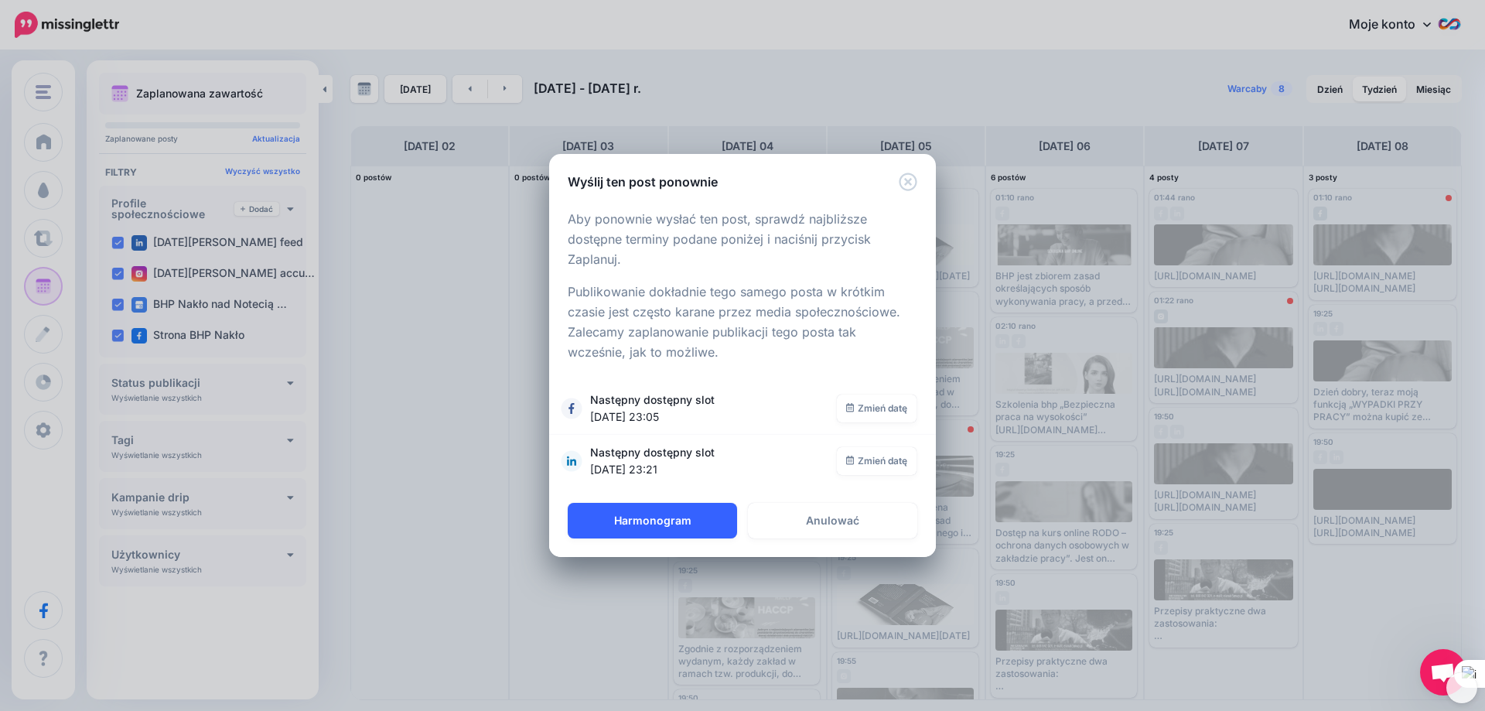
click at [677, 513] on button "Harmonogram" at bounding box center [652, 521] width 169 height 36
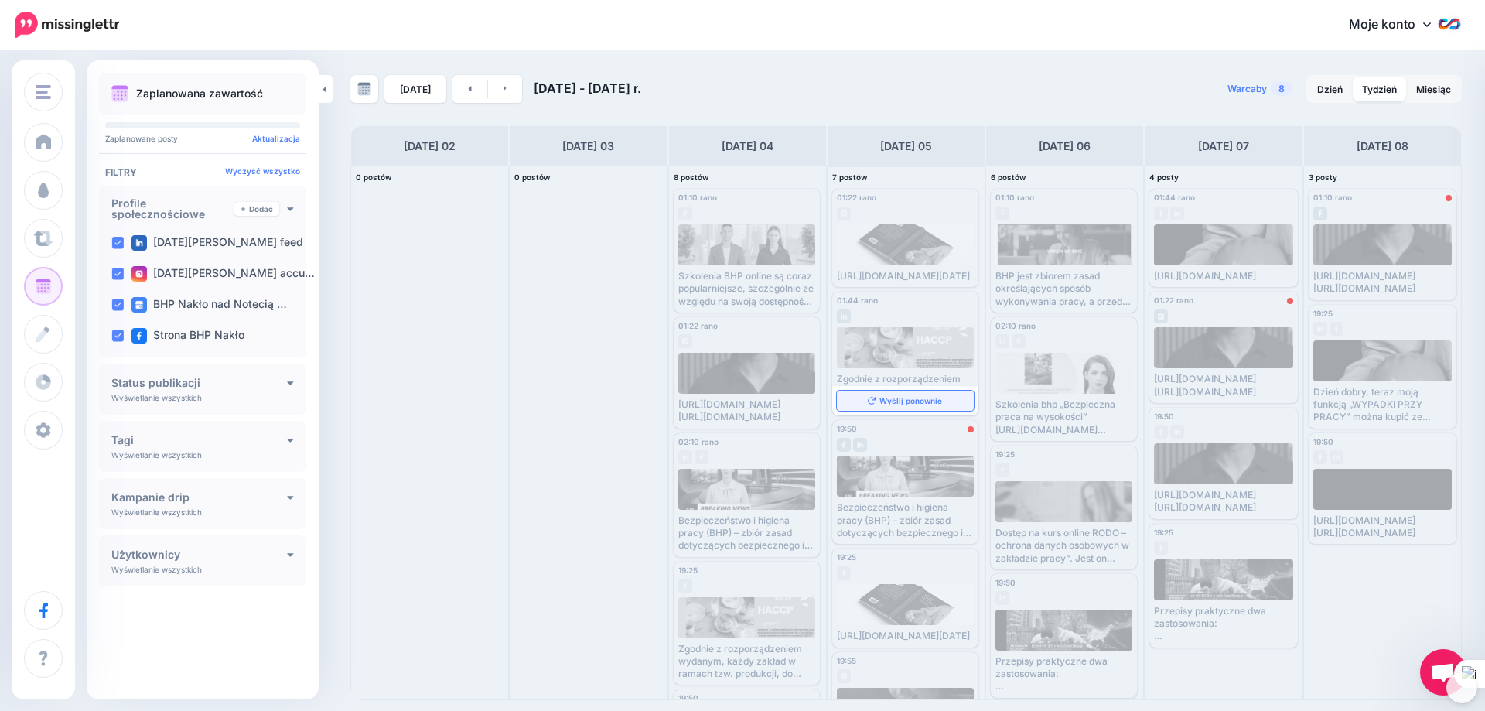
click at [887, 405] on font "Wyślij ponownie" at bounding box center [910, 400] width 63 height 9
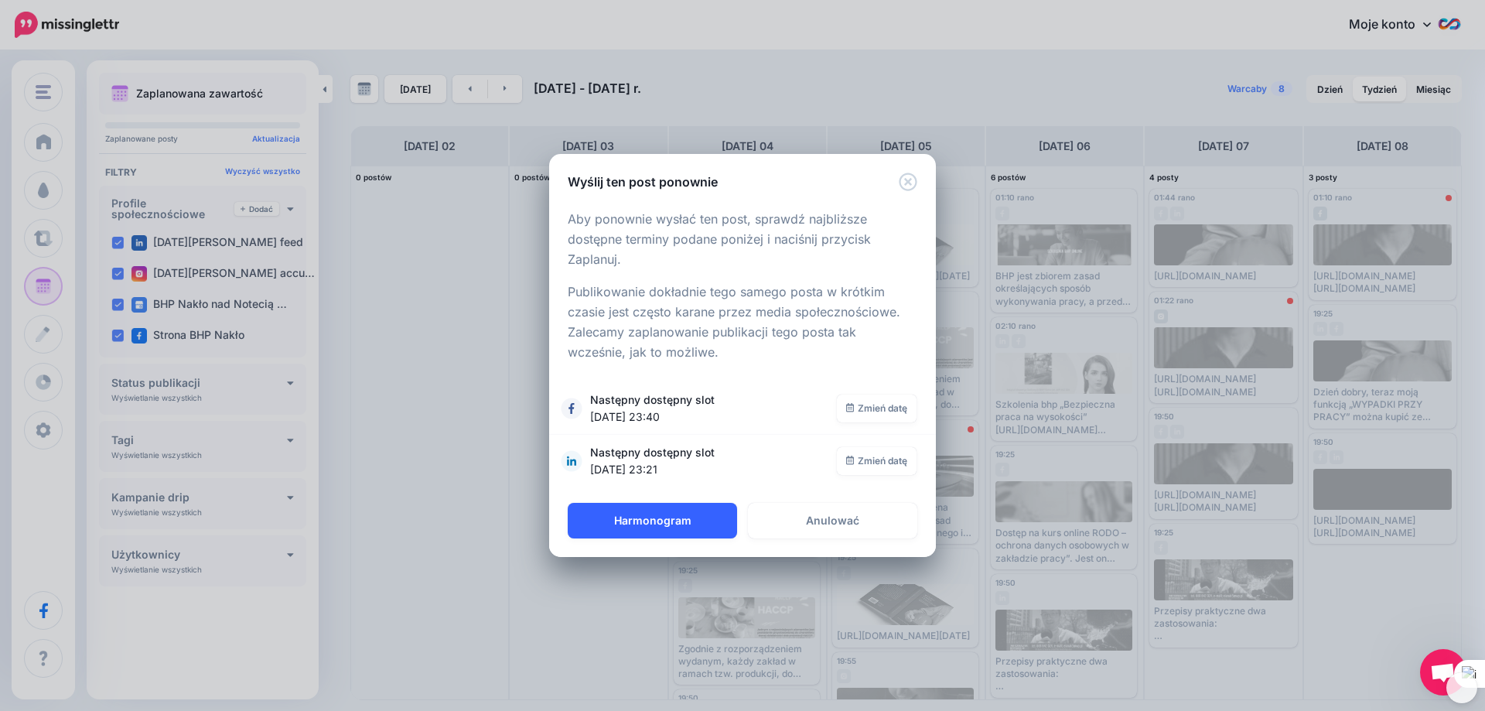
click at [657, 524] on font "Harmonogram" at bounding box center [652, 520] width 77 height 13
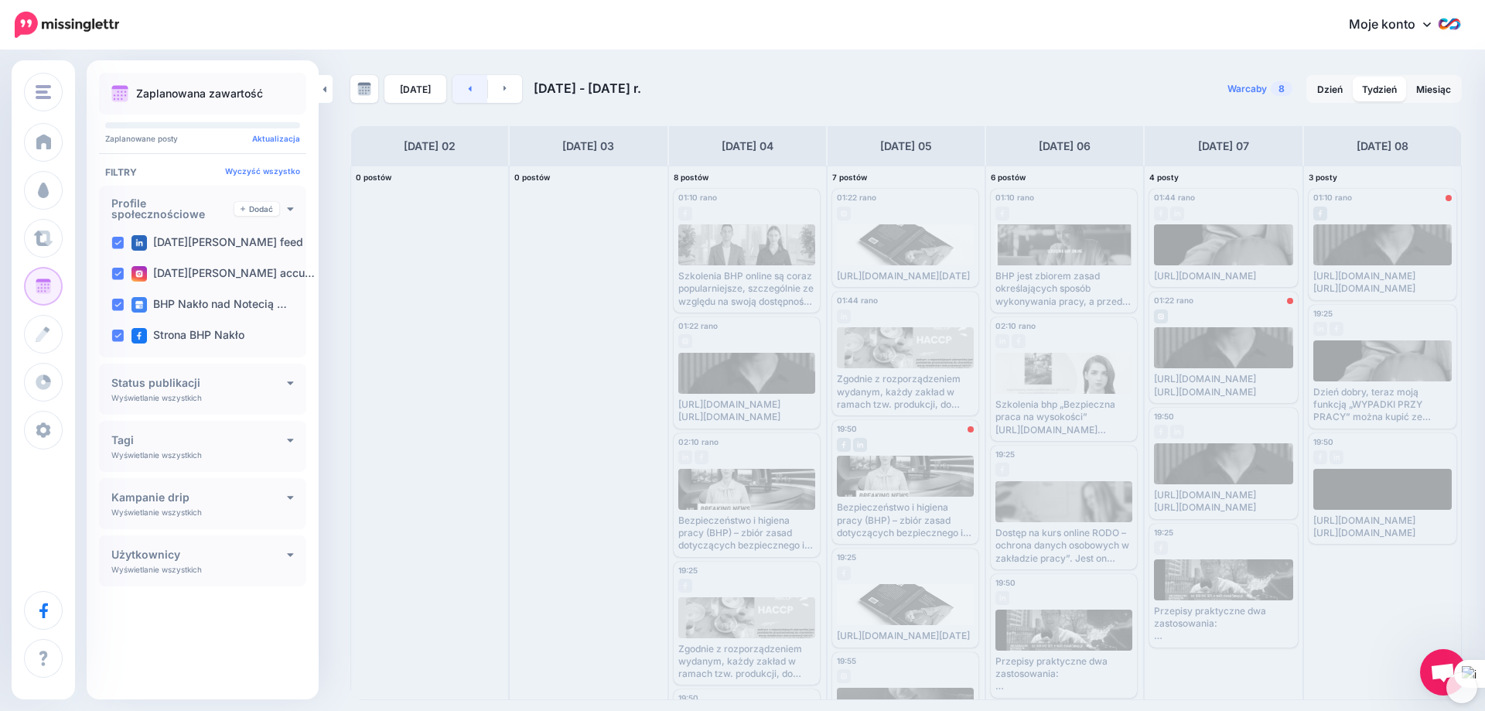
click at [472, 84] on link at bounding box center [469, 89] width 35 height 28
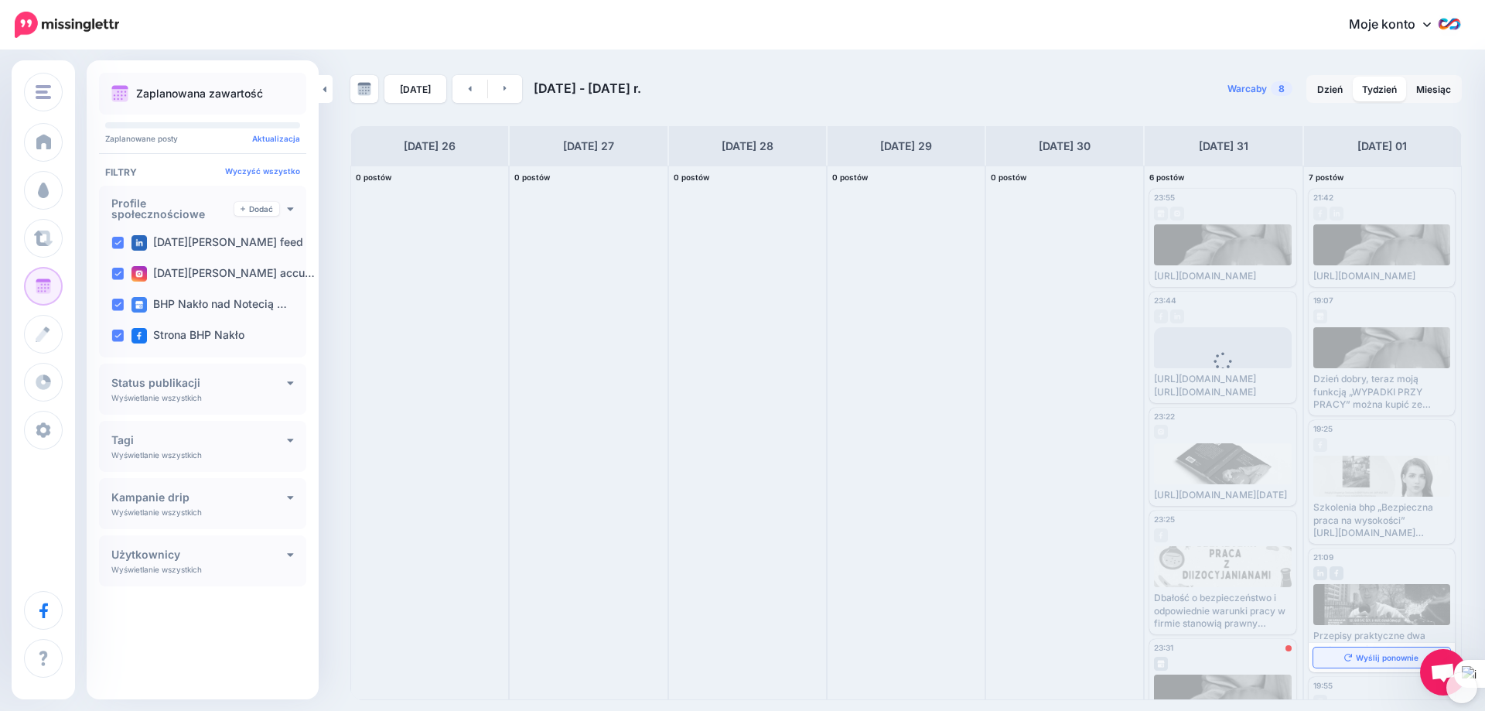
click at [1350, 655] on link "Wyślij ponownie" at bounding box center [1381, 657] width 137 height 20
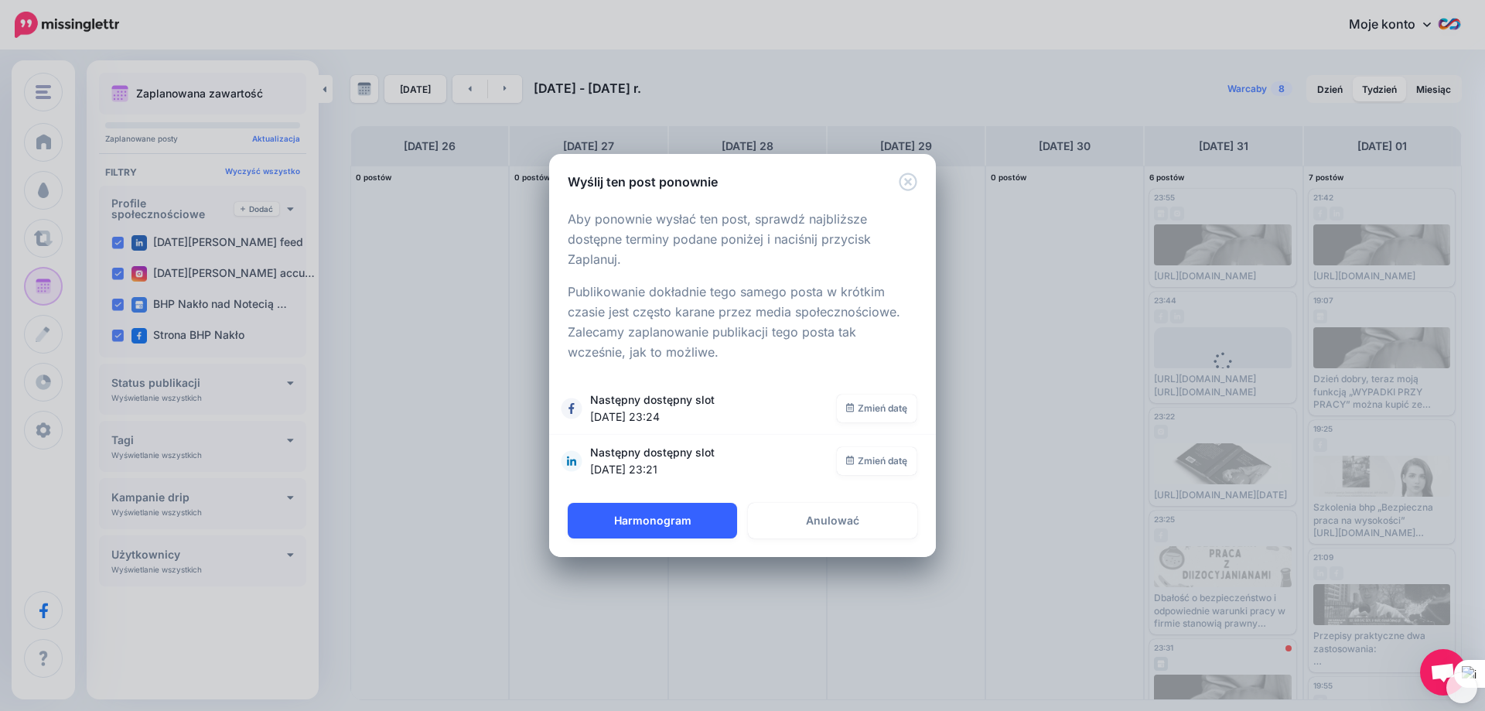
click at [700, 520] on button "Harmonogram" at bounding box center [652, 521] width 169 height 36
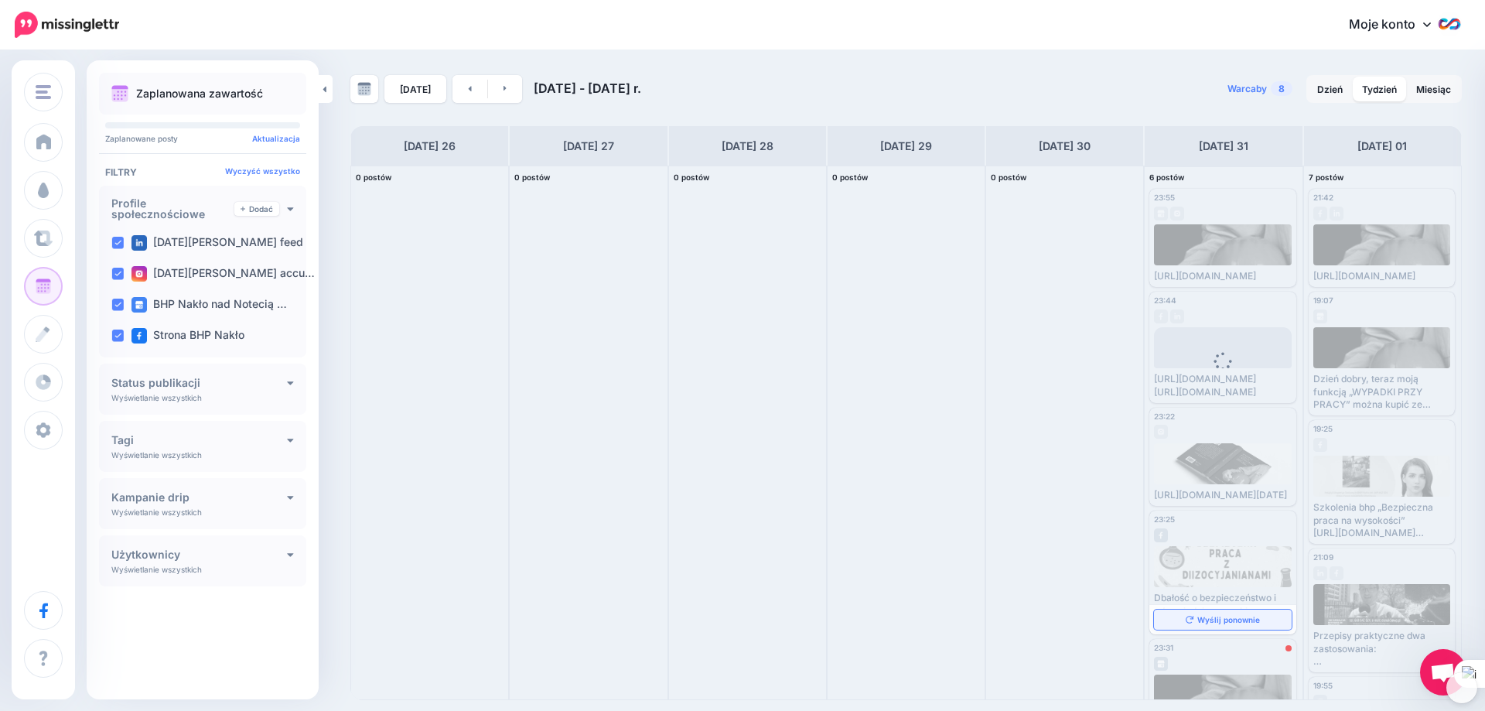
click at [1236, 624] on font "Wyślij ponownie" at bounding box center [1228, 619] width 63 height 9
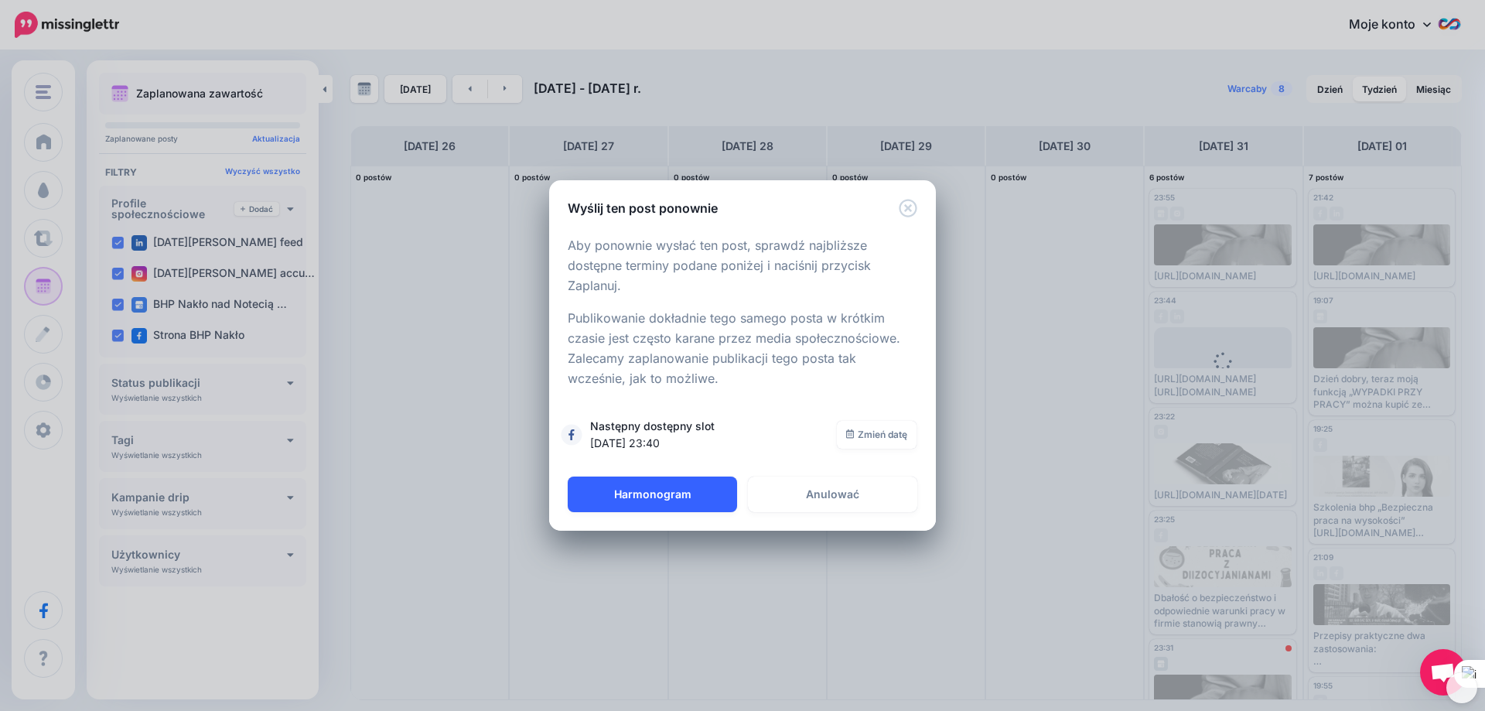
click at [661, 482] on button "Harmonogram" at bounding box center [652, 494] width 169 height 36
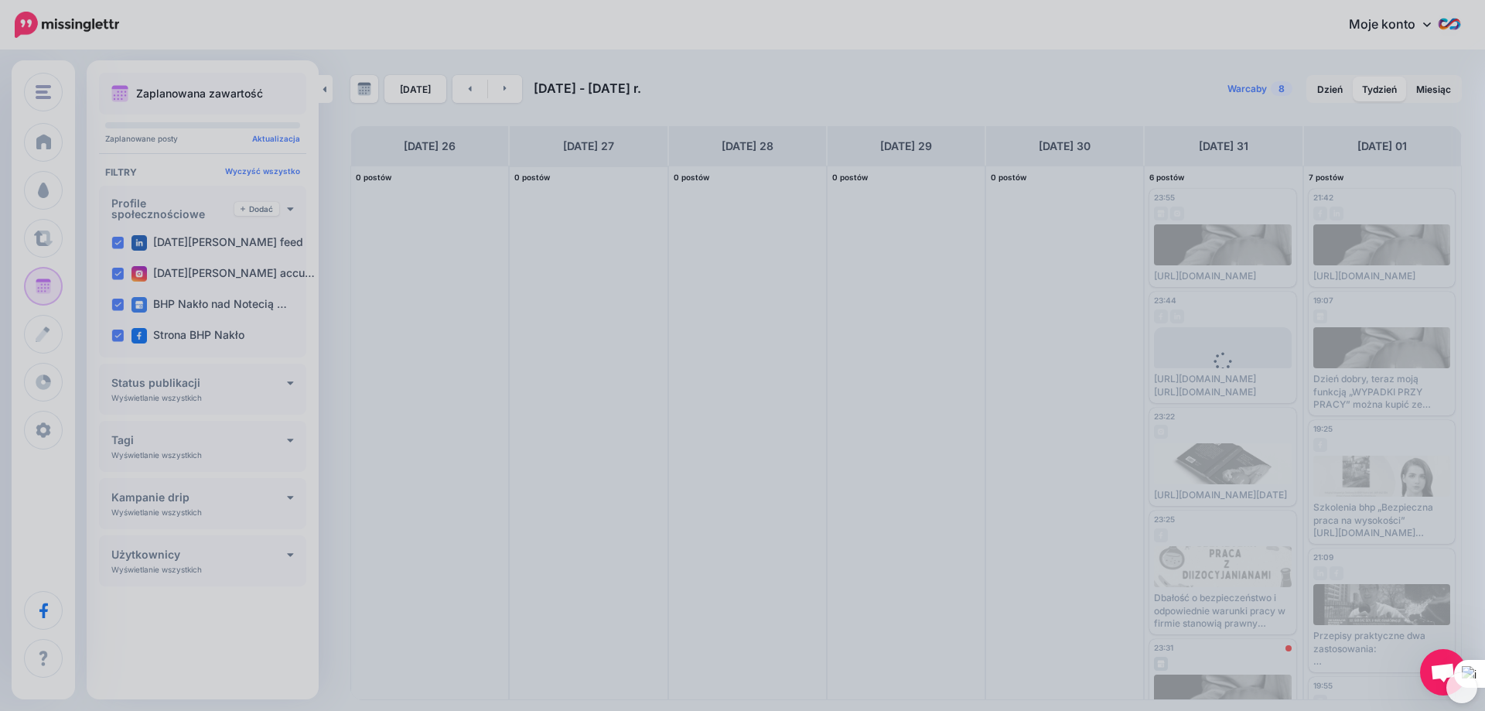
drag, startPoint x: 660, startPoint y: 494, endPoint x: 651, endPoint y: 493, distance: 8.5
click at [656, 494] on div at bounding box center [742, 355] width 1485 height 711
